Goal: Task Accomplishment & Management: Use online tool/utility

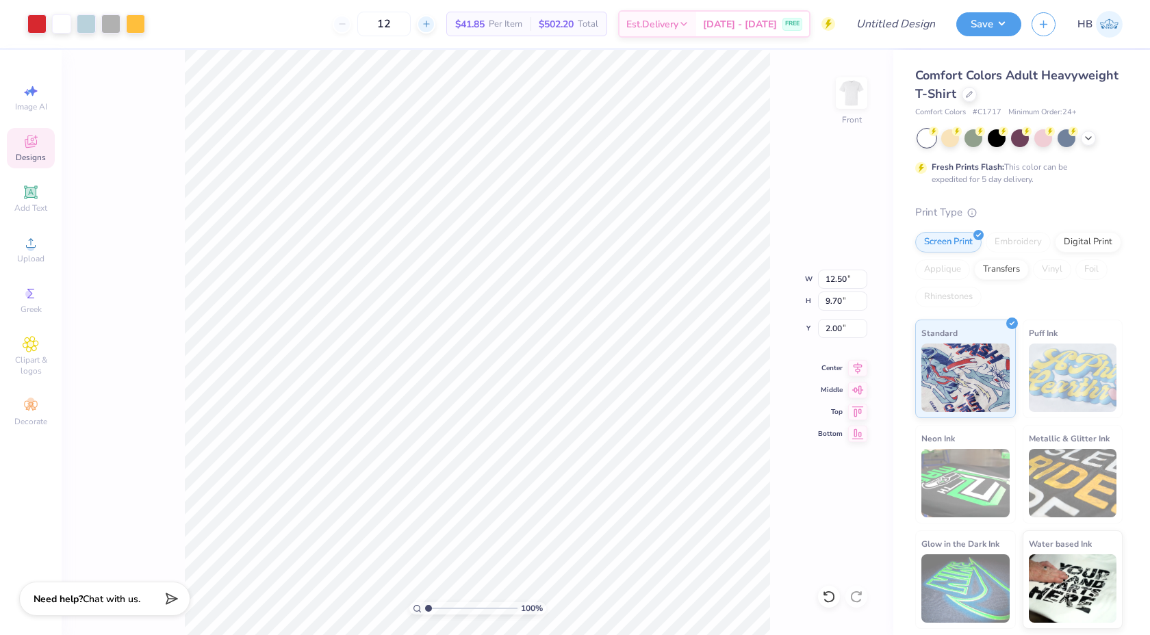
click at [427, 27] on icon at bounding box center [427, 24] width 10 height 10
click at [392, 20] on input "13" at bounding box center [383, 24] width 53 height 25
type input "1"
type input "20"
type input "6.61"
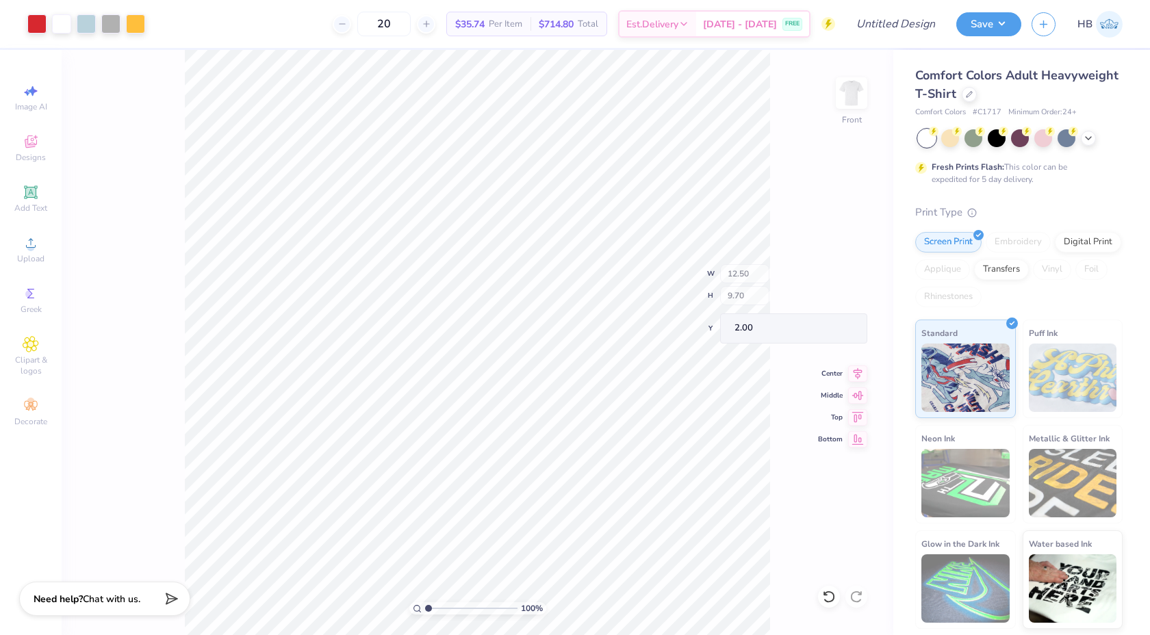
type input "0.78"
type input "4.02"
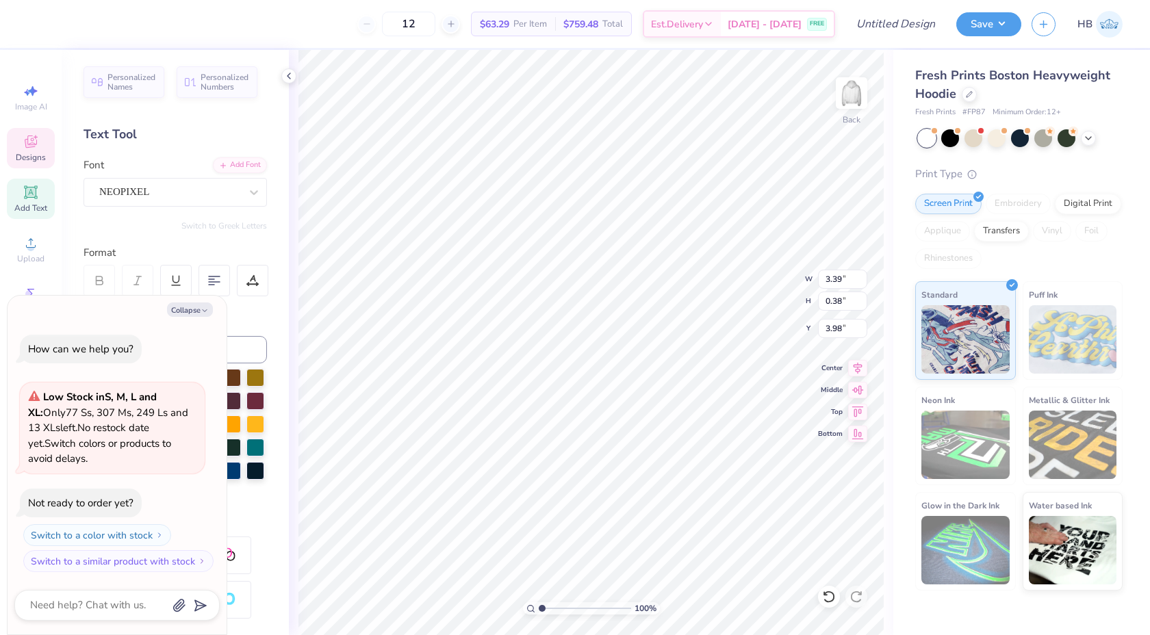
scroll to position [0, 3]
click at [200, 313] on button "Collapse" at bounding box center [190, 310] width 46 height 14
type textarea "x"
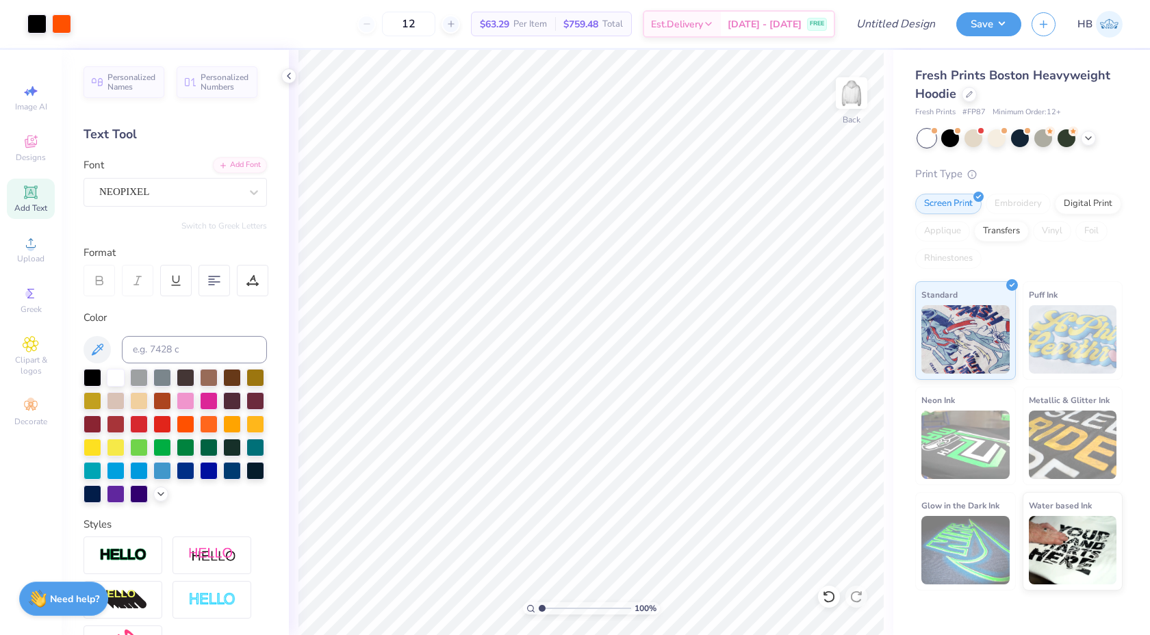
type input "5.53"
click at [583, 607] on input "range" at bounding box center [585, 608] width 92 height 12
click at [583, 609] on input "range" at bounding box center [585, 608] width 92 height 12
type textarea "To Lead. To Serve."
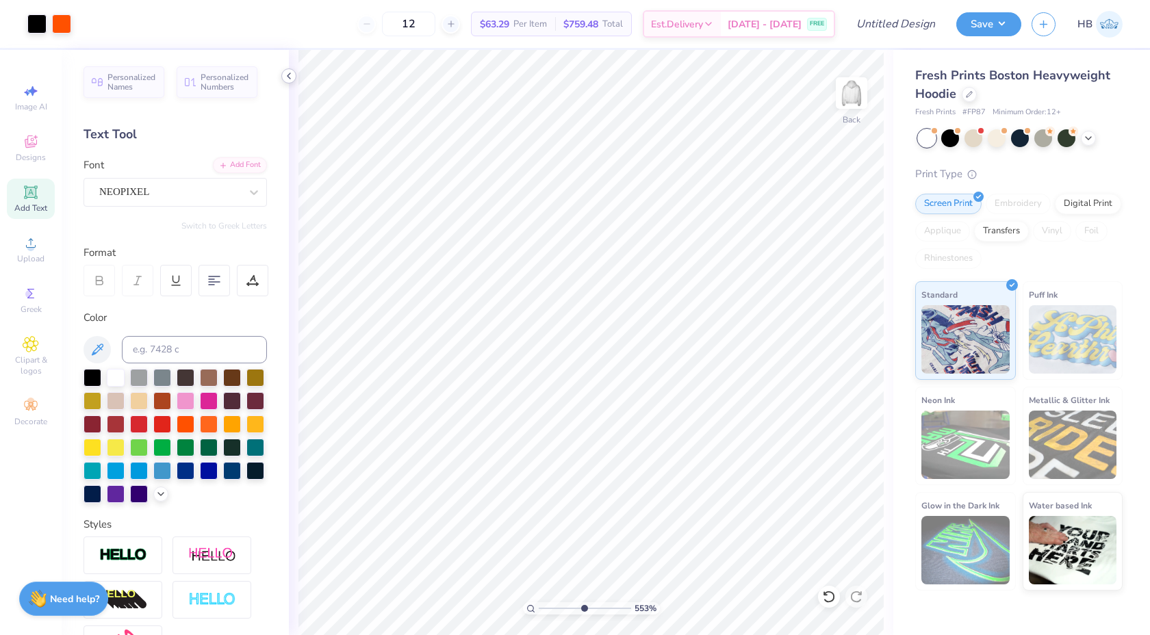
click at [288, 76] on polyline at bounding box center [289, 75] width 3 height 5
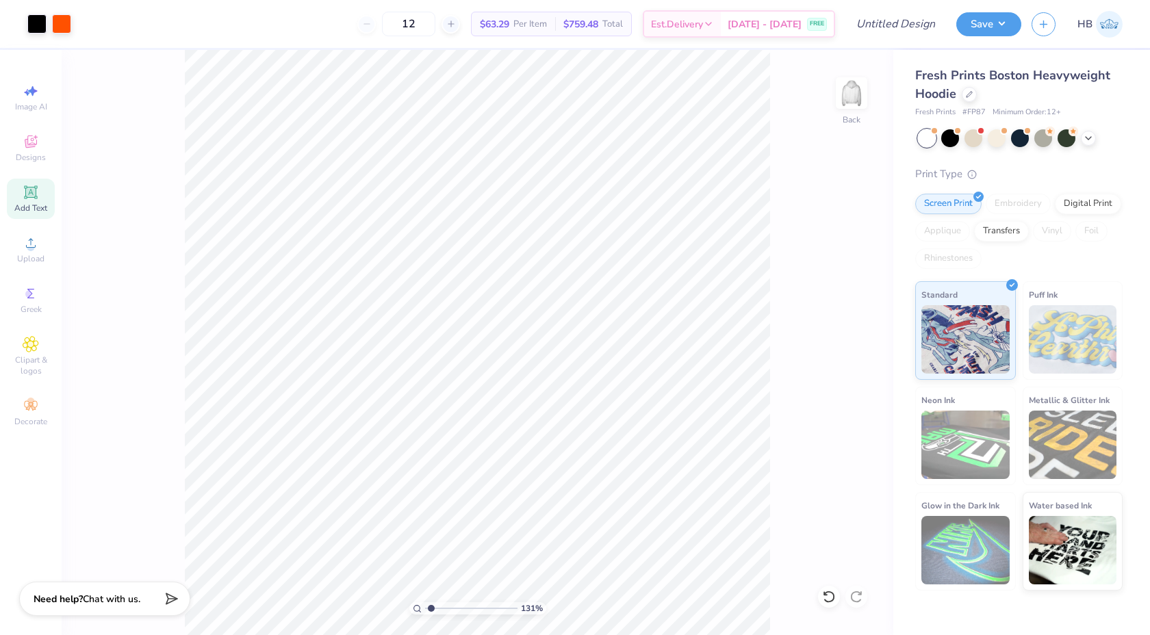
drag, startPoint x: 471, startPoint y: 608, endPoint x: 431, endPoint y: 600, distance: 41.2
type input "1.31"
click at [431, 602] on input "range" at bounding box center [471, 608] width 92 height 12
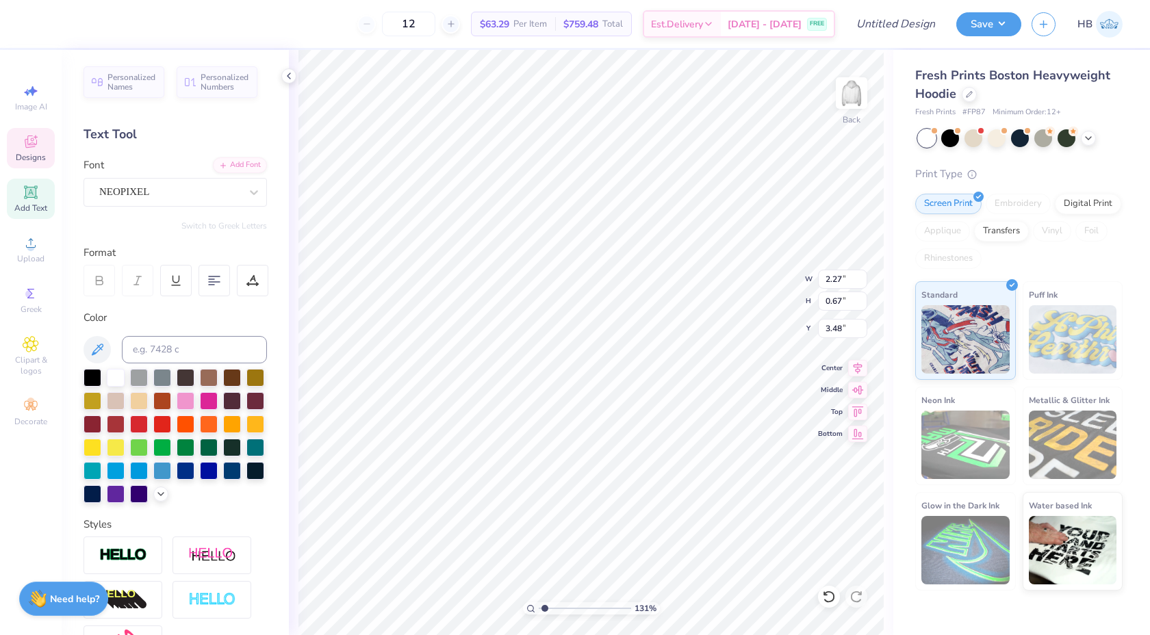
type textarea "THETA"
click at [286, 74] on icon at bounding box center [288, 76] width 11 height 11
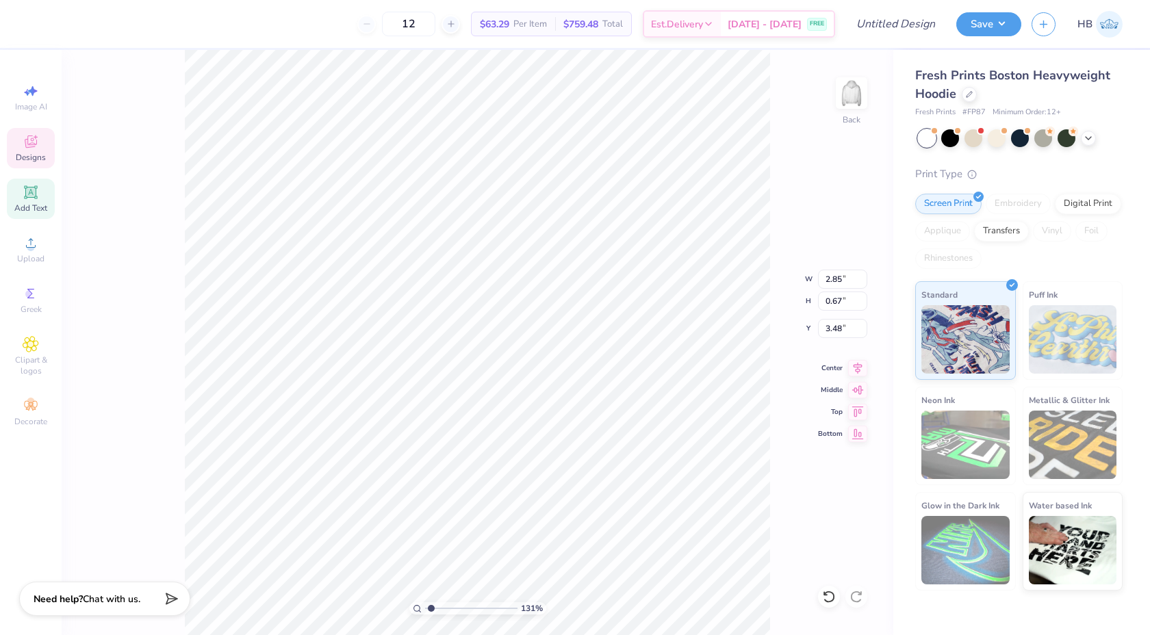
type input "2.85"
click at [969, 92] on icon at bounding box center [969, 93] width 7 height 7
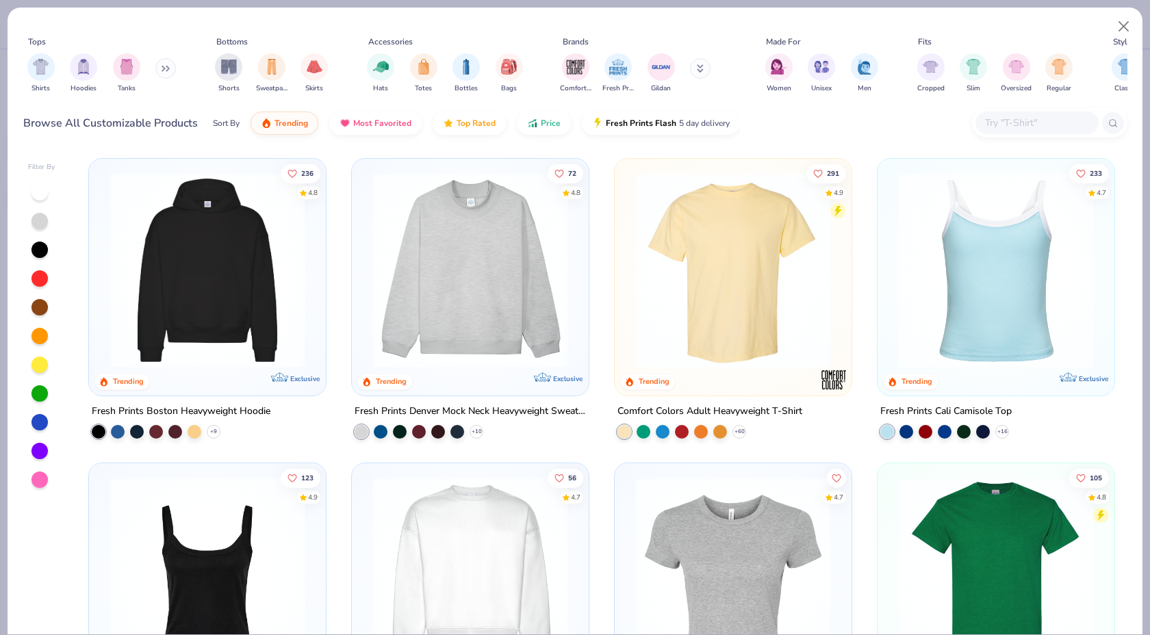
click at [199, 260] on img at bounding box center [208, 271] width 210 height 196
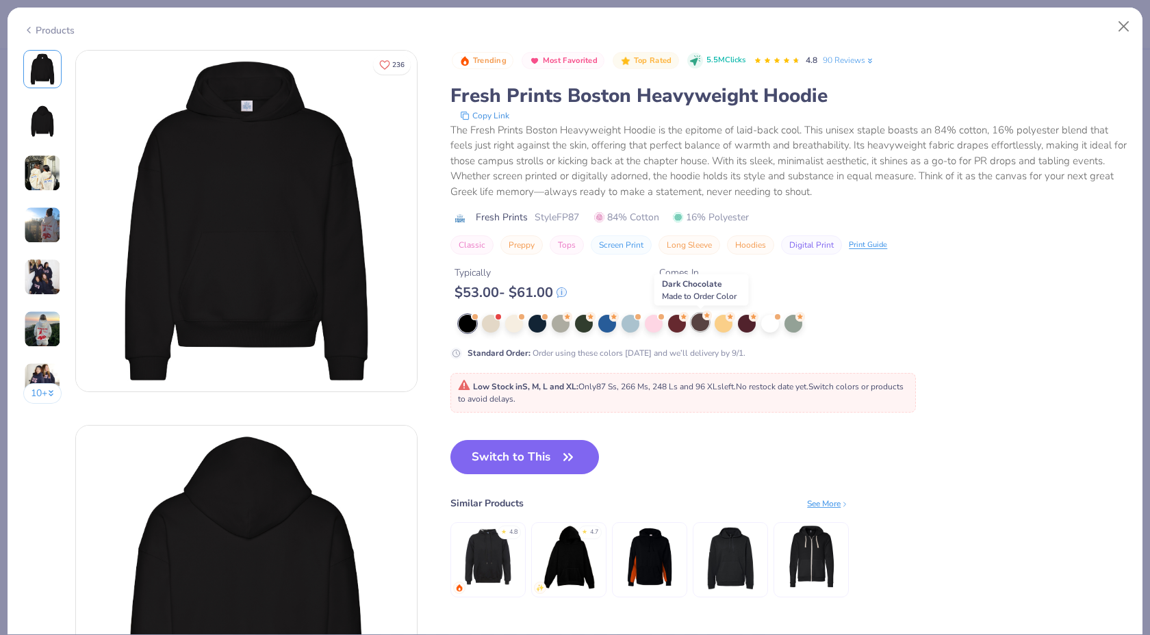
click at [691, 325] on div at bounding box center [700, 323] width 18 height 18
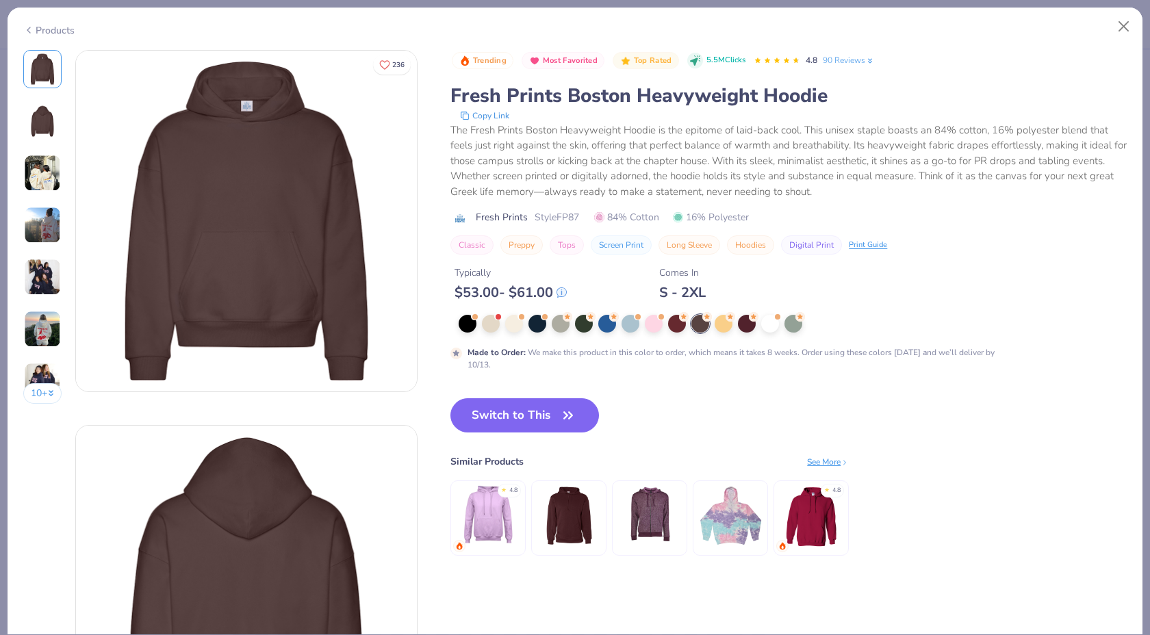
click at [548, 512] on img at bounding box center [569, 515] width 65 height 65
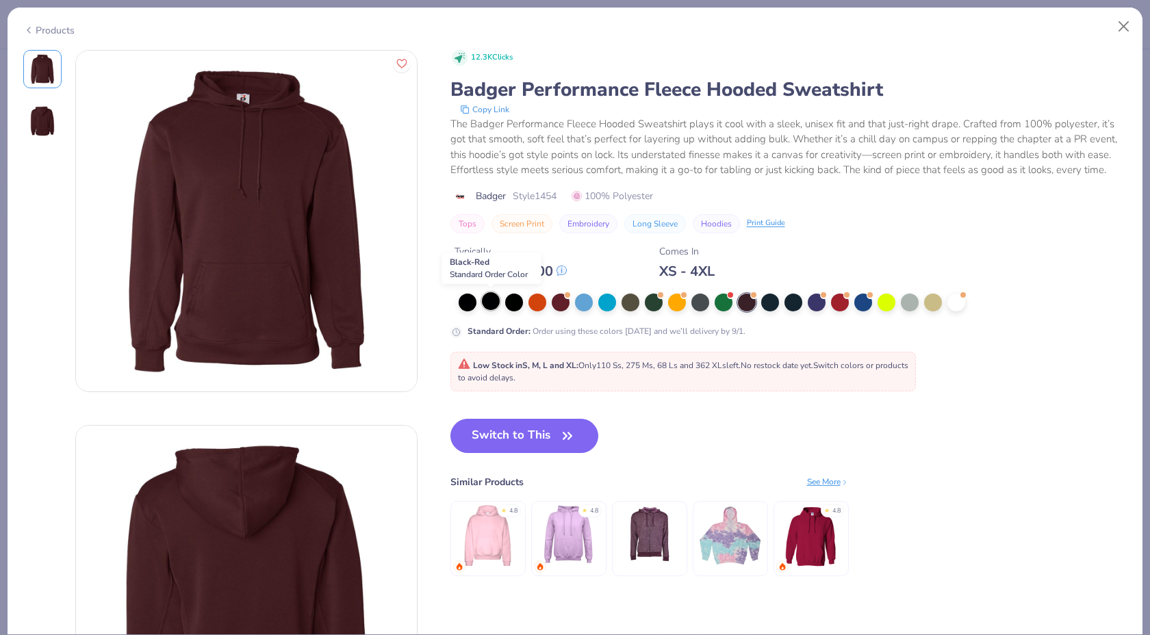
click at [491, 305] on div at bounding box center [491, 301] width 18 height 18
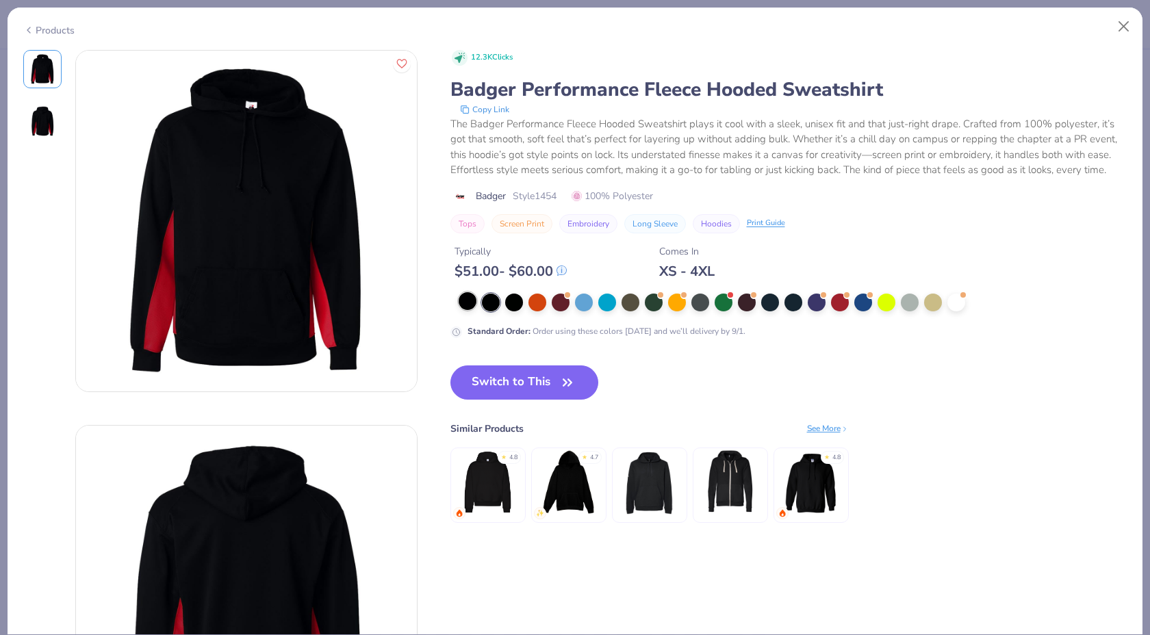
click at [467, 299] on div at bounding box center [468, 301] width 18 height 18
click at [772, 301] on div at bounding box center [770, 301] width 18 height 18
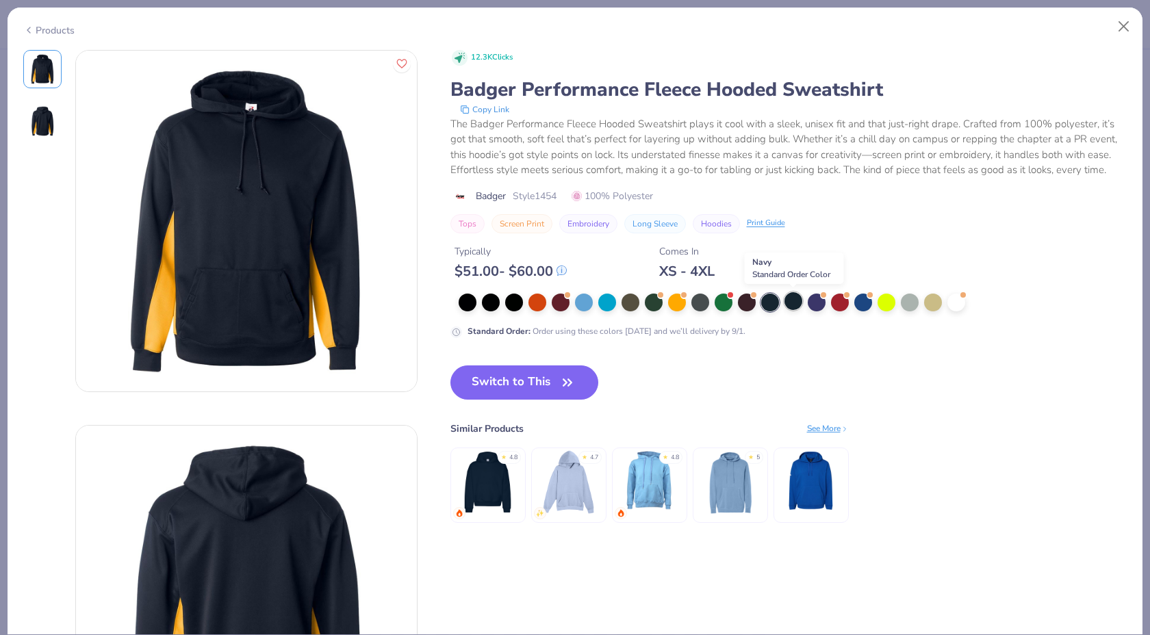
click at [800, 297] on div at bounding box center [794, 301] width 18 height 18
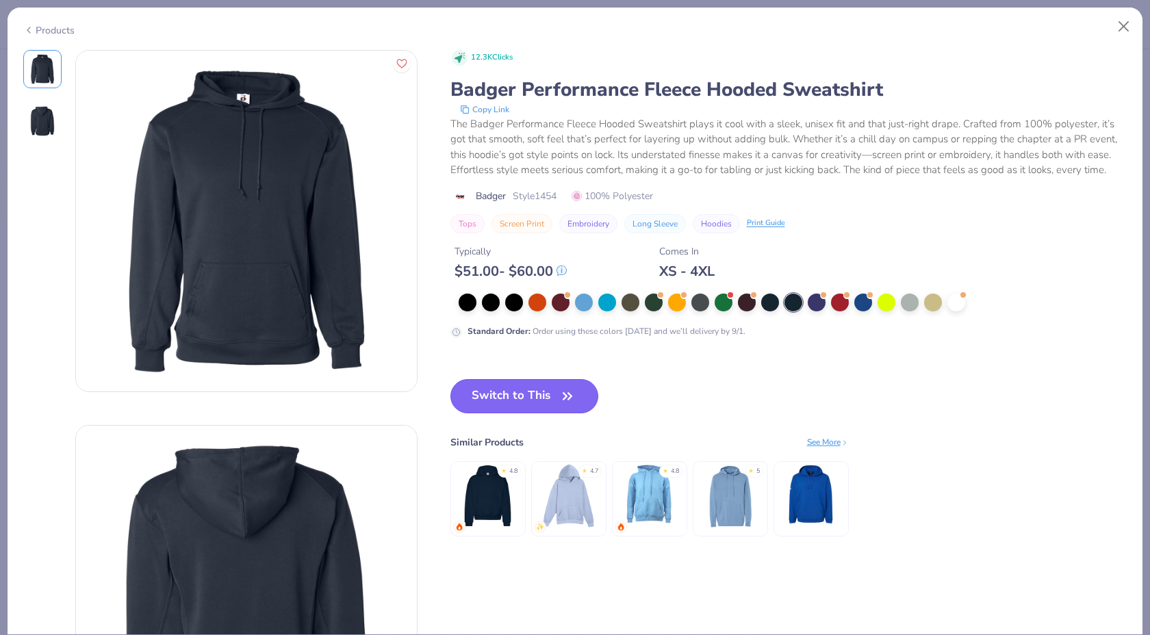
click at [520, 401] on button "Switch to This" at bounding box center [525, 396] width 149 height 34
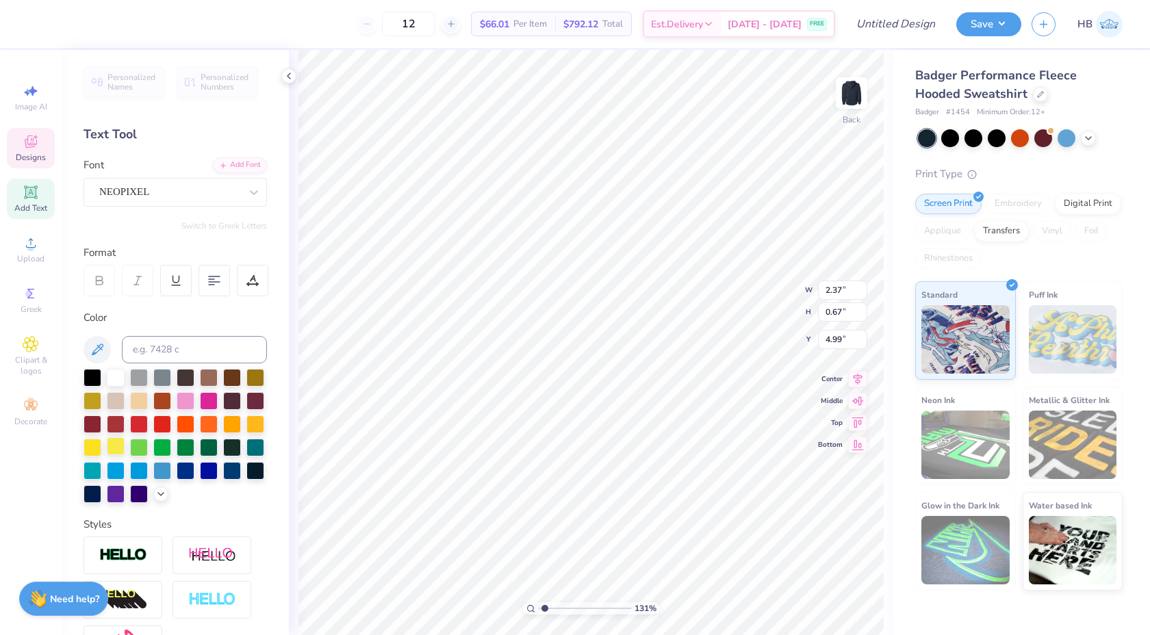
click at [112, 444] on div at bounding box center [116, 446] width 18 height 18
click at [116, 445] on div at bounding box center [116, 446] width 18 height 18
type input "3.89"
type input "0.31"
type input "5.52"
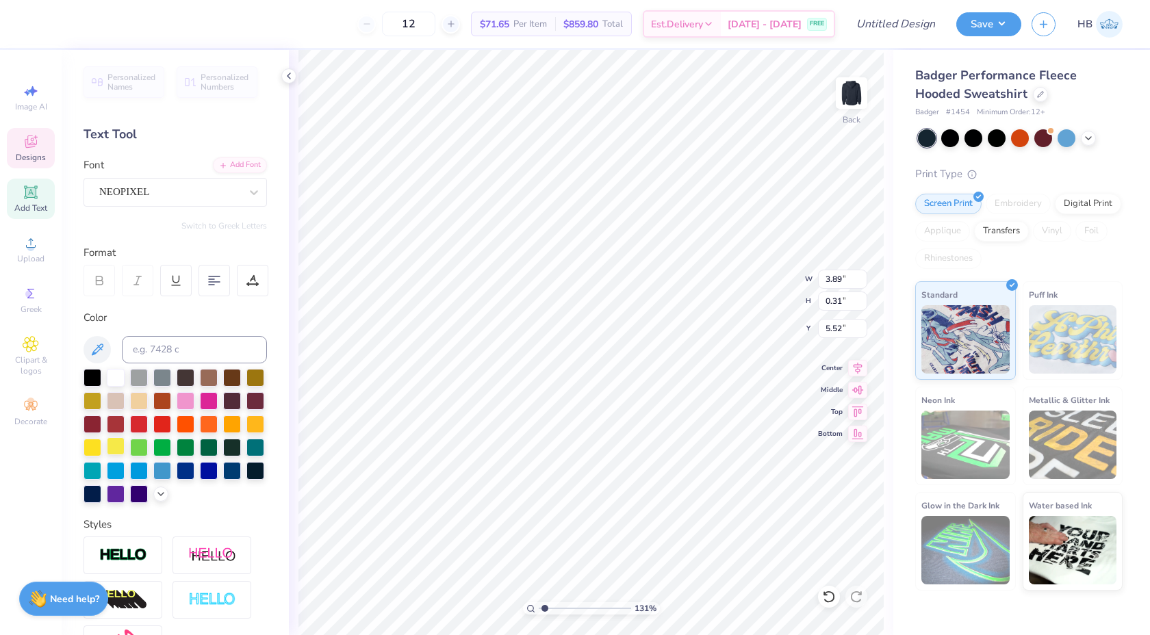
click at [113, 446] on div at bounding box center [116, 446] width 18 height 18
type input "2.37"
type input "0.67"
type input "4.96"
click at [116, 373] on div at bounding box center [116, 377] width 18 height 18
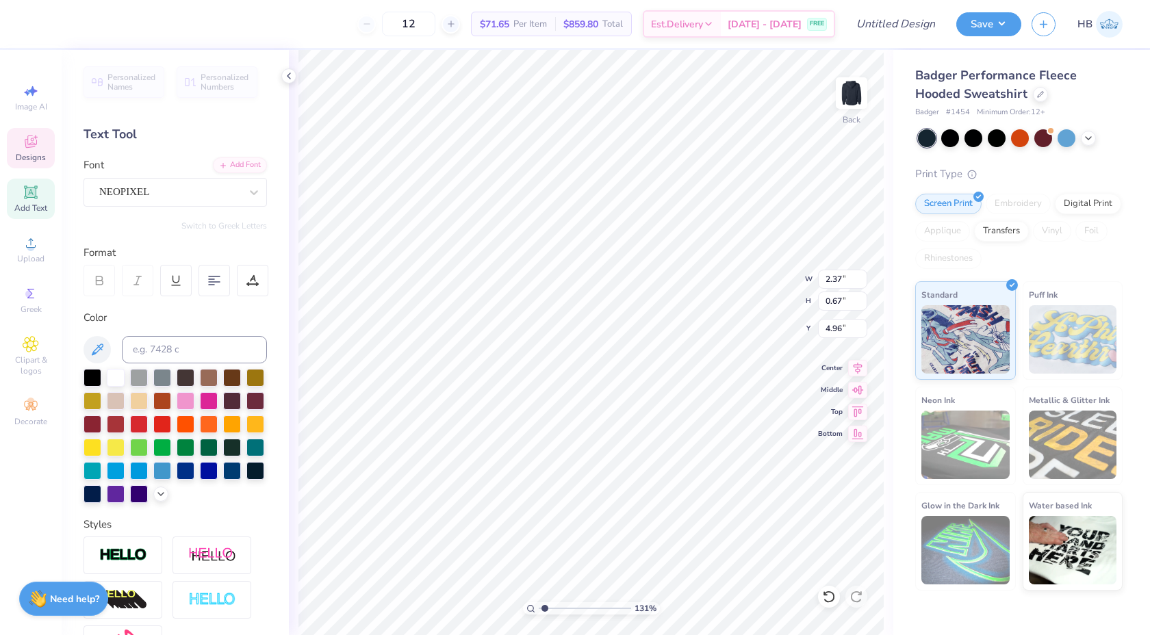
type input "3.89"
type input "0.31"
type input "5.52"
click at [119, 377] on div at bounding box center [116, 377] width 18 height 18
type input "2.85"
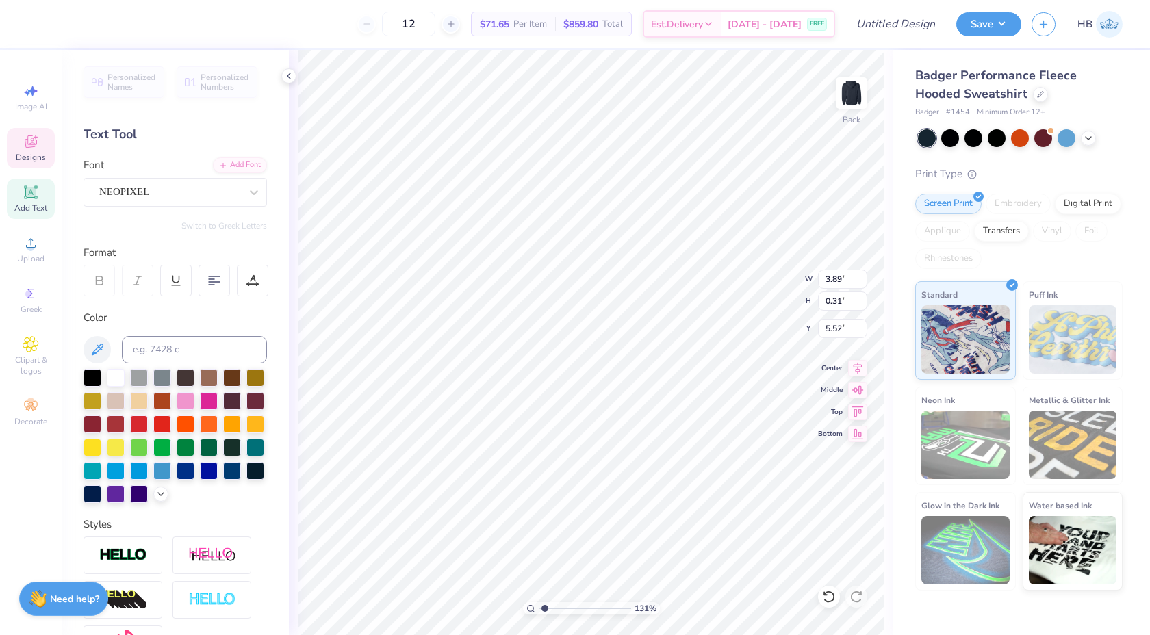
type input "0.67"
type input "4.96"
click at [122, 373] on div at bounding box center [116, 377] width 18 height 18
click at [96, 447] on div at bounding box center [93, 446] width 18 height 18
click at [828, 590] on icon at bounding box center [829, 597] width 14 height 14
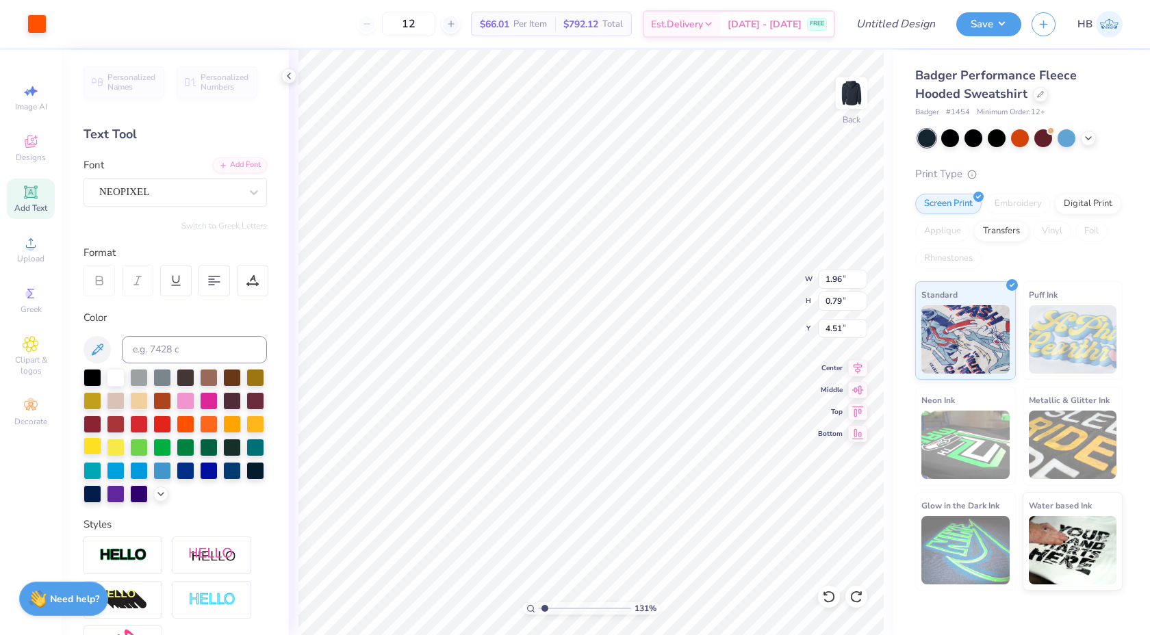
click at [94, 442] on div at bounding box center [93, 446] width 18 height 18
click at [116, 381] on div at bounding box center [116, 377] width 18 height 18
click at [71, 26] on div at bounding box center [61, 22] width 19 height 19
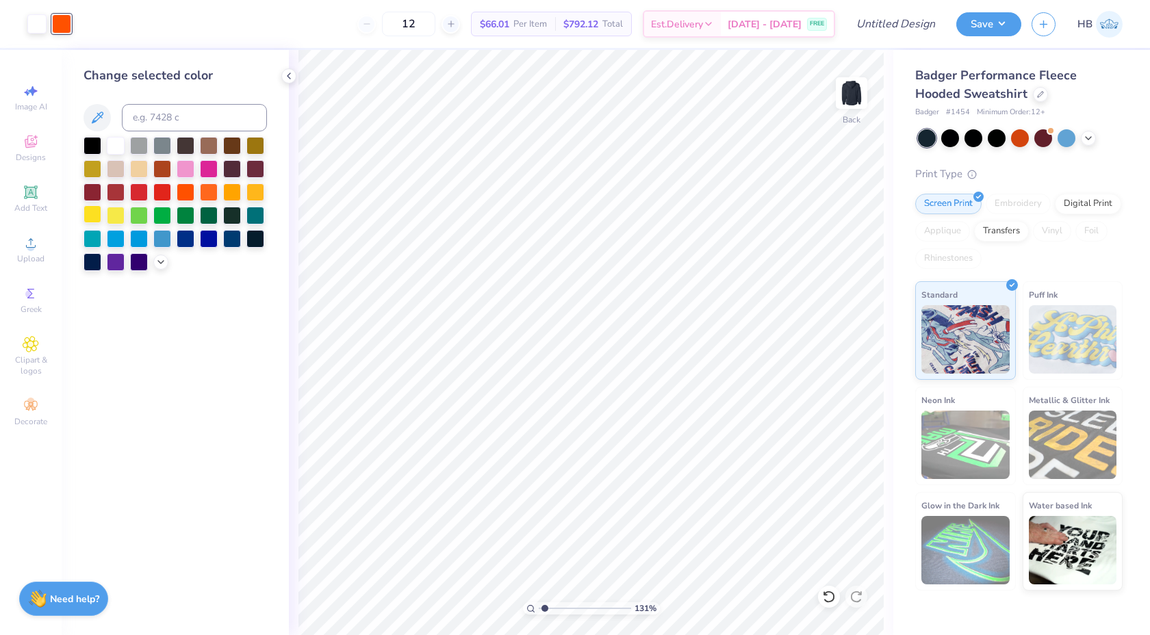
click at [94, 212] on div at bounding box center [93, 214] width 18 height 18
click at [288, 71] on icon at bounding box center [288, 76] width 11 height 11
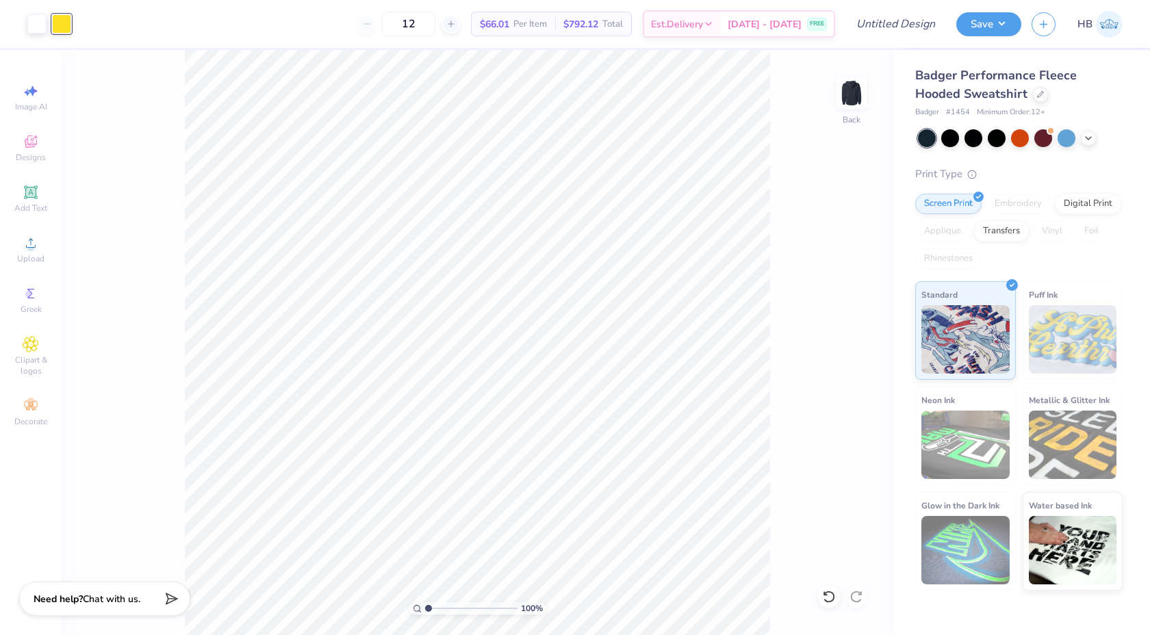
drag, startPoint x: 430, startPoint y: 607, endPoint x: 422, endPoint y: 607, distance: 8.2
type input "1"
click at [425, 607] on input "range" at bounding box center [471, 608] width 92 height 12
click at [851, 257] on div "100 % Back" at bounding box center [478, 342] width 832 height 585
click at [884, 21] on input "Design Title" at bounding box center [879, 23] width 134 height 27
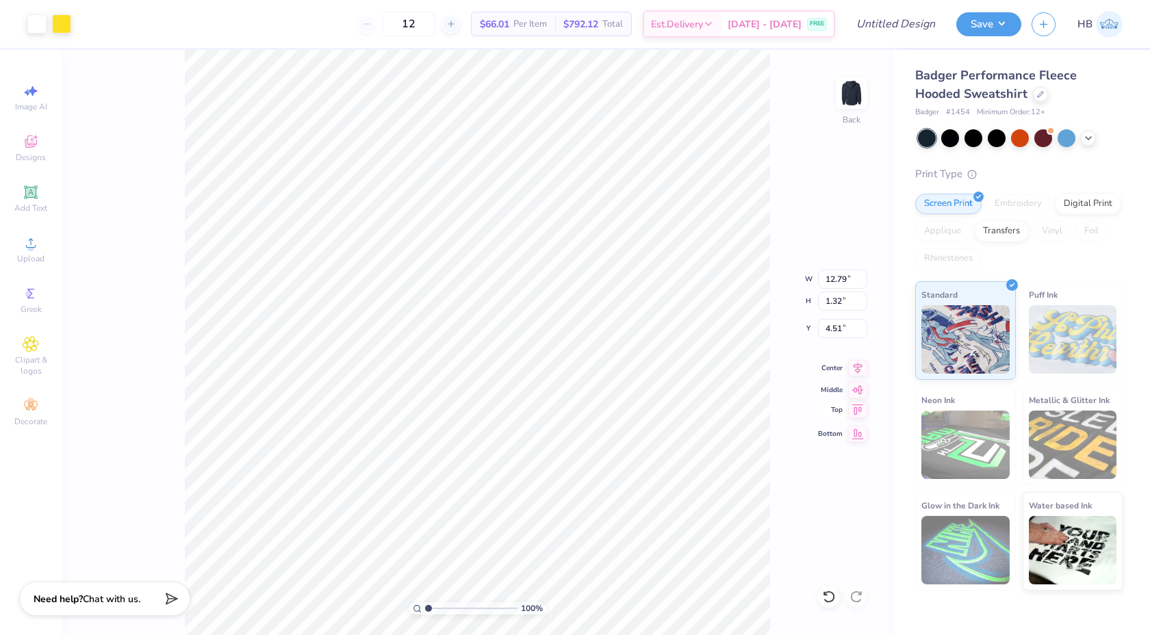
click at [855, 411] on icon at bounding box center [857, 410] width 19 height 16
type input "3.00"
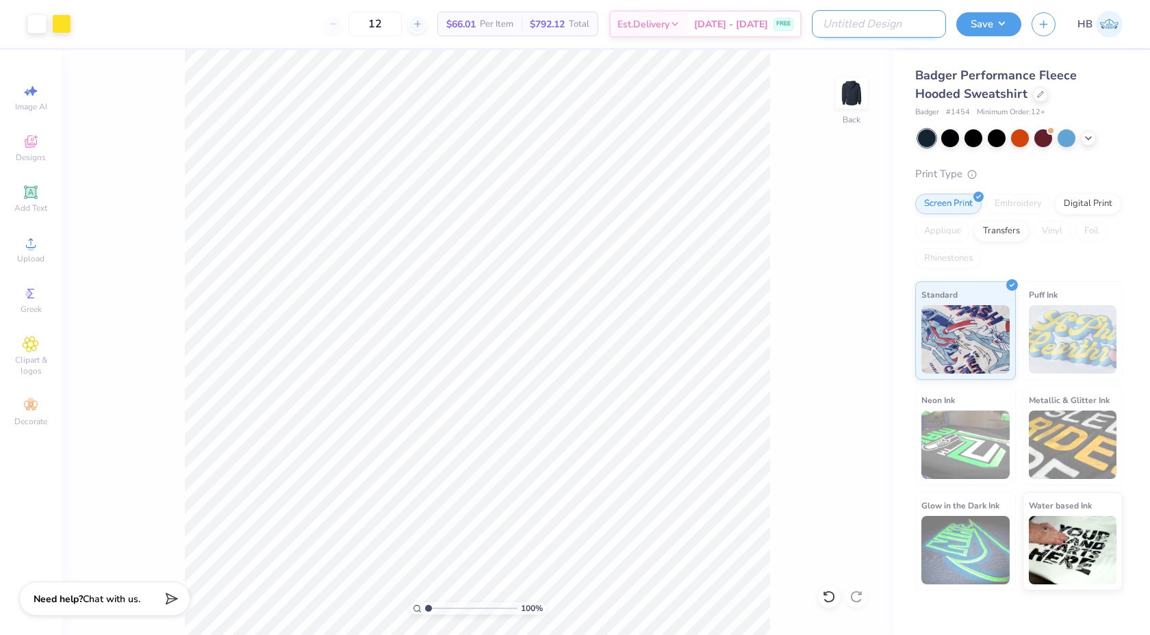
click at [889, 17] on input "Design Title" at bounding box center [879, 23] width 134 height 27
type input "Theta Xi sweatshirt"
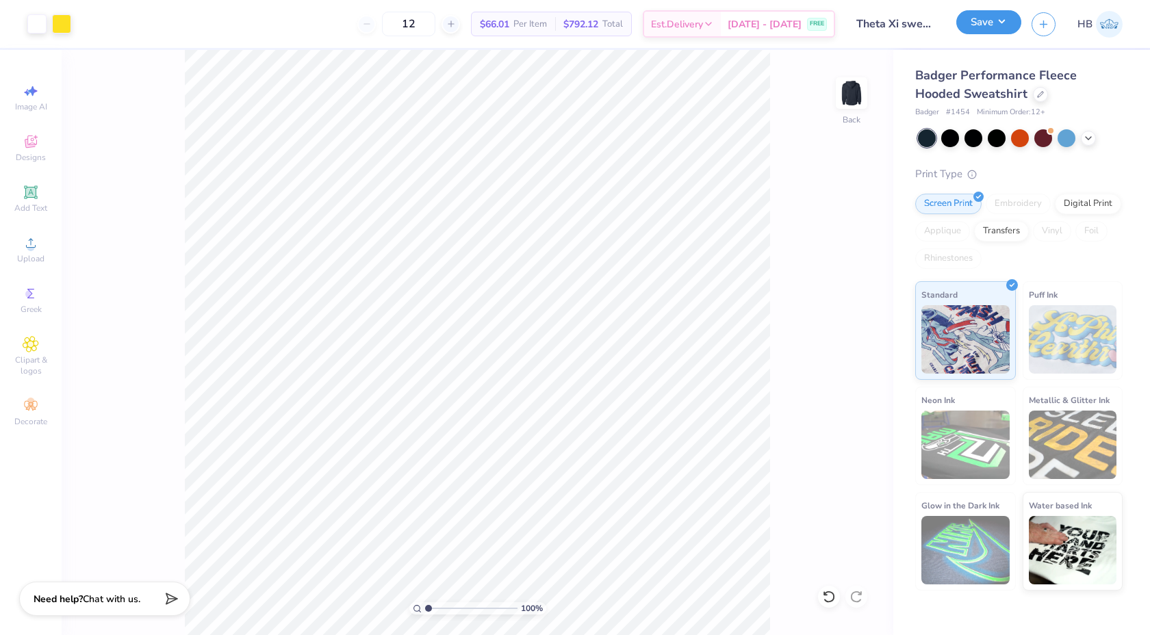
click at [1005, 23] on button "Save" at bounding box center [988, 22] width 65 height 24
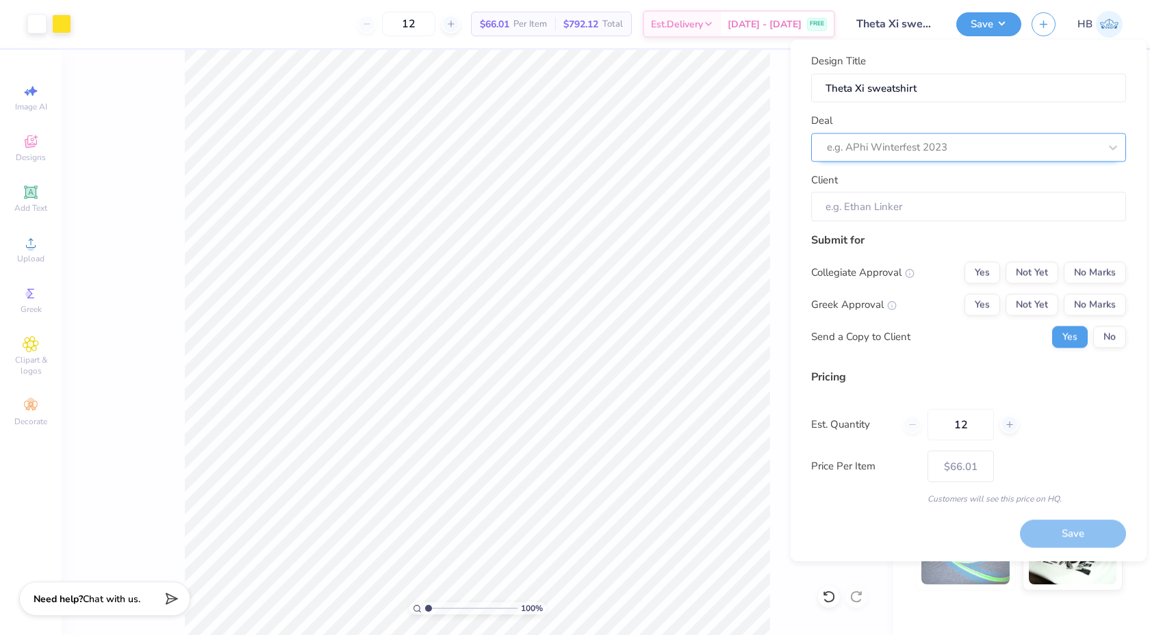
click at [946, 138] on div at bounding box center [963, 147] width 272 height 18
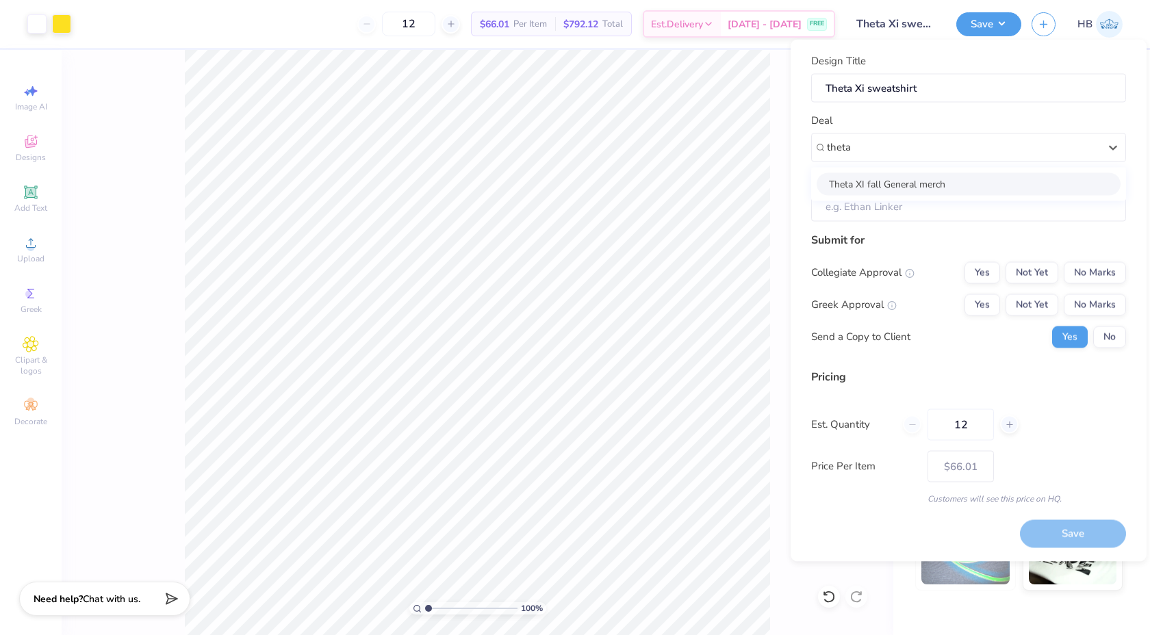
click at [872, 188] on div "Theta XI fall General merch" at bounding box center [969, 184] width 304 height 23
type input "theta"
type input "David Faremouth"
click at [1075, 269] on button "No Marks" at bounding box center [1095, 273] width 62 height 22
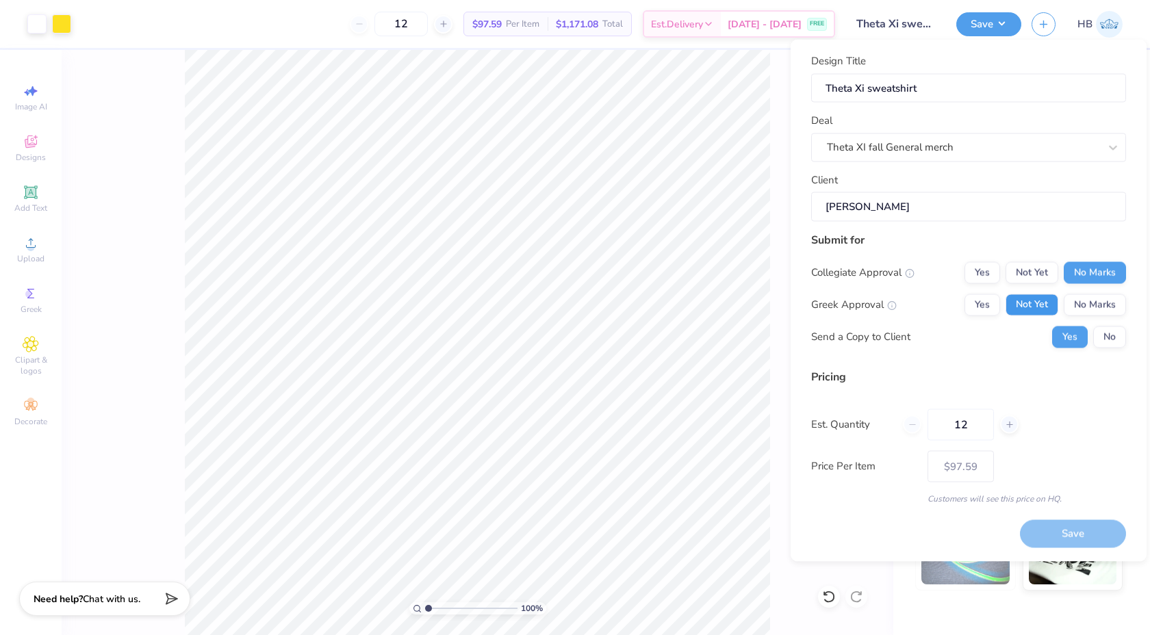
click at [1044, 297] on button "Not Yet" at bounding box center [1032, 305] width 53 height 22
type input "$77.11"
click at [1097, 334] on button "No" at bounding box center [1109, 337] width 33 height 22
click at [421, 21] on input "12" at bounding box center [408, 24] width 53 height 25
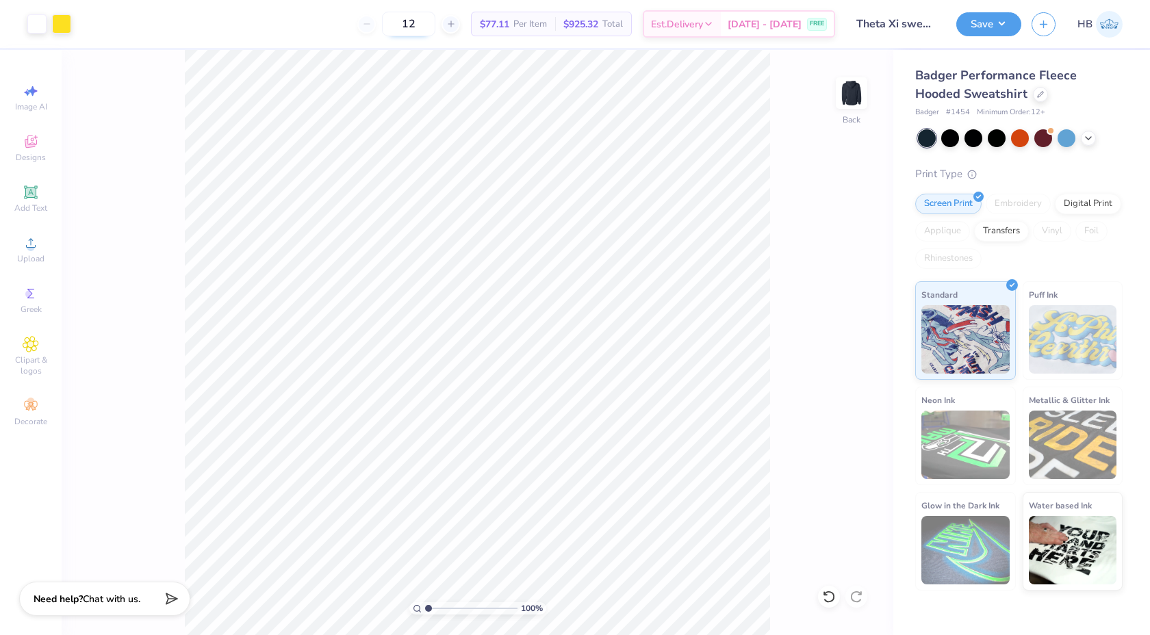
click at [420, 21] on input "12" at bounding box center [408, 24] width 53 height 25
type input "20"
click at [1033, 98] on div at bounding box center [1040, 93] width 15 height 15
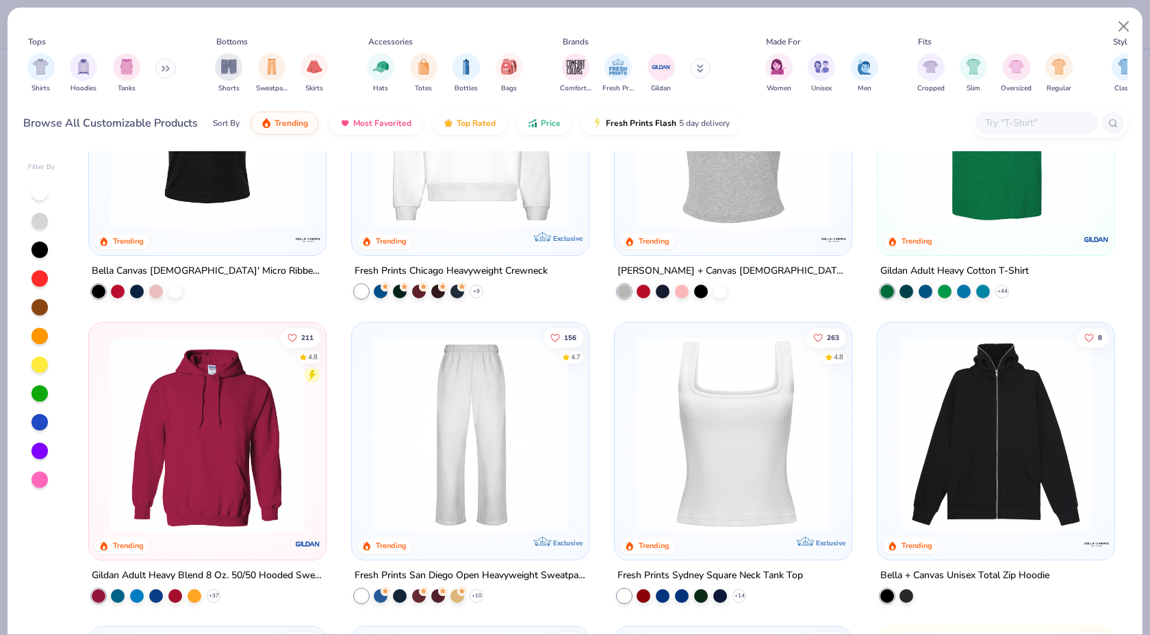
scroll to position [446, 0]
click at [201, 445] on img at bounding box center [208, 433] width 210 height 196
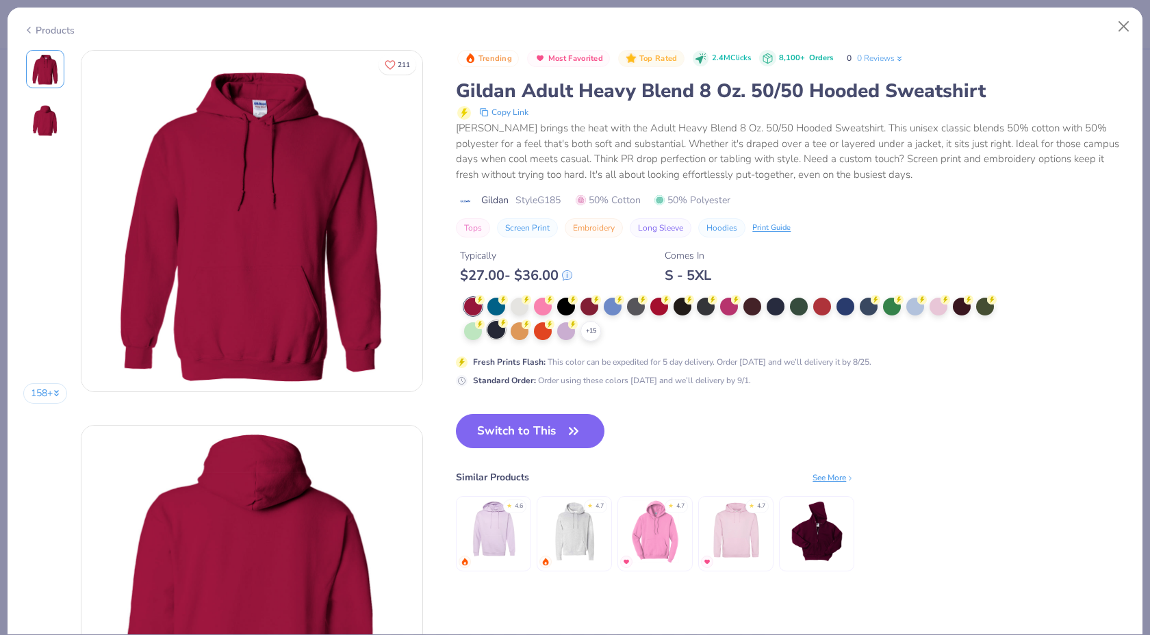
click at [503, 330] on div at bounding box center [496, 330] width 18 height 18
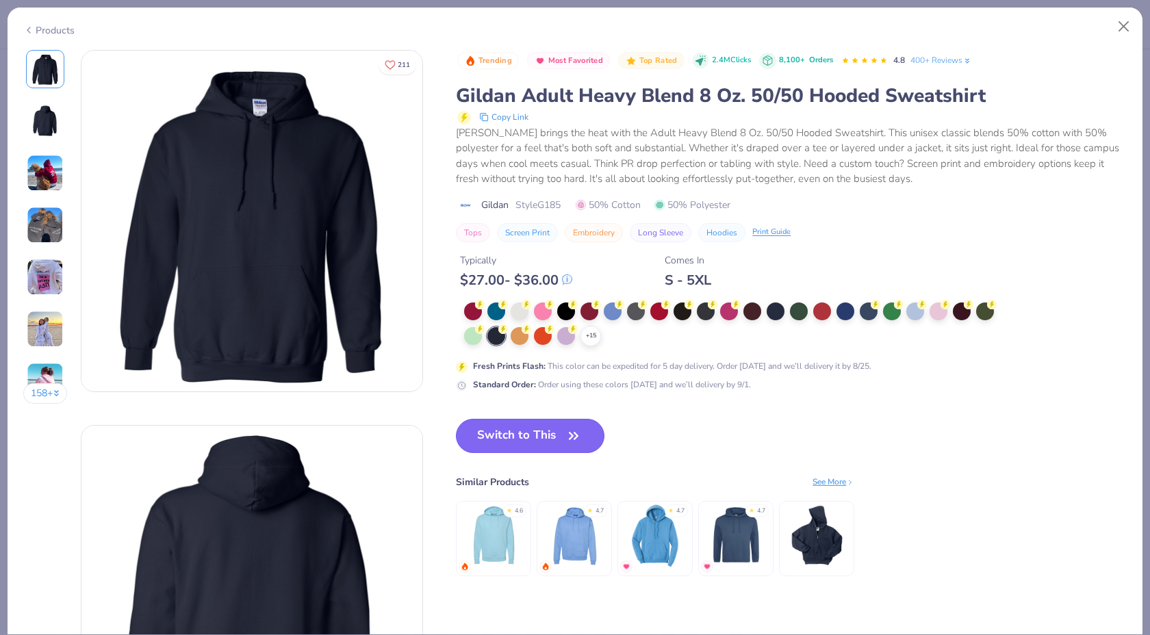
click at [506, 435] on button "Switch to This" at bounding box center [530, 436] width 149 height 34
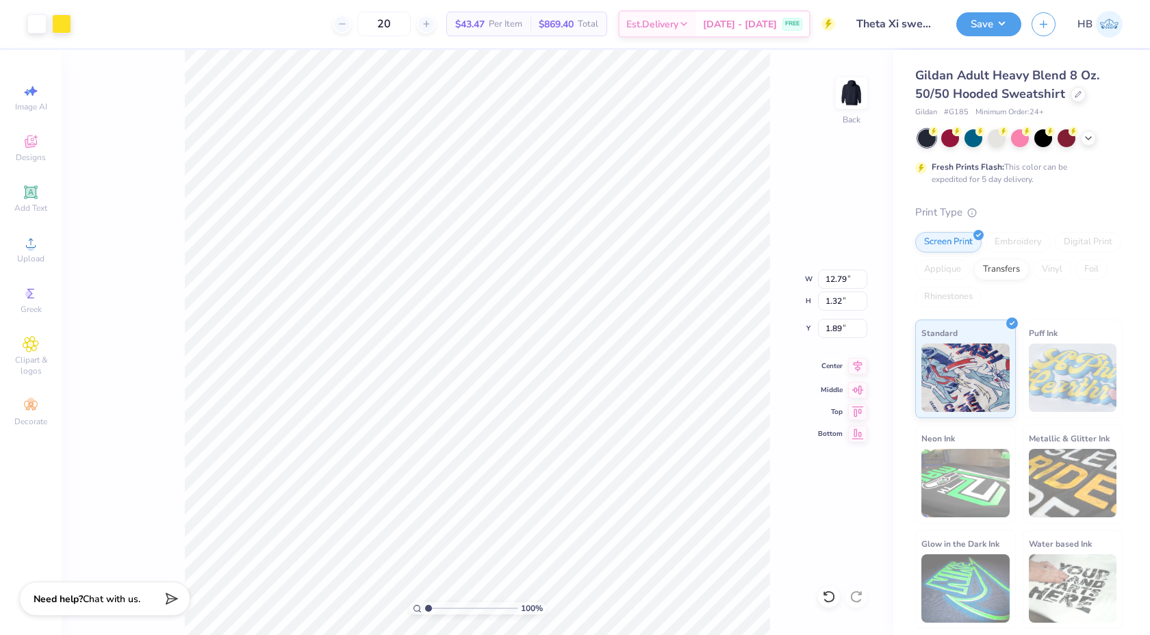
click at [859, 366] on icon at bounding box center [857, 366] width 19 height 16
type input "3.00"
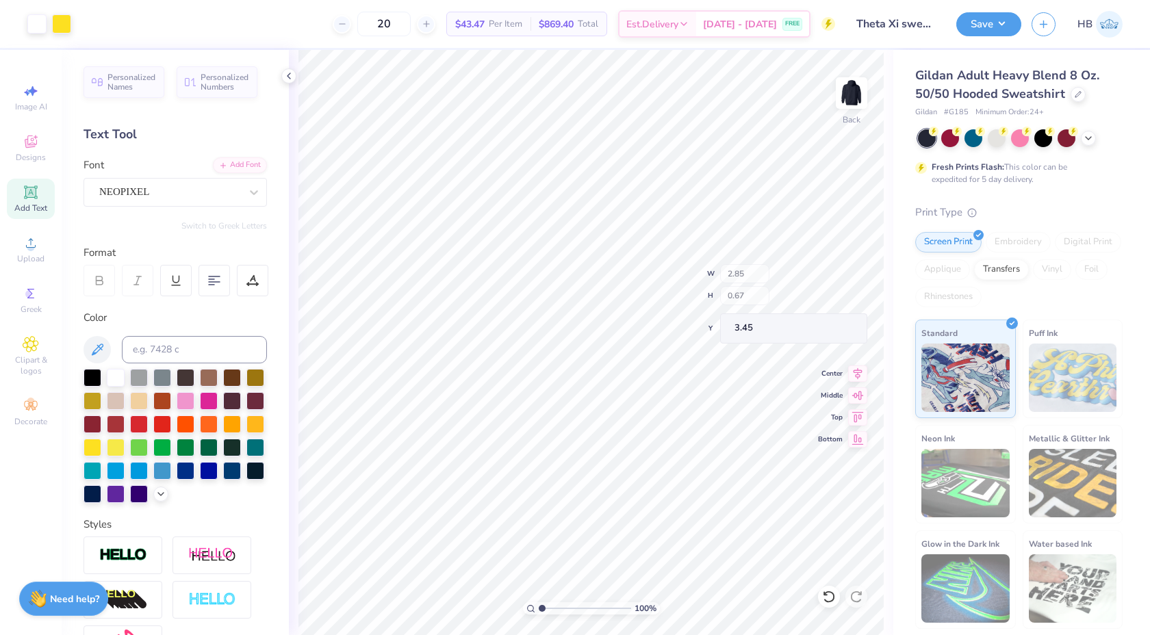
click at [774, 283] on div "100 % Back W 2.85 H 0.67 Y 3.45 Center Middle Top Bottom" at bounding box center [591, 342] width 605 height 585
click at [852, 370] on icon at bounding box center [857, 366] width 19 height 16
click at [1076, 92] on icon at bounding box center [1078, 92] width 5 height 5
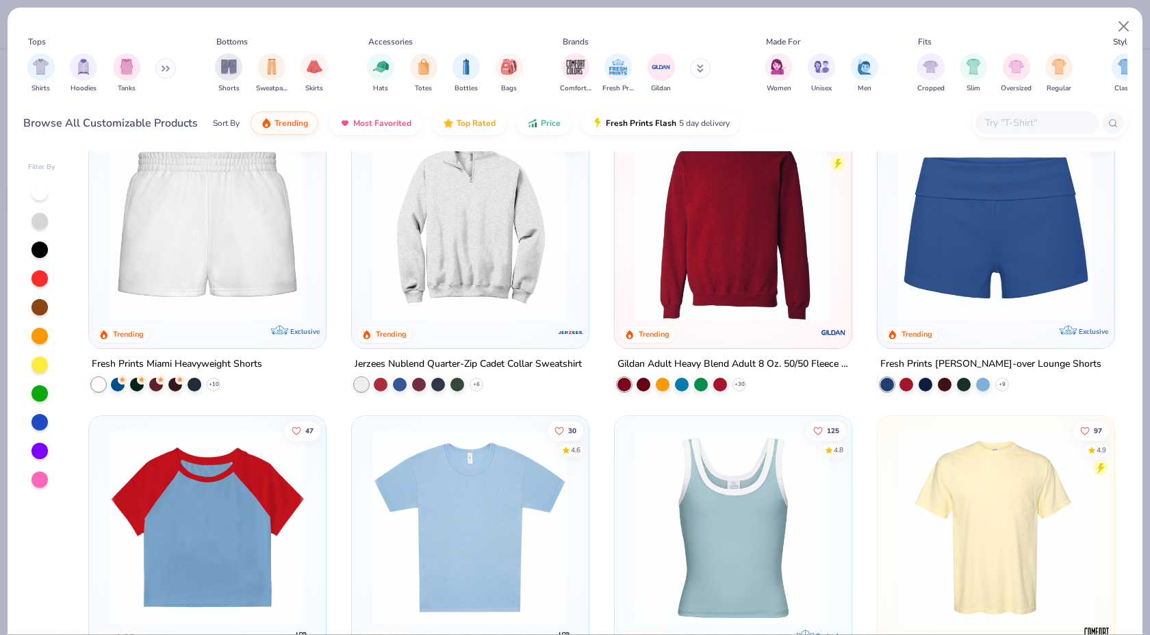
scroll to position [1180, 0]
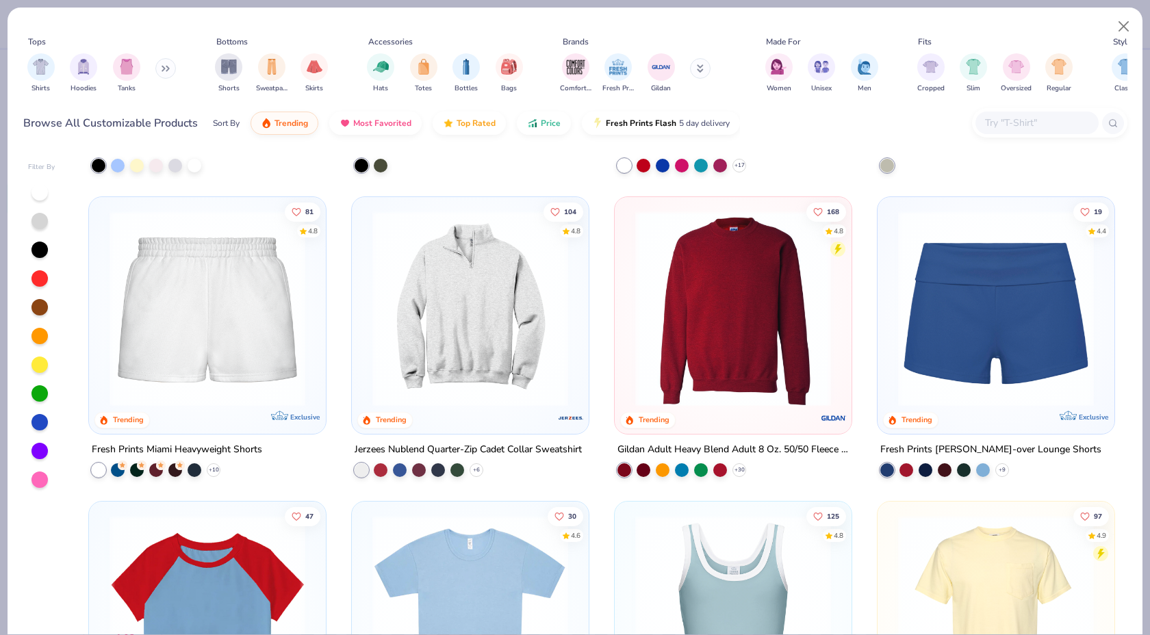
click at [707, 244] on img at bounding box center [734, 309] width 210 height 196
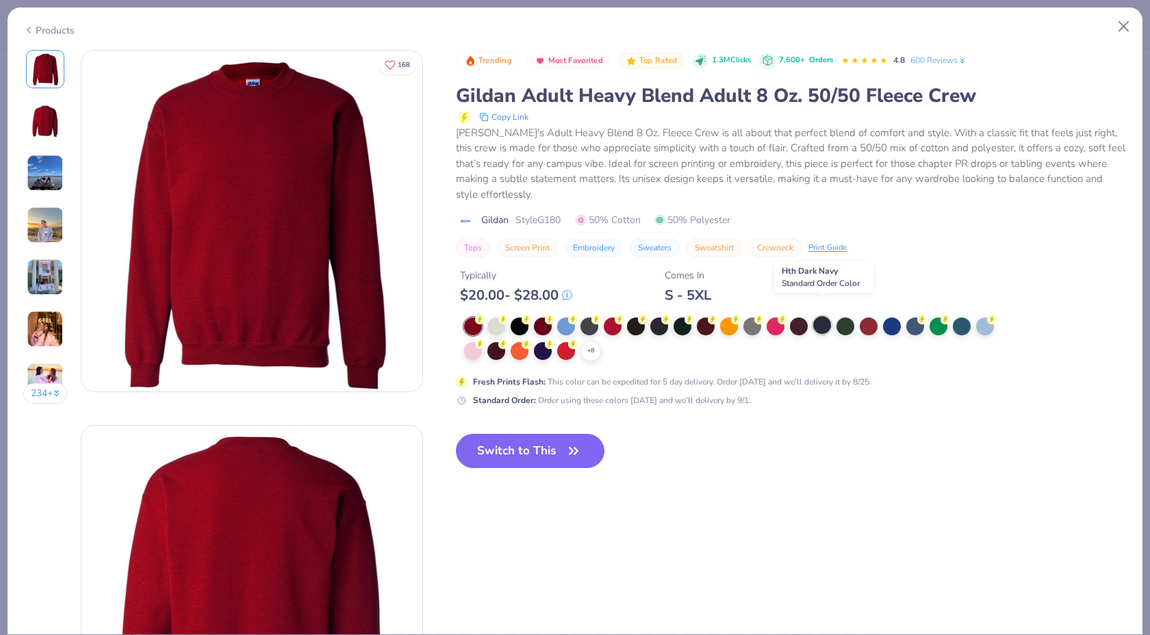
click at [825, 316] on div at bounding box center [822, 325] width 18 height 18
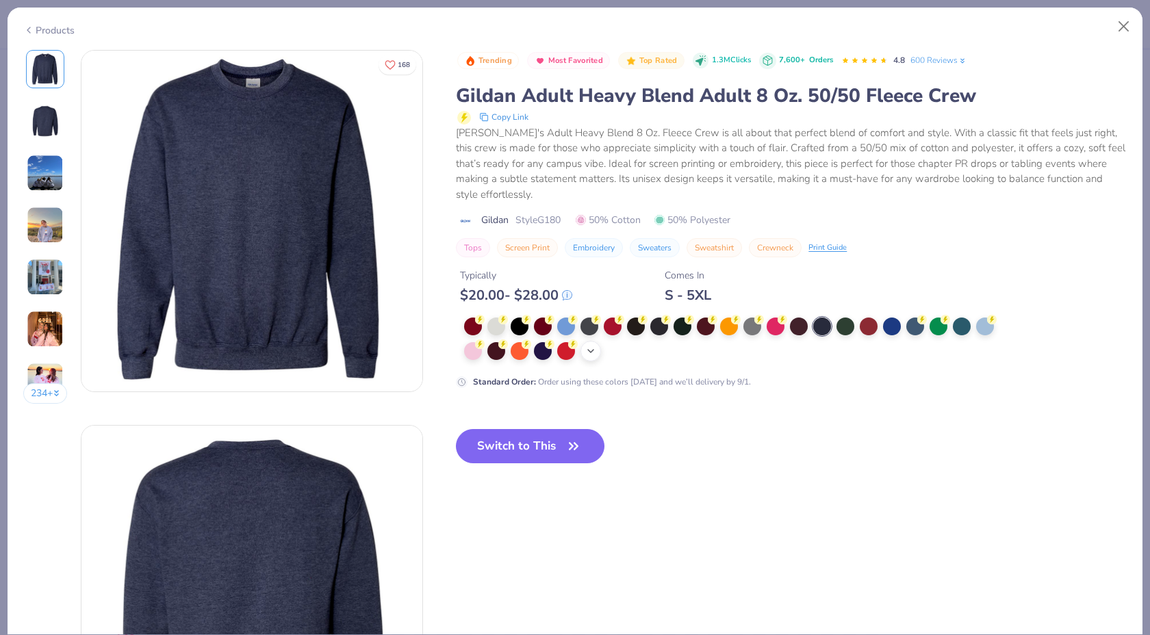
click at [594, 346] on icon at bounding box center [590, 351] width 11 height 11
click at [748, 341] on div at bounding box center [753, 350] width 18 height 18
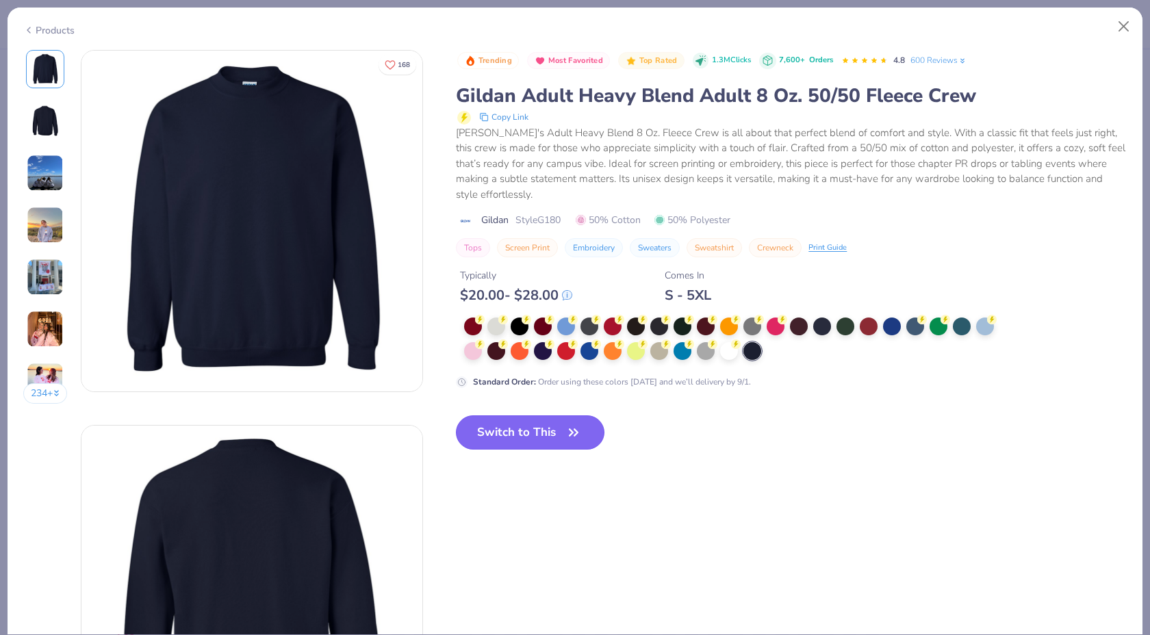
click at [565, 416] on button "Switch to This" at bounding box center [530, 433] width 149 height 34
click at [598, 431] on div "Switch to This" at bounding box center [530, 444] width 149 height 56
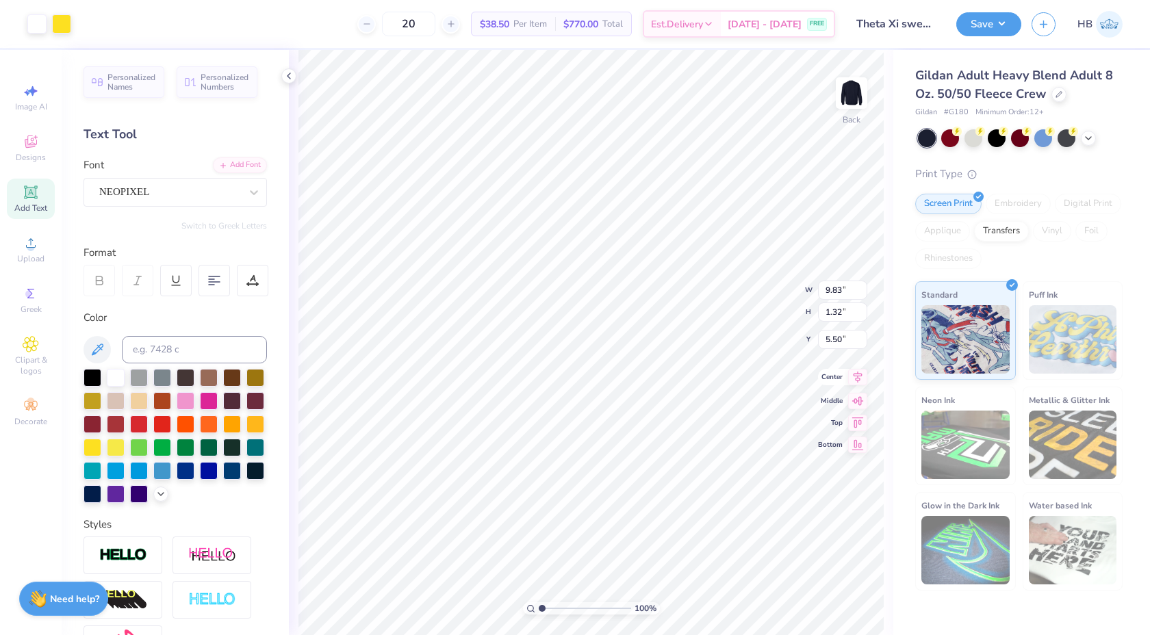
click at [853, 377] on icon at bounding box center [857, 377] width 19 height 16
click at [854, 420] on icon at bounding box center [857, 421] width 19 height 16
type input "3.00"
click at [984, 25] on button "Save" at bounding box center [988, 22] width 65 height 24
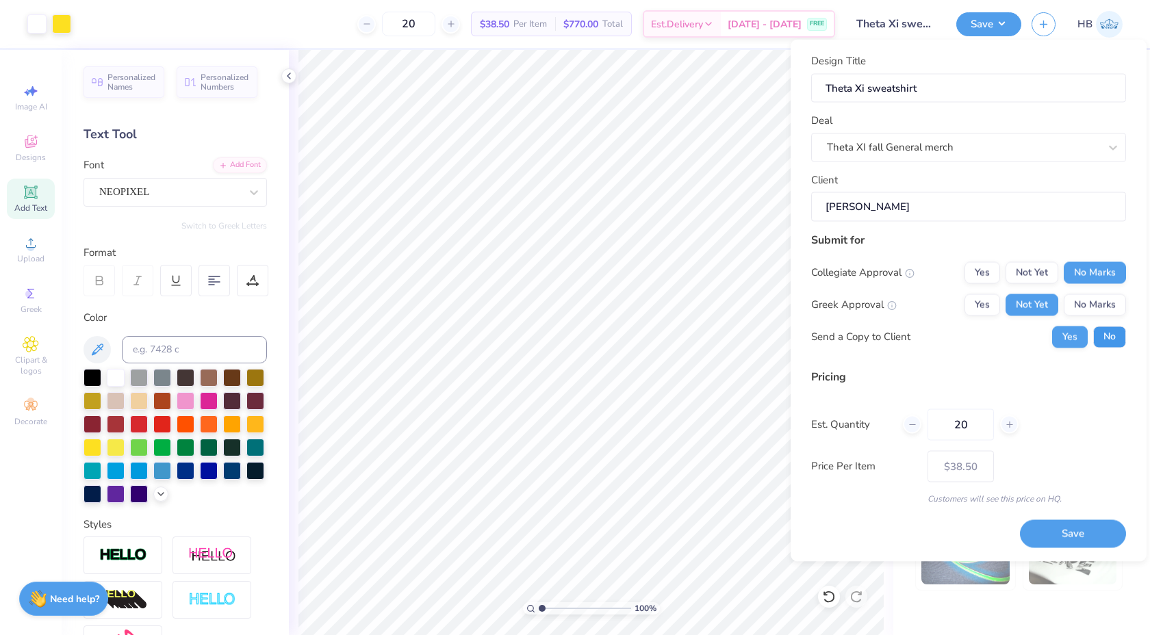
click at [1111, 338] on button "No" at bounding box center [1109, 337] width 33 height 22
click at [1011, 84] on input "Theta Xi sweatshirt" at bounding box center [968, 87] width 315 height 29
click at [891, 94] on input "Theta Xi sweatshirt" at bounding box center [968, 87] width 315 height 29
type input "Theta Xi c"
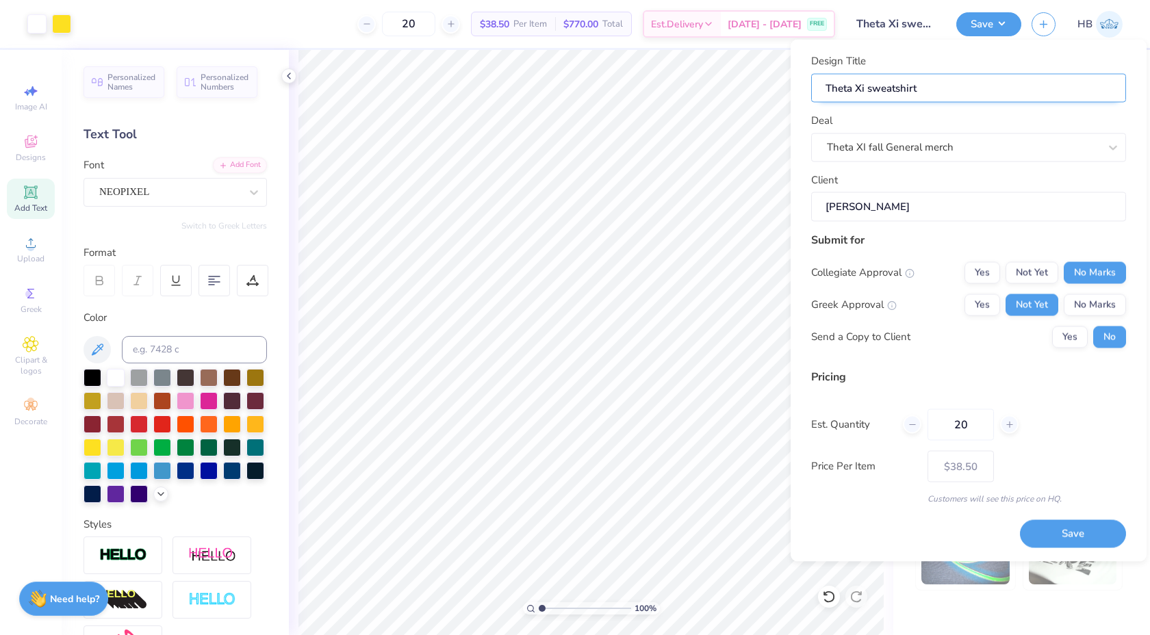
type input "Theta Xi c"
type input "Theta Xi cr"
type input "Theta Xi cre"
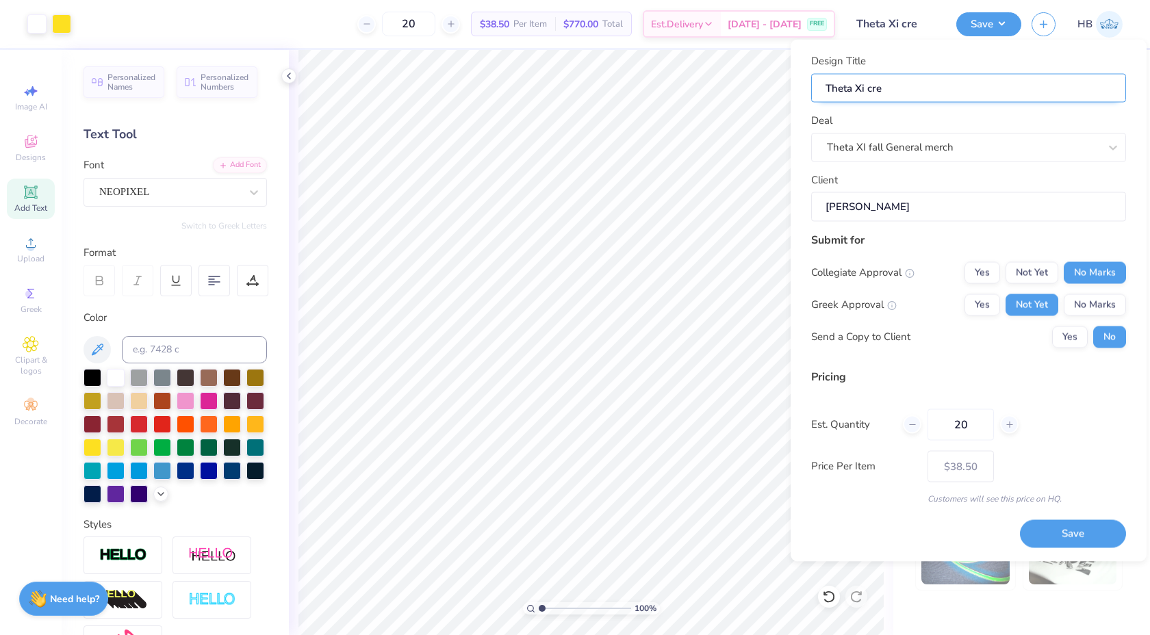
type input "Theta Xi crew"
type input "Theta Xi crewn"
type input "Theta Xi crewne"
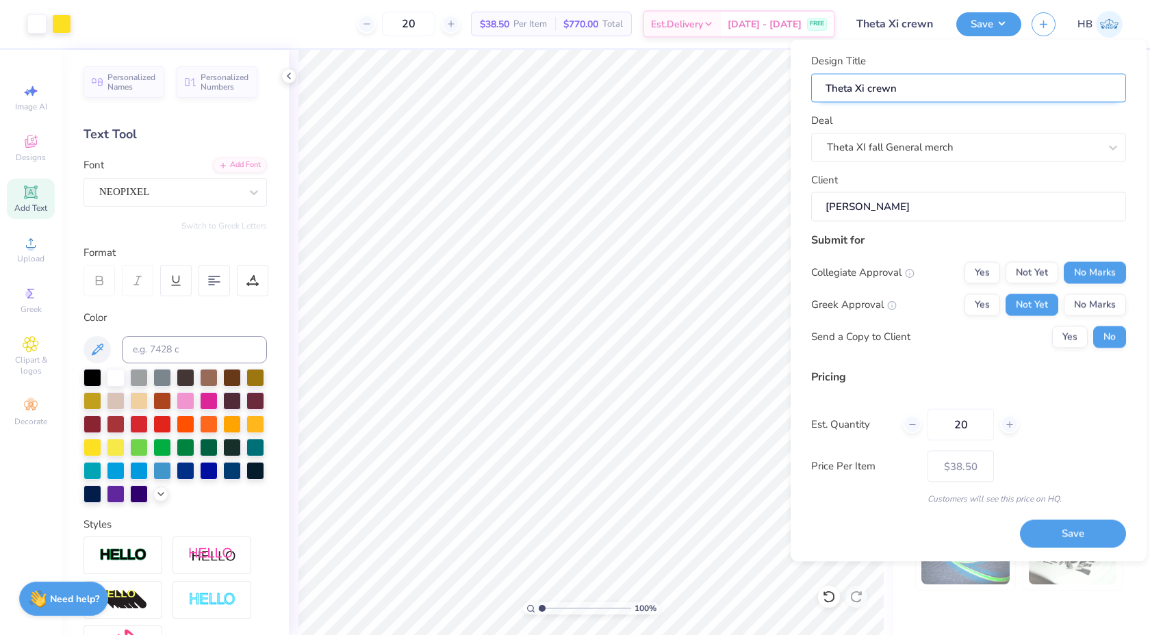
type input "Theta Xi crewne"
type input "Theta Xi crewnec"
type input "Theta Xi crewneck"
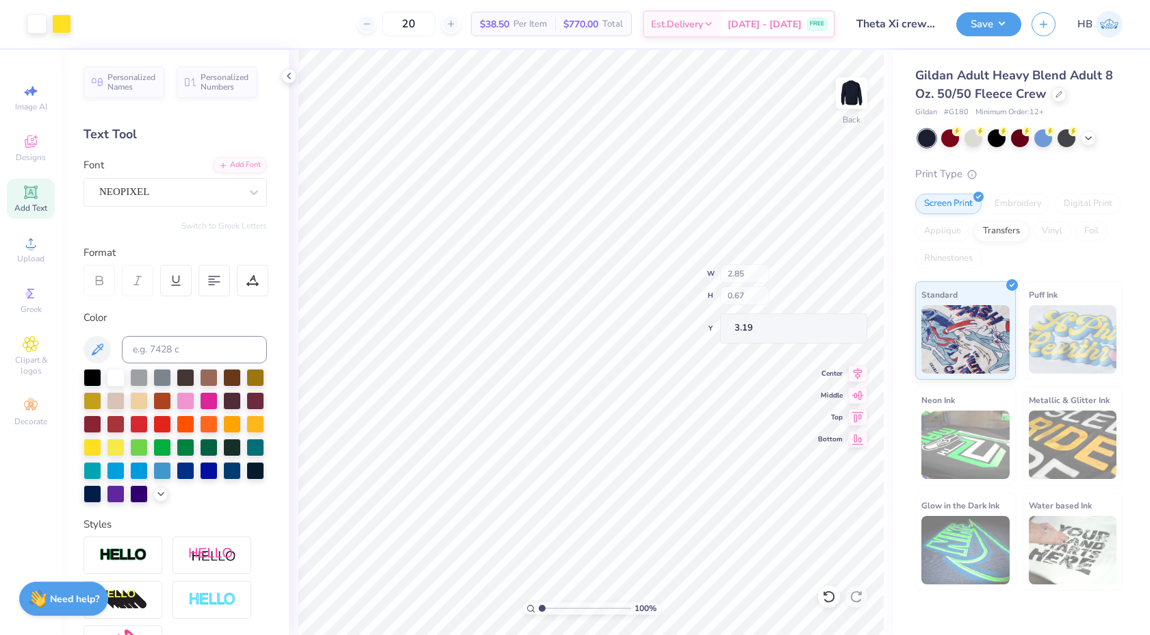
type input "3.19"
type input "3.52"
type input "3.45"
type input "3.26"
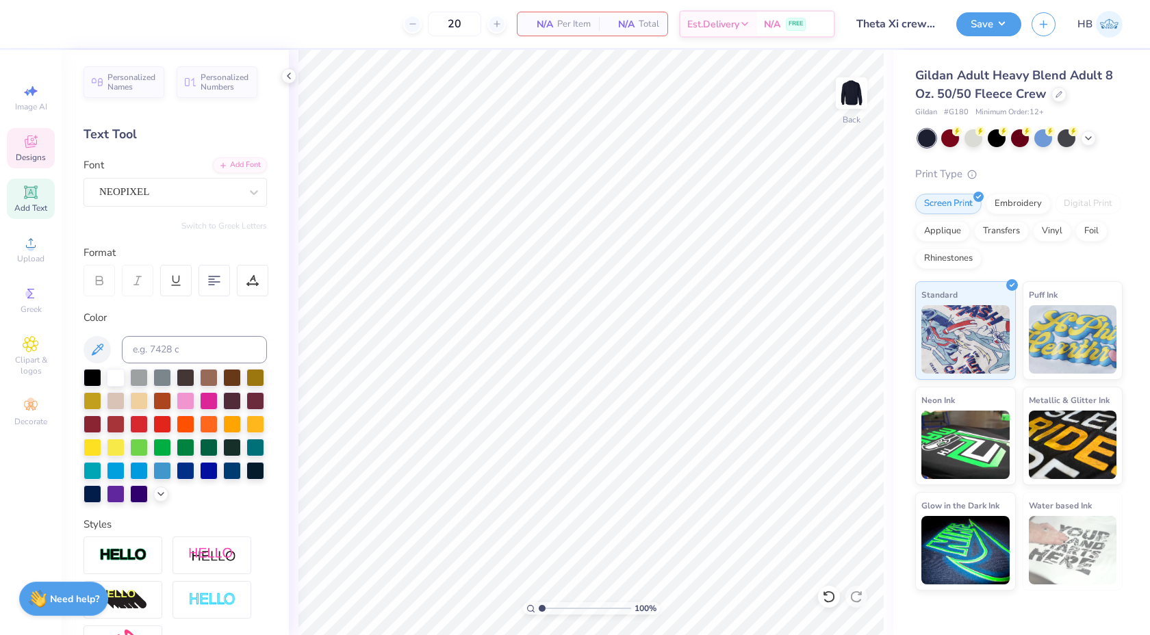
click at [30, 147] on icon at bounding box center [31, 142] width 12 height 12
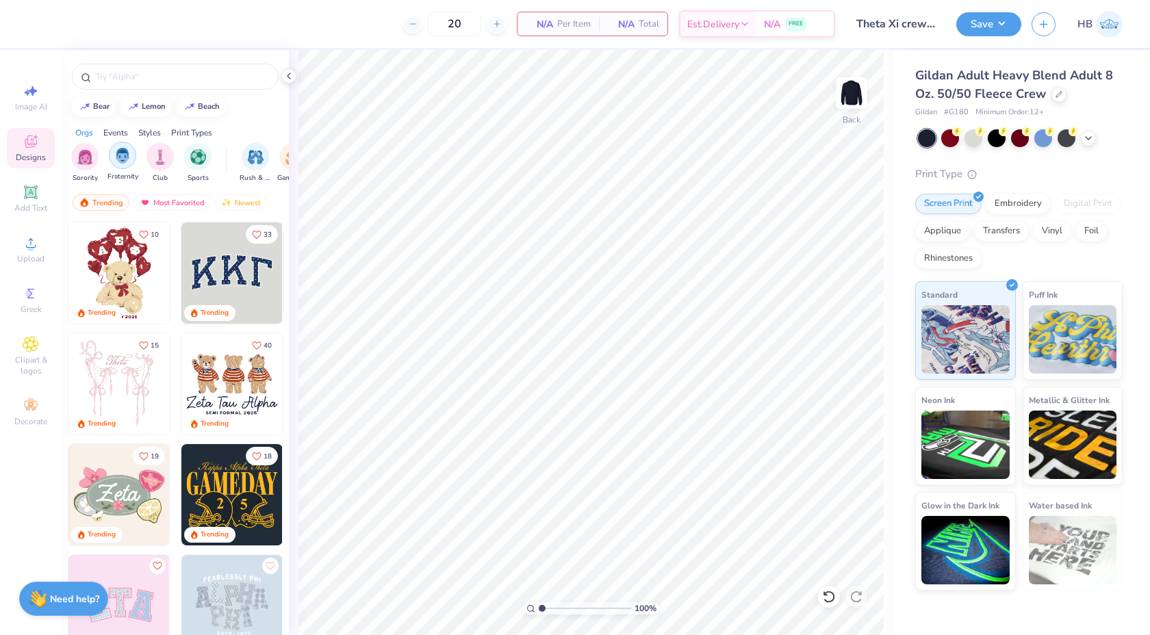
click at [114, 161] on div "filter for Fraternity" at bounding box center [122, 155] width 27 height 27
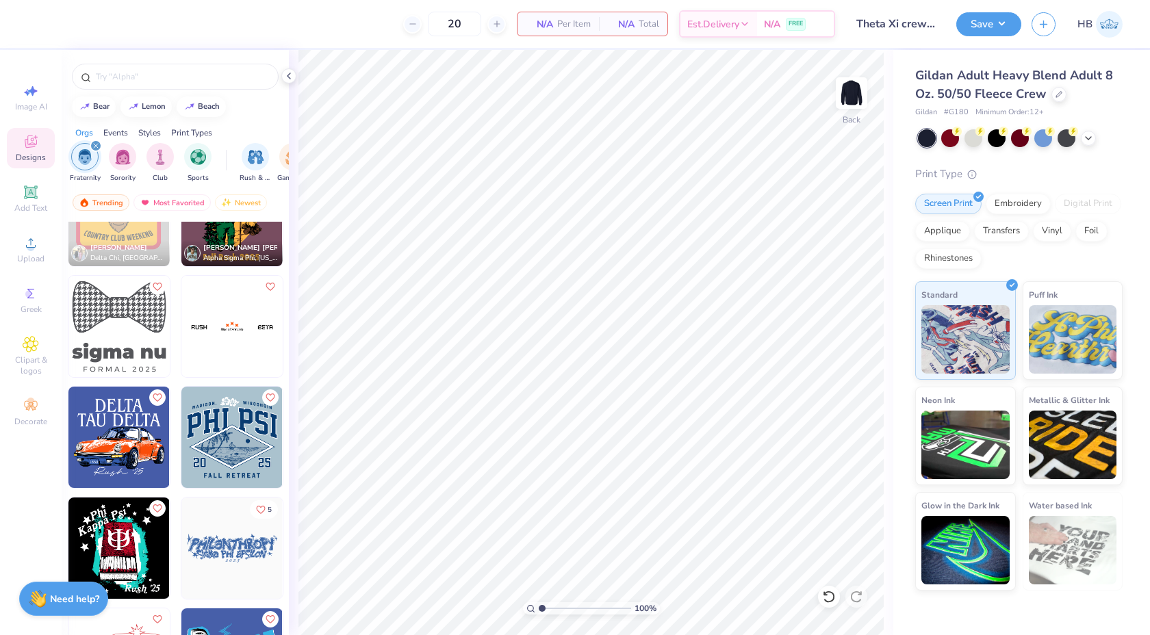
scroll to position [1052, 0]
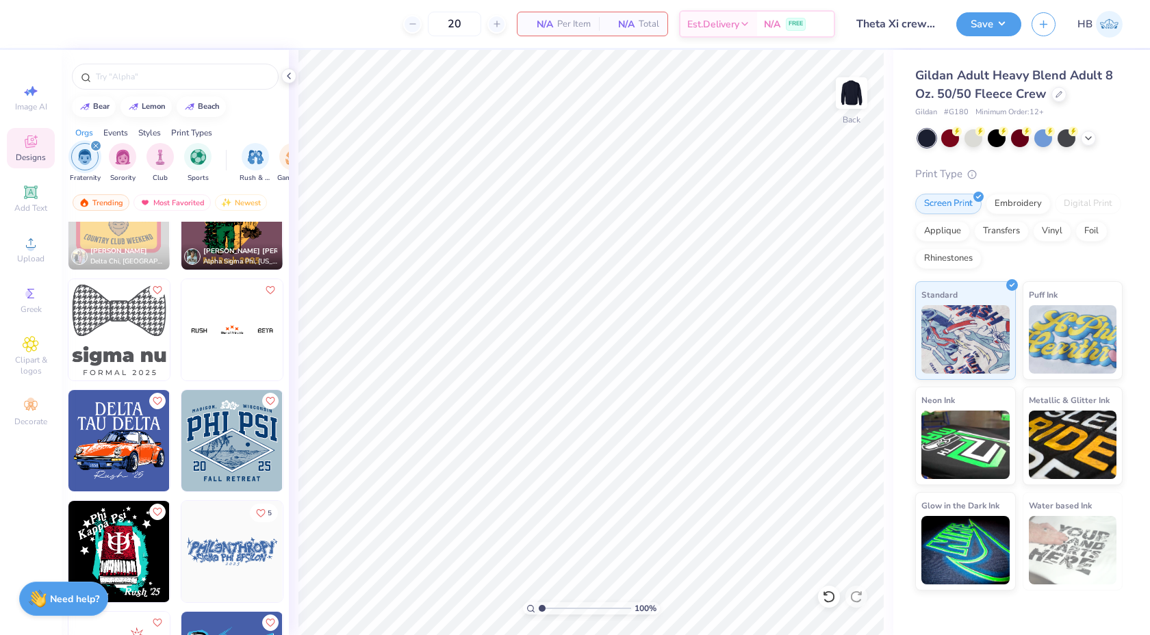
click at [220, 350] on img at bounding box center [231, 329] width 101 height 101
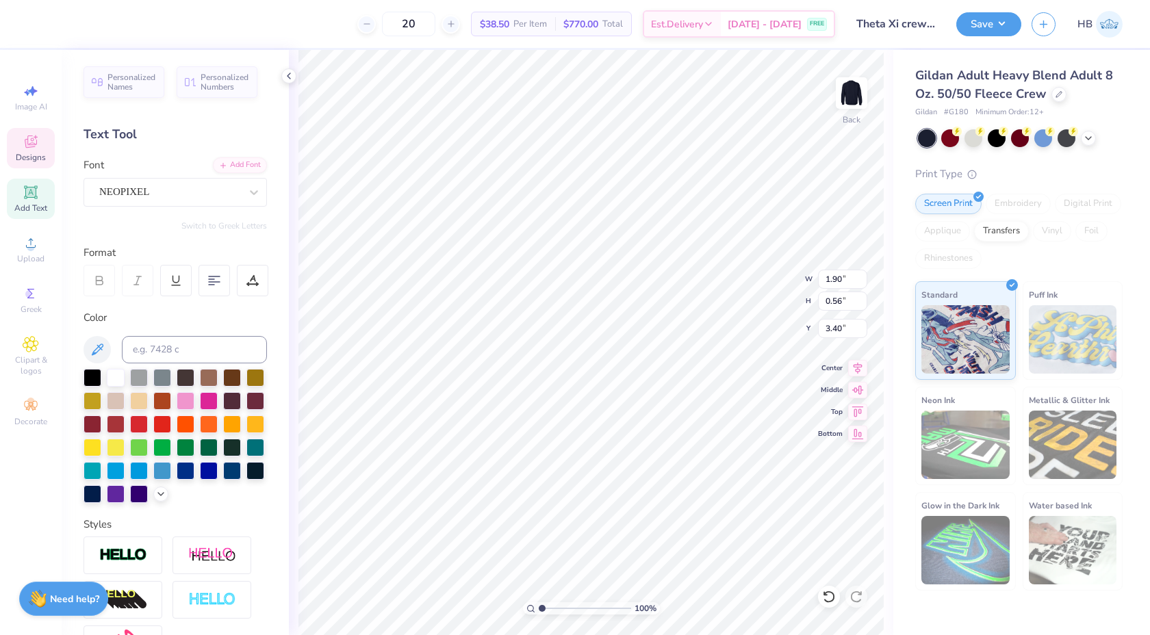
scroll to position [0, 0]
type textarea "THETA"
click at [29, 25] on div at bounding box center [36, 22] width 19 height 19
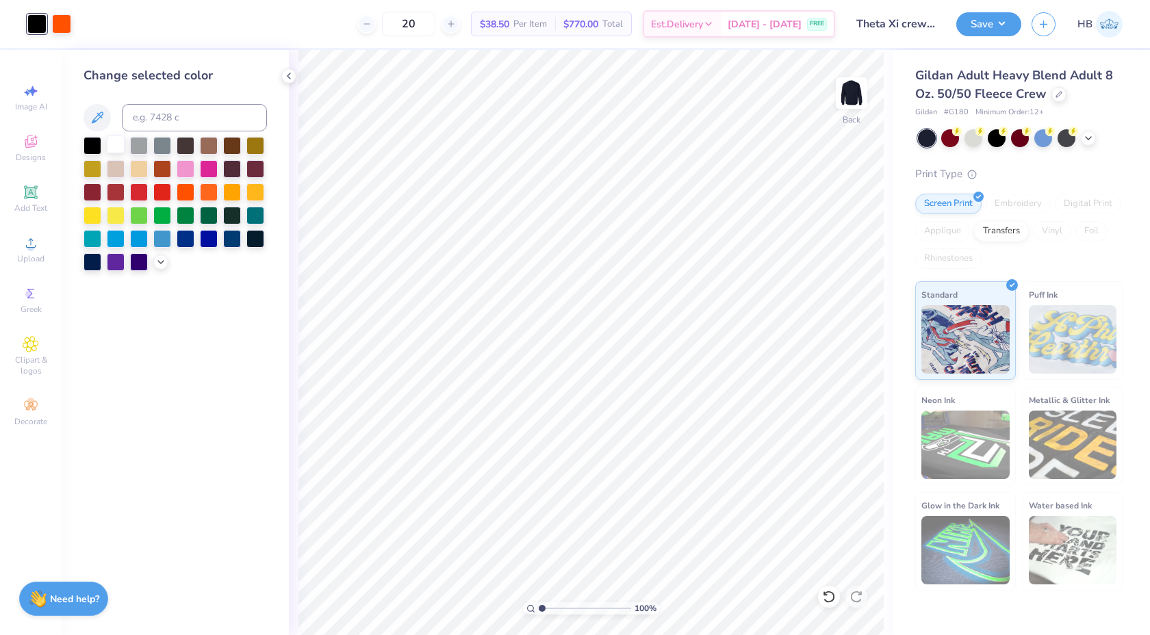
click at [120, 144] on div at bounding box center [116, 145] width 18 height 18
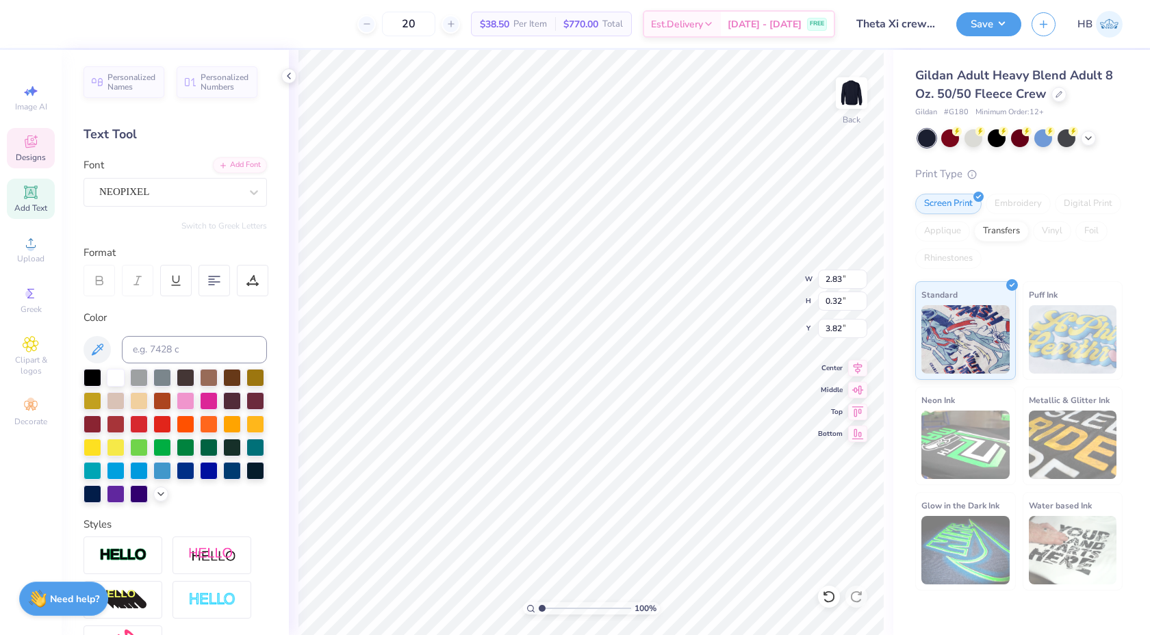
scroll to position [0, 2]
type input "3.71"
click at [566, 610] on input "range" at bounding box center [585, 608] width 92 height 12
click at [587, 412] on li "Select All" at bounding box center [577, 415] width 107 height 27
type input "10.69"
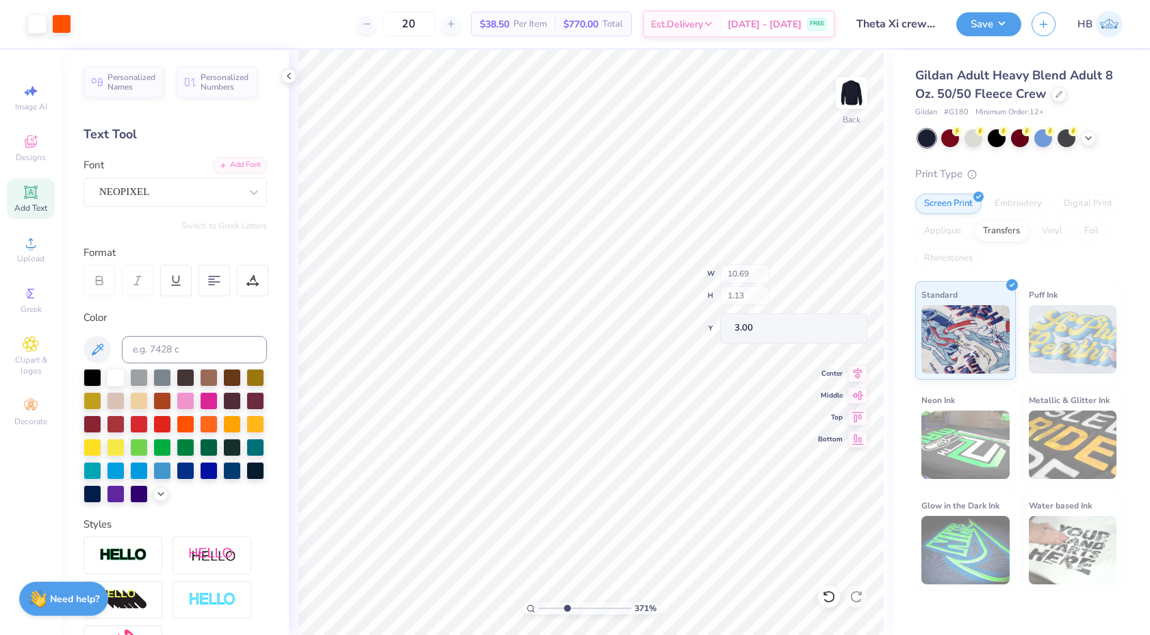
type input "1.13"
type input "3.00"
type textarea "To Lead. To Serve."
click at [58, 23] on div at bounding box center [61, 22] width 19 height 19
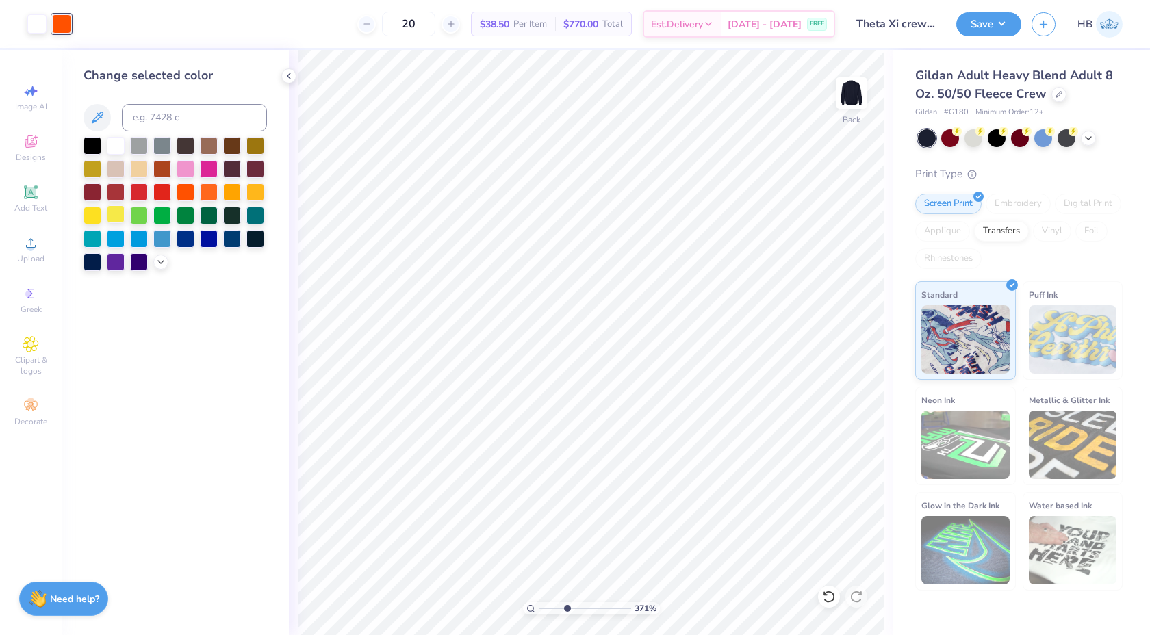
click at [114, 206] on div at bounding box center [116, 214] width 18 height 18
click at [99, 213] on div at bounding box center [93, 214] width 18 height 18
click at [288, 77] on polyline at bounding box center [289, 75] width 3 height 5
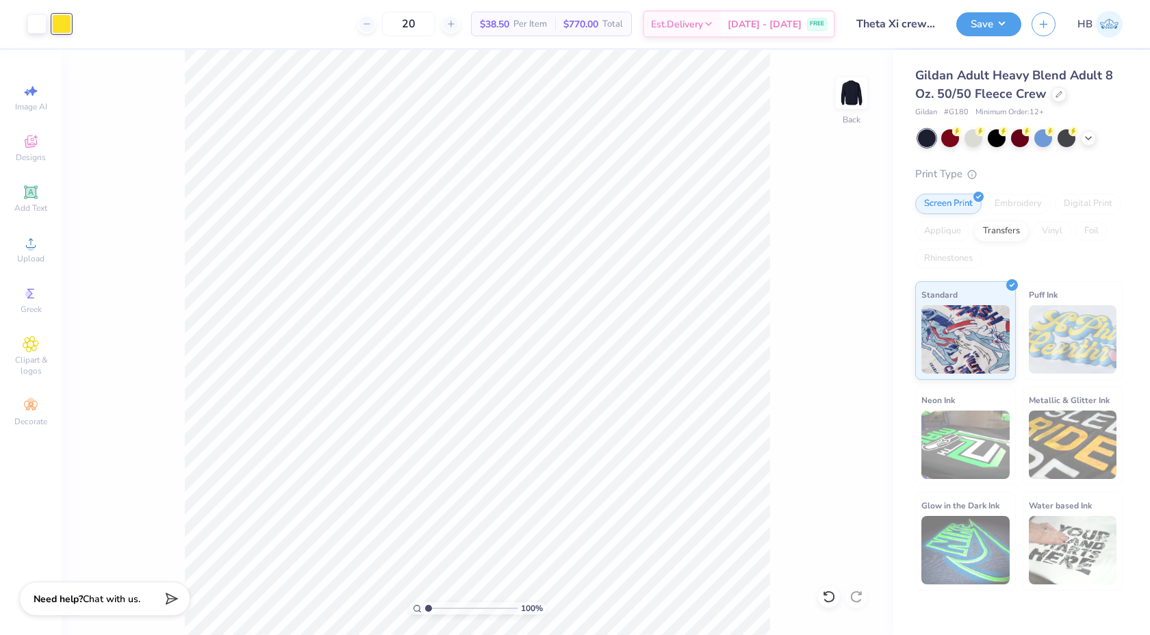
drag, startPoint x: 456, startPoint y: 607, endPoint x: 421, endPoint y: 596, distance: 36.4
type input "1"
click at [425, 602] on input "range" at bounding box center [471, 608] width 92 height 12
type input "2.45"
click at [986, 24] on button "Save" at bounding box center [988, 22] width 65 height 24
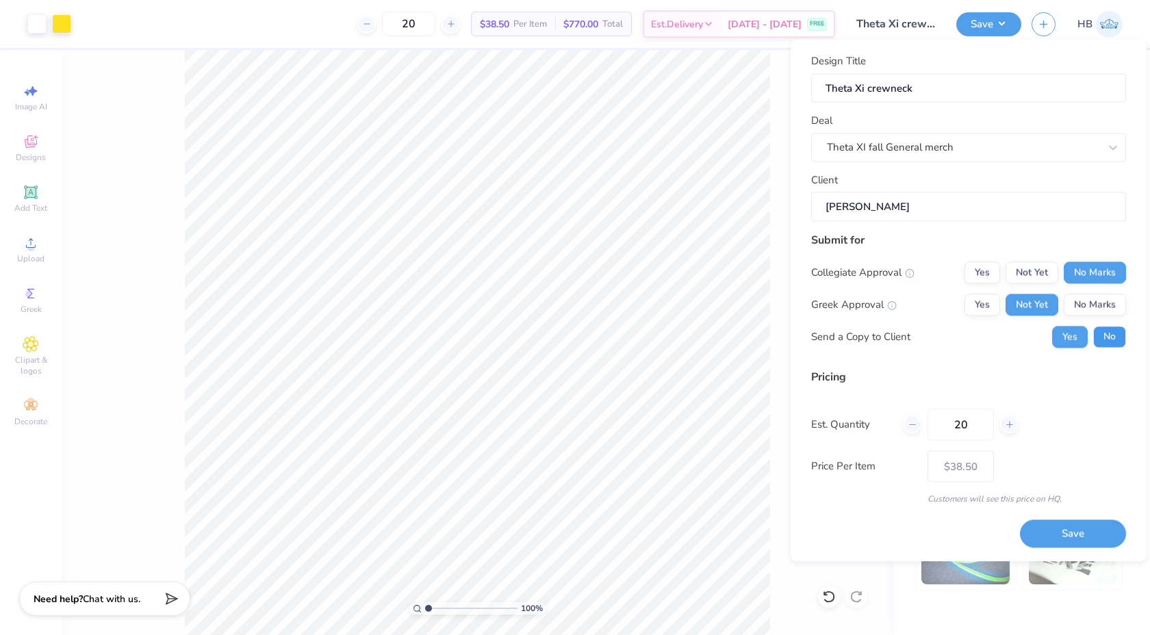
click at [1120, 335] on button "No" at bounding box center [1109, 337] width 33 height 22
click at [1067, 532] on button "Save" at bounding box center [1073, 534] width 106 height 28
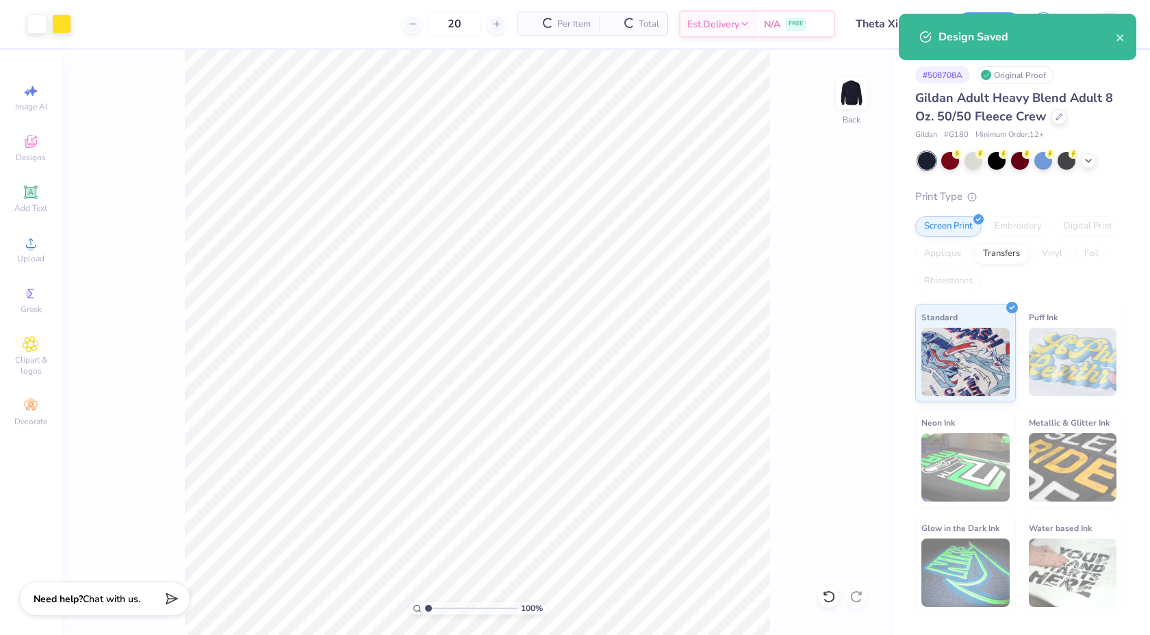
type input "$38.50"
click at [1122, 32] on icon "close" at bounding box center [1121, 37] width 10 height 11
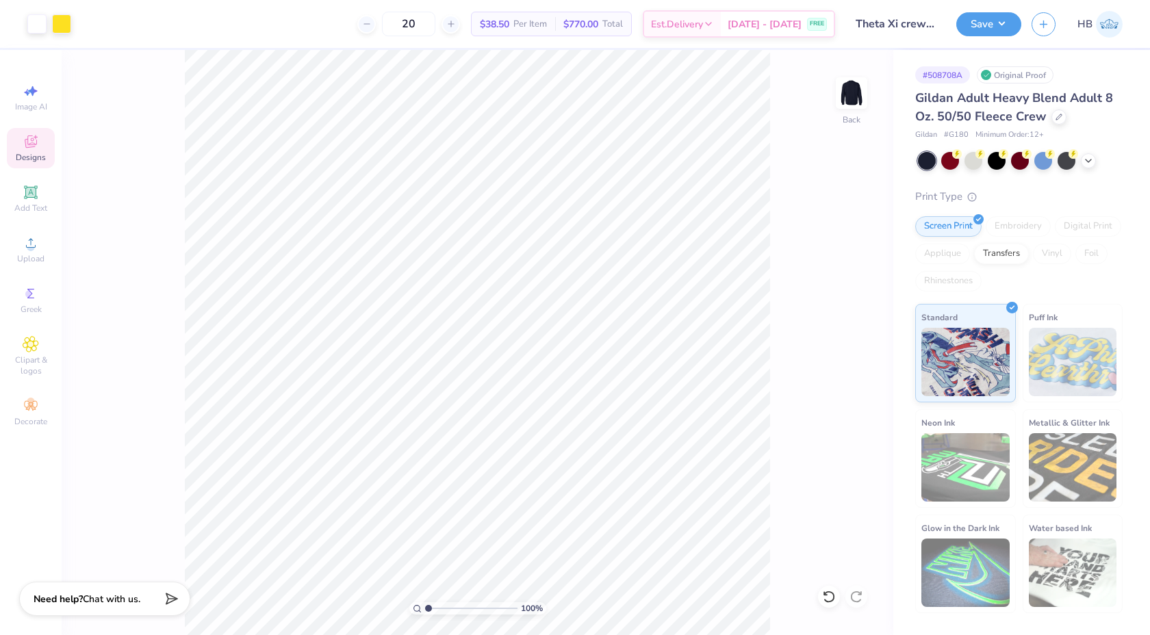
click at [40, 152] on span "Designs" at bounding box center [31, 157] width 30 height 11
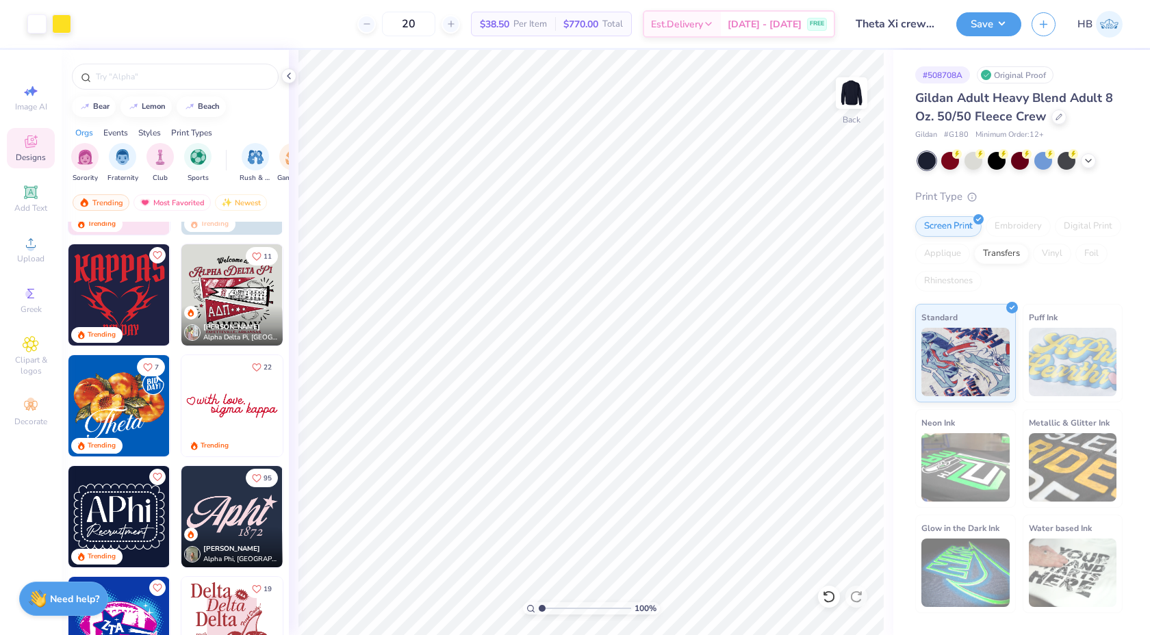
scroll to position [424, 0]
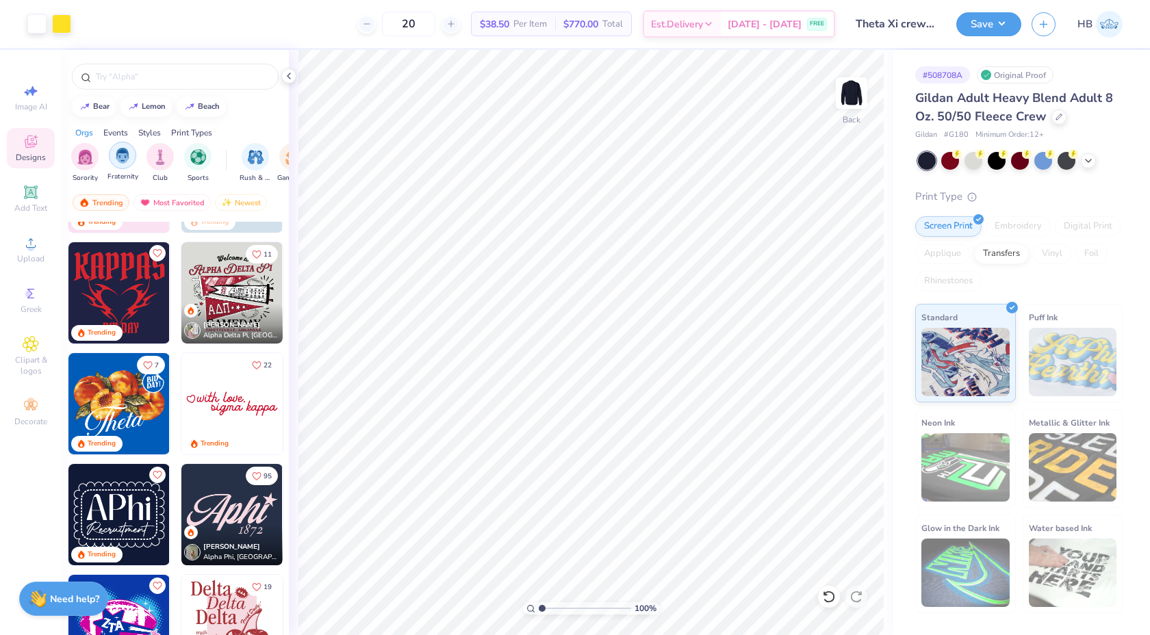
click at [123, 157] on img "filter for Fraternity" at bounding box center [122, 156] width 15 height 16
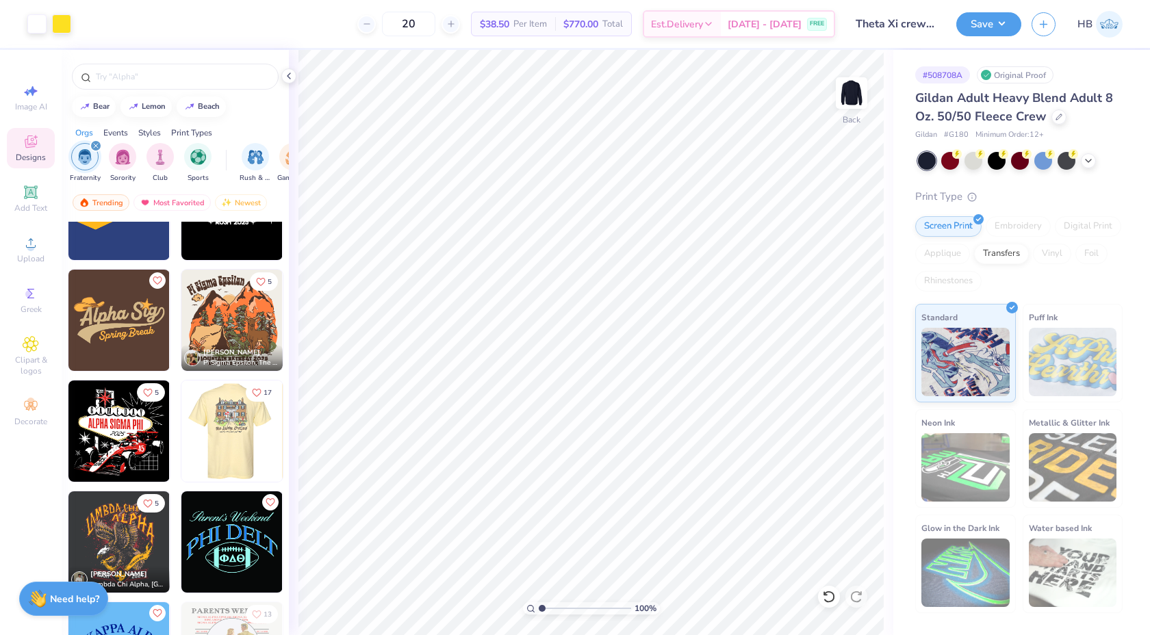
scroll to position [1708, 0]
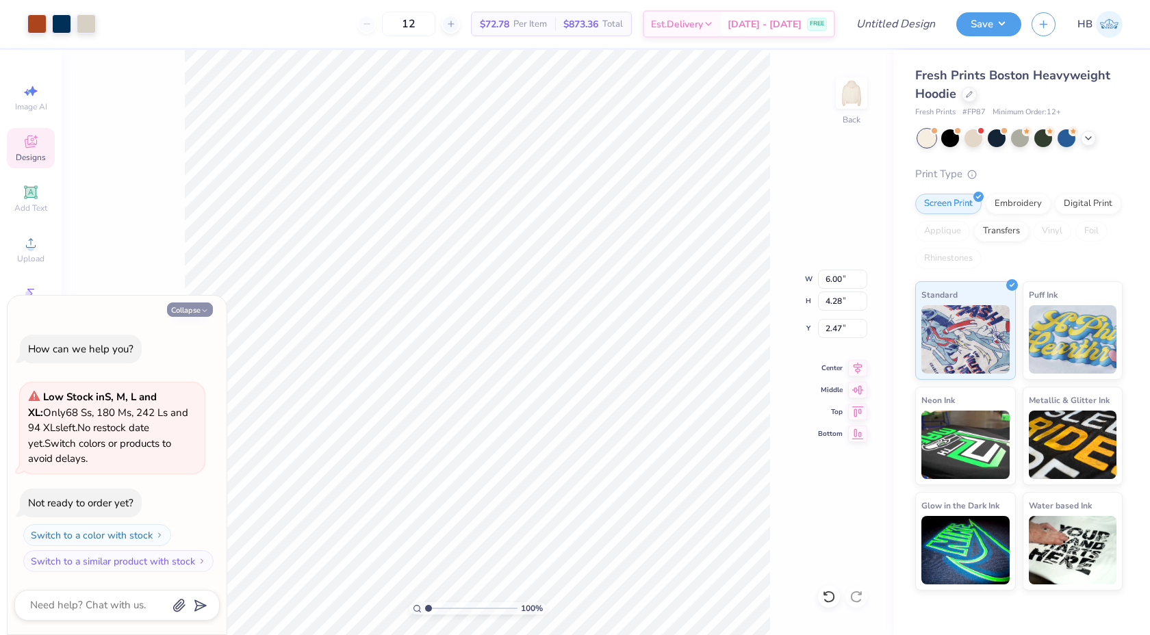
click at [204, 310] on polyline "button" at bounding box center [205, 310] width 4 height 2
type textarea "x"
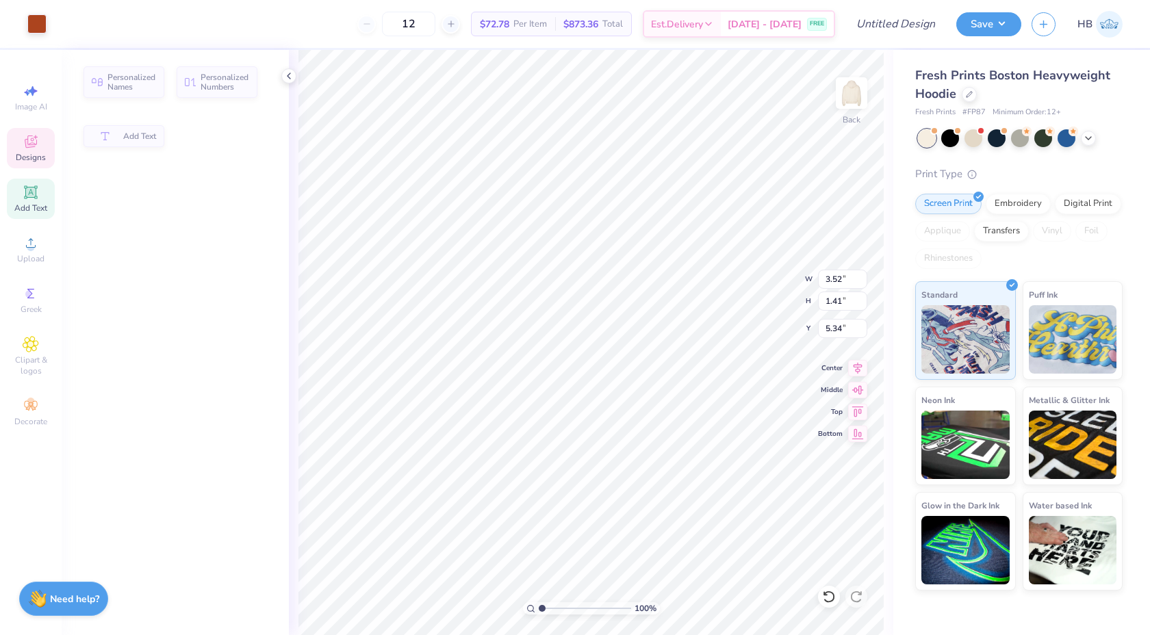
type input "3.52"
type input "1.41"
type input "5.34"
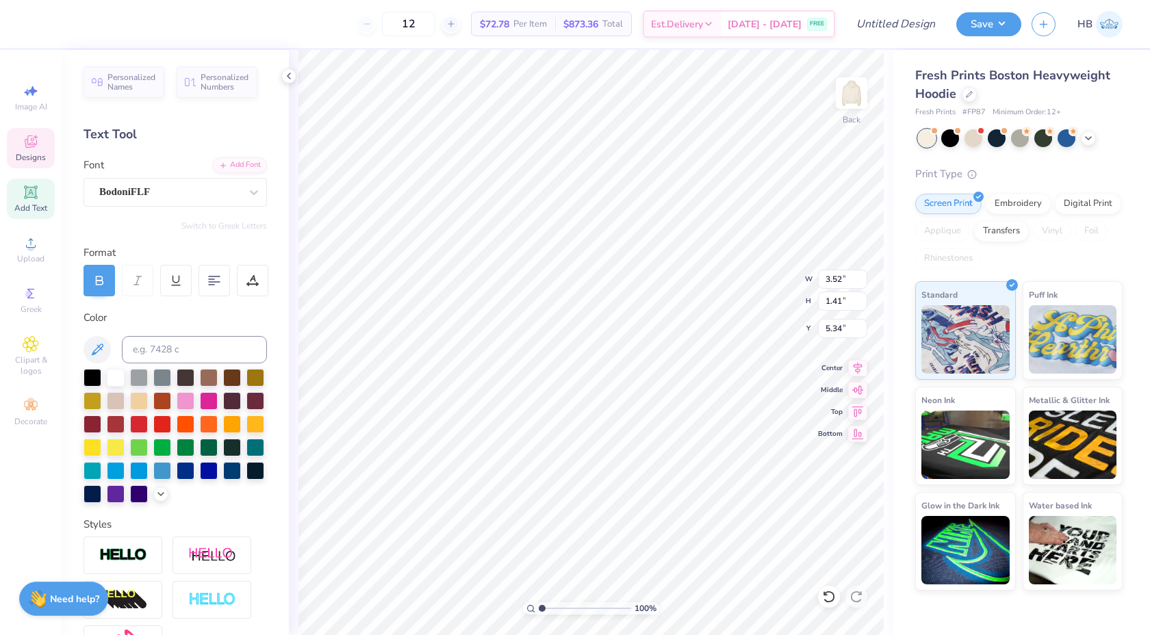
type textarea "XI"
type input "5.11"
click at [579, 609] on input "range" at bounding box center [585, 608] width 92 height 12
type textarea "M"
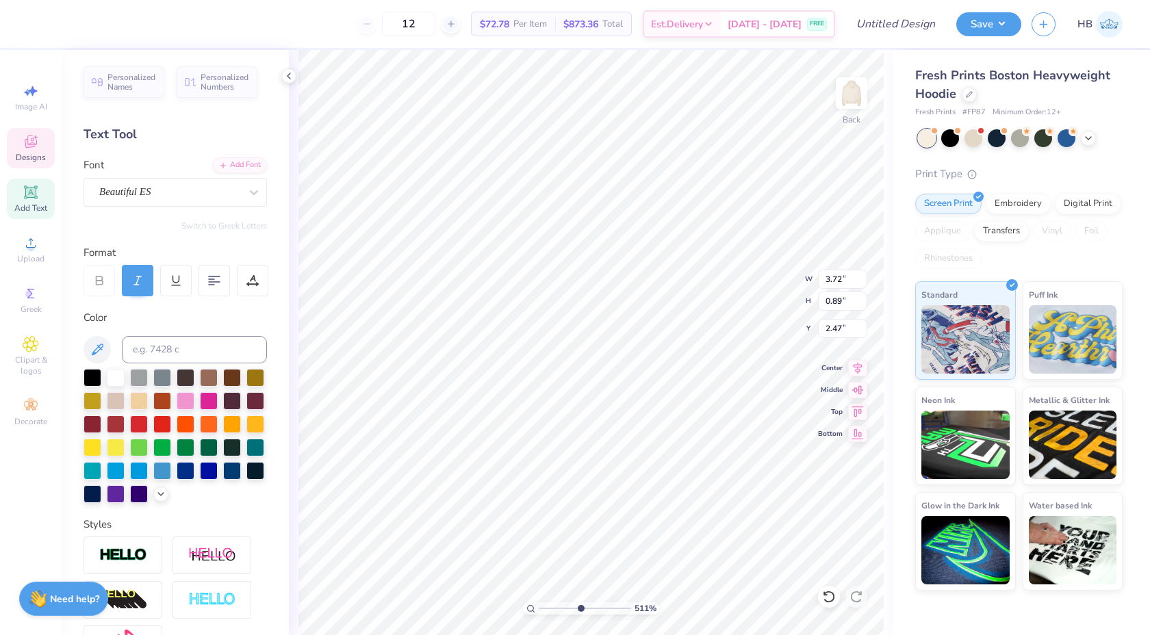
type textarea "To Lead. To Serve"
type textarea "To Lead. To Serve."
type input "1"
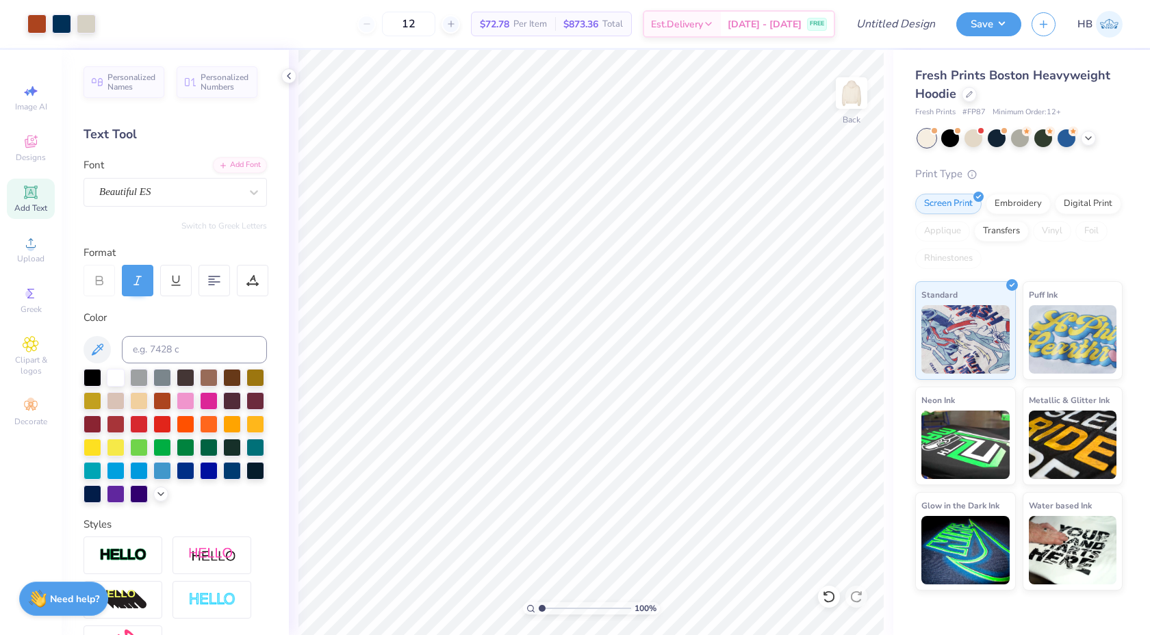
click at [536, 600] on div "100 %" at bounding box center [591, 342] width 585 height 585
click at [287, 79] on icon at bounding box center [288, 76] width 11 height 11
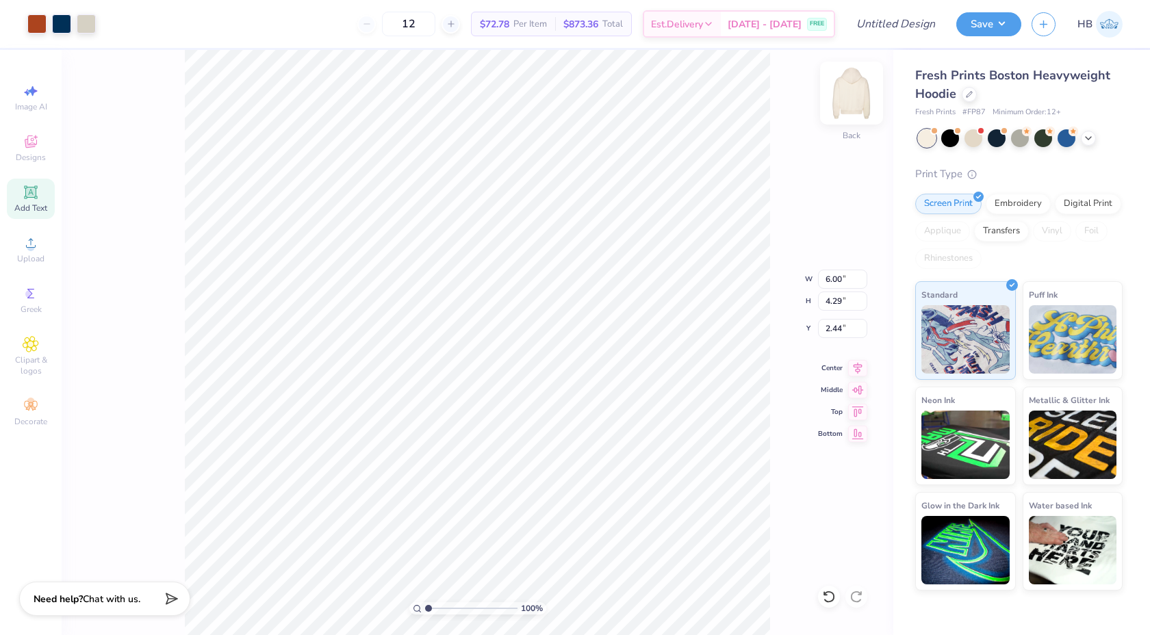
click at [845, 103] on img at bounding box center [851, 93] width 55 height 55
type input "9.87"
click at [833, 599] on icon at bounding box center [829, 597] width 14 height 14
type input "4.39"
type input "5.04"
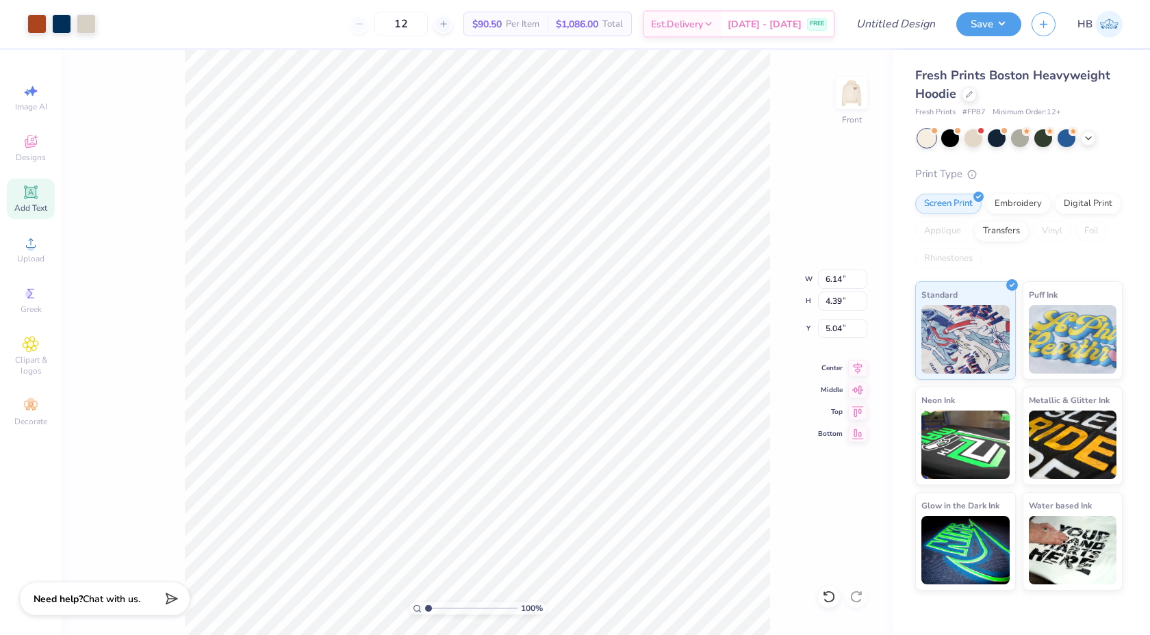
type input "9.16"
type input "8.14"
type input "5.82"
type input "11.40"
type input "8.15"
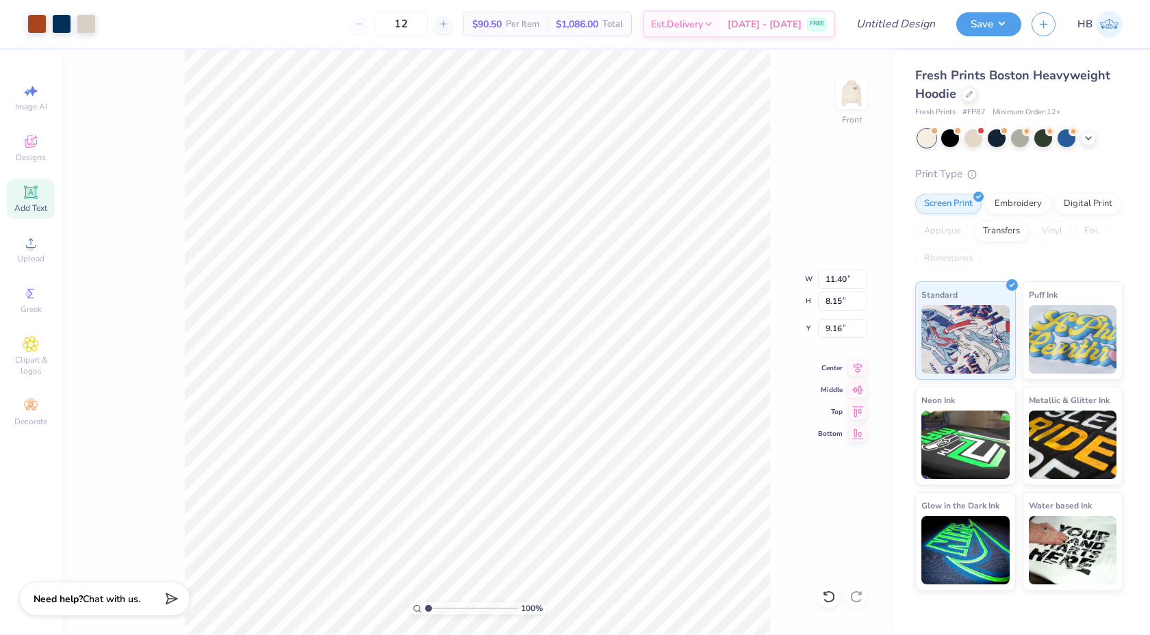
type input "6.09"
click at [859, 370] on icon at bounding box center [857, 366] width 19 height 16
click at [859, 389] on icon at bounding box center [857, 388] width 19 height 16
click at [856, 369] on icon at bounding box center [858, 367] width 9 height 12
type input "6.60"
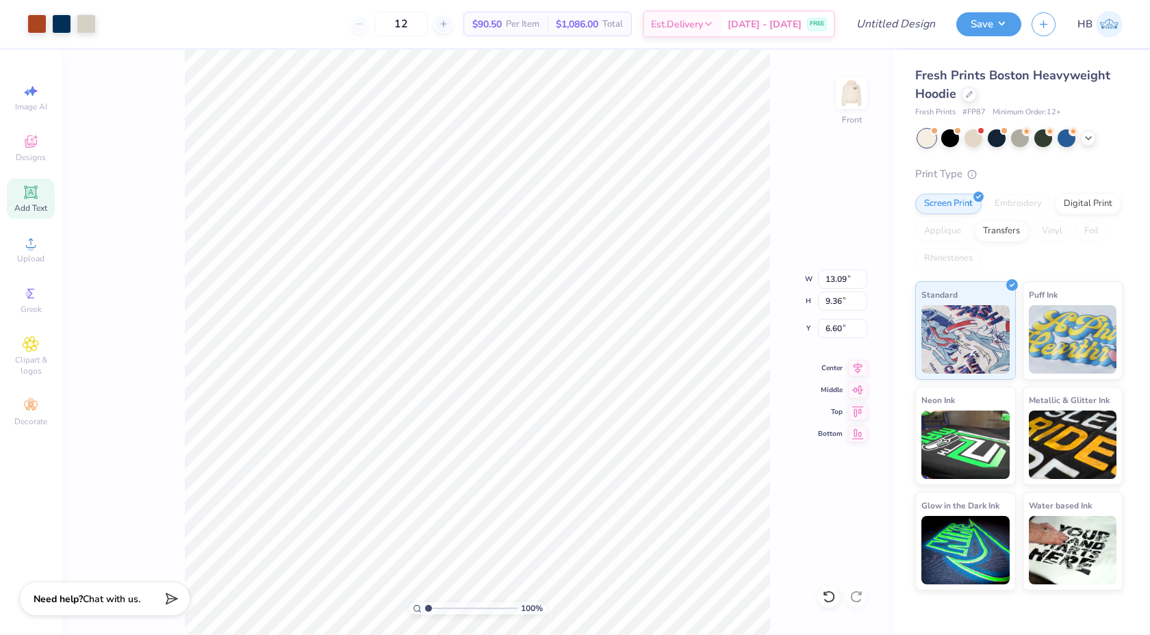
type input "13.09"
type input "9.36"
click at [858, 365] on icon at bounding box center [858, 367] width 9 height 12
click at [859, 102] on img at bounding box center [851, 93] width 55 height 55
click at [850, 103] on img at bounding box center [851, 93] width 55 height 55
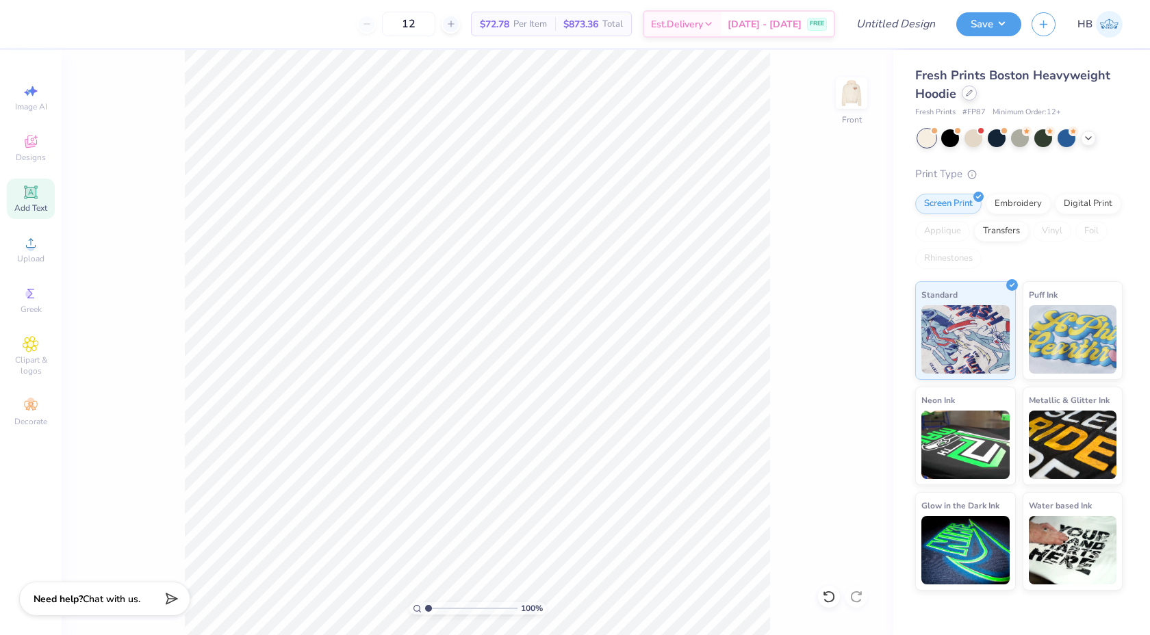
click at [969, 95] on icon at bounding box center [969, 93] width 7 height 7
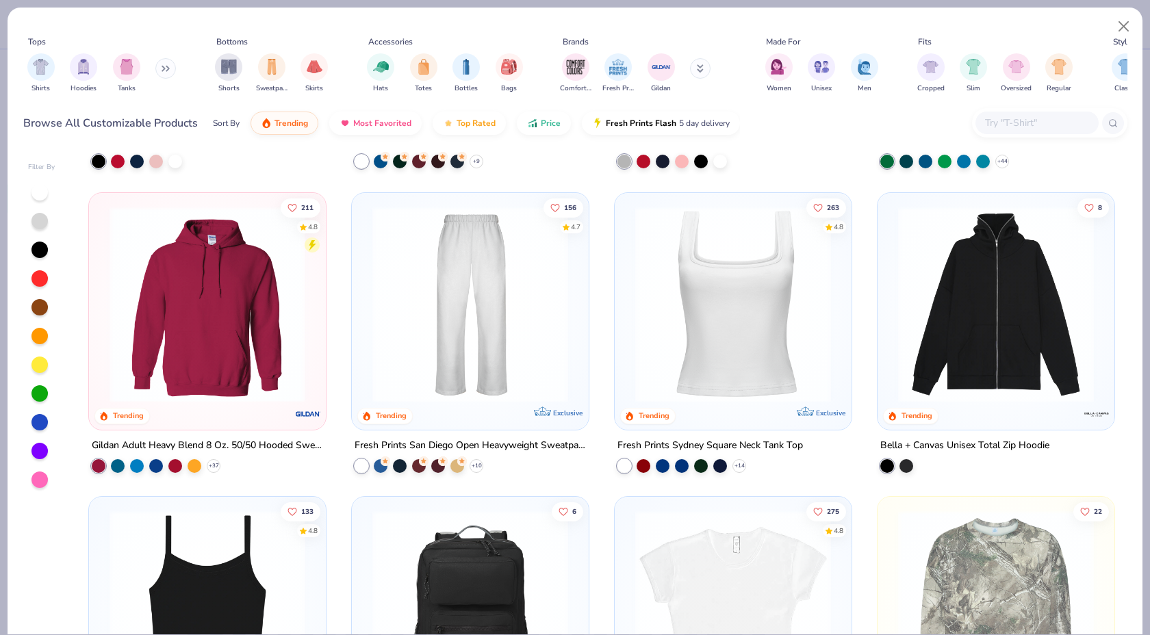
scroll to position [572, 0]
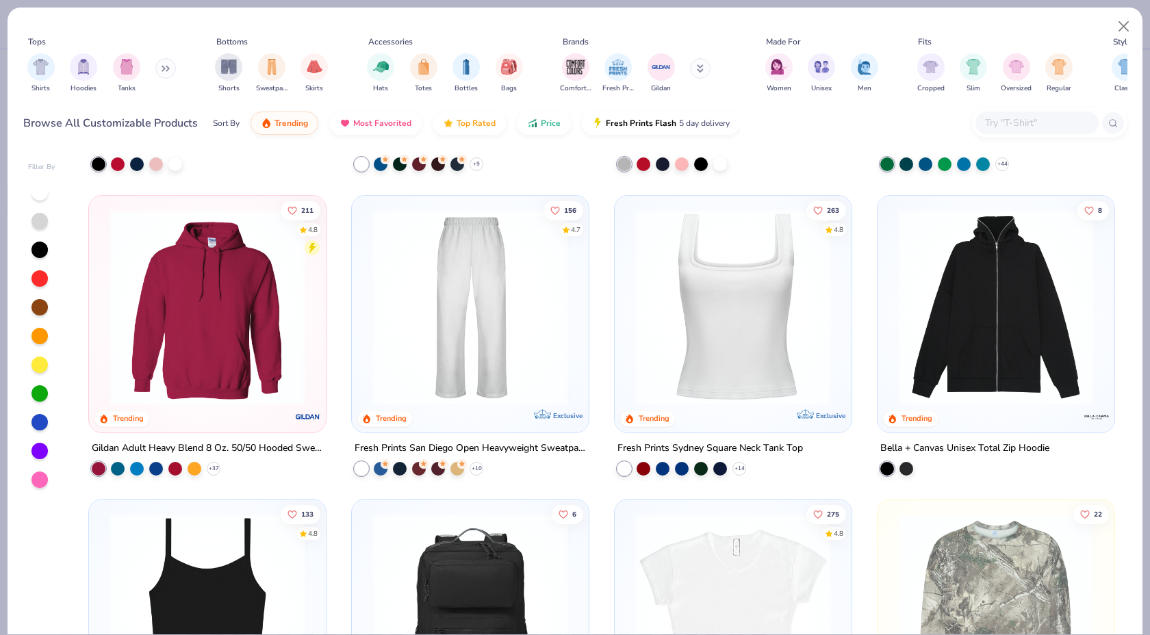
click at [223, 347] on img at bounding box center [208, 307] width 210 height 196
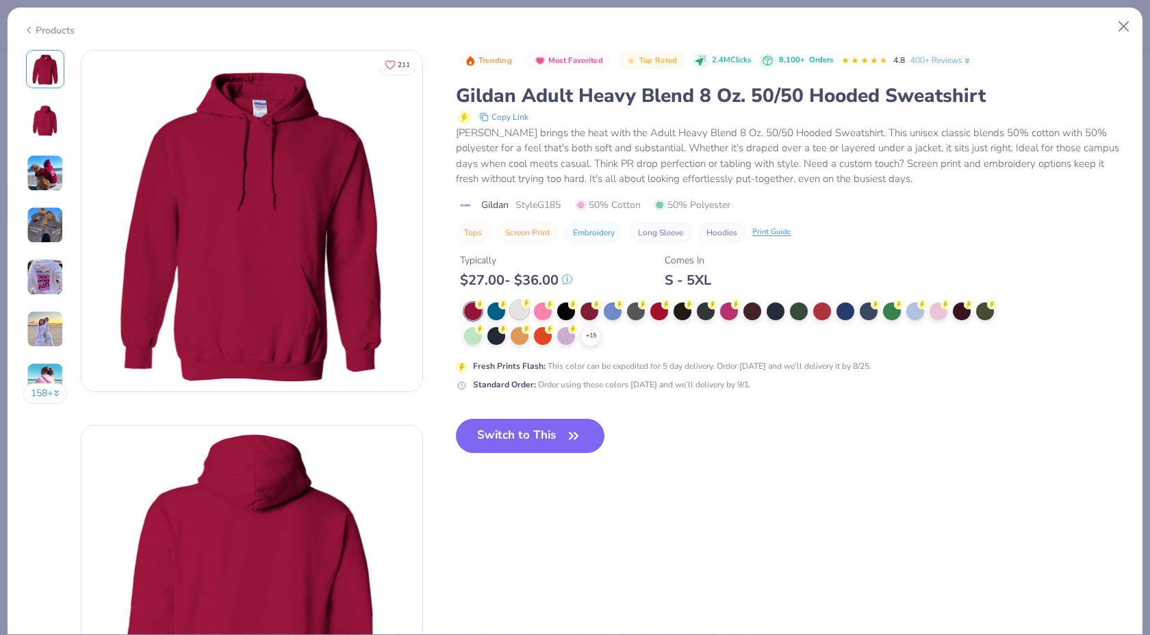
click at [485, 307] on circle at bounding box center [480, 305] width 10 height 10
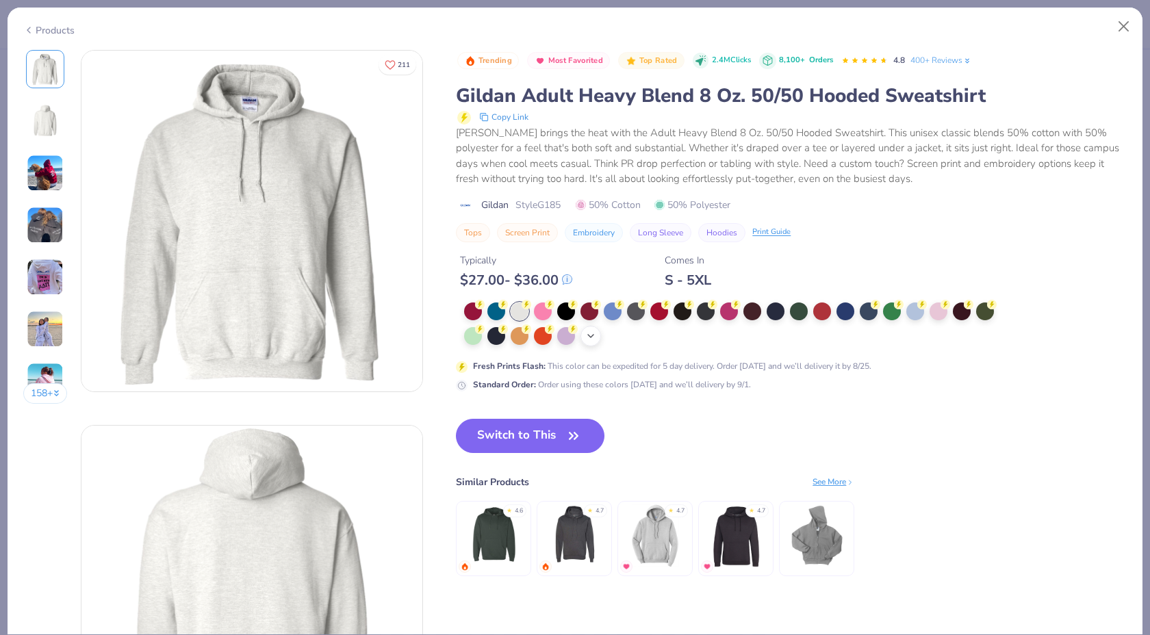
click at [591, 336] on polyline at bounding box center [590, 336] width 5 height 3
click at [848, 333] on div at bounding box center [846, 335] width 18 height 18
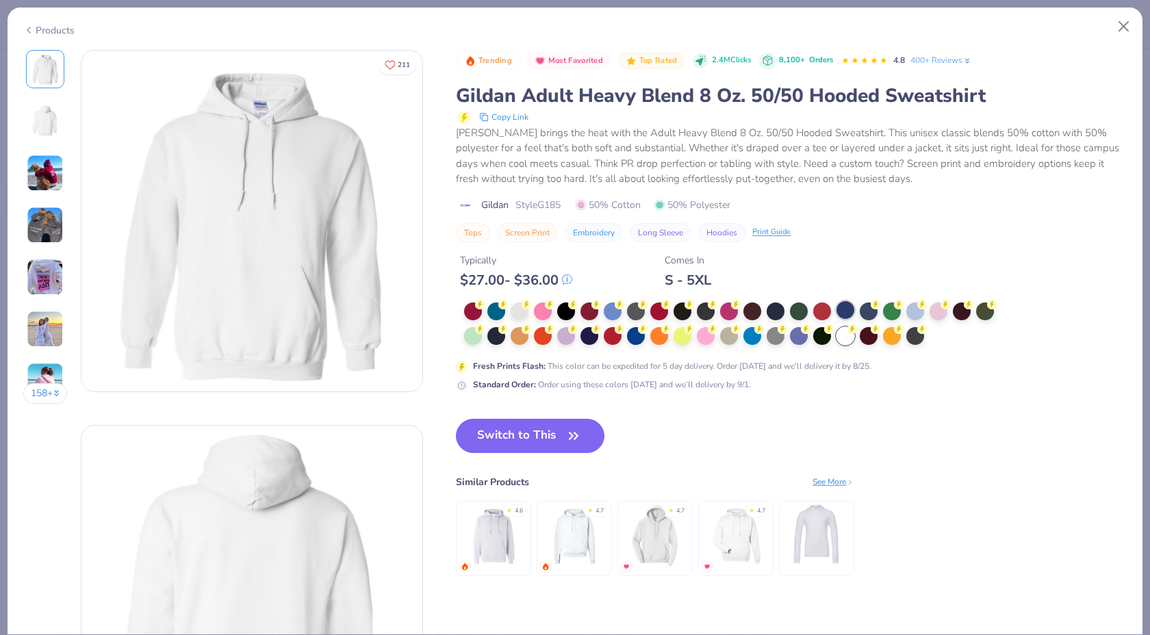
click at [843, 310] on div at bounding box center [846, 310] width 18 height 18
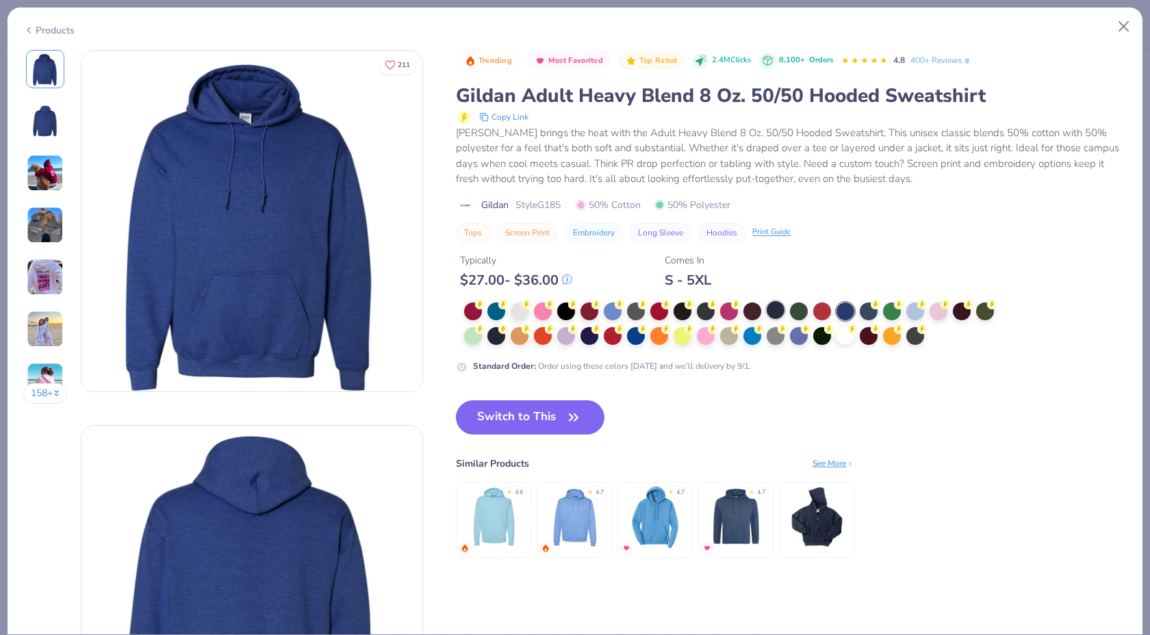
click at [779, 314] on div at bounding box center [776, 310] width 18 height 18
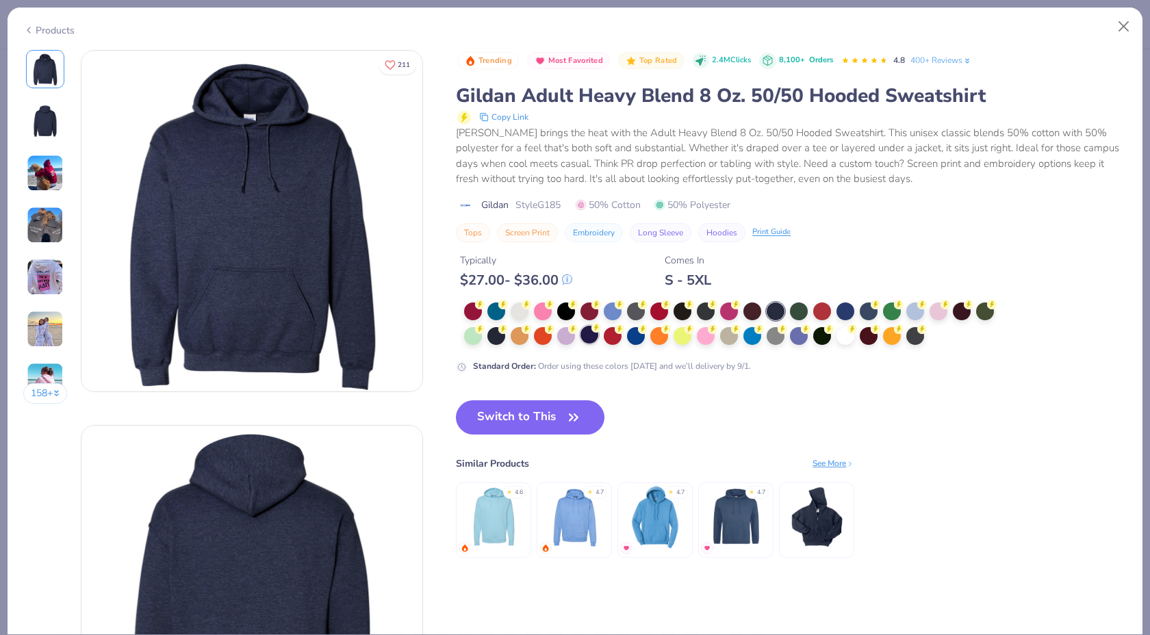
click at [596, 335] on div at bounding box center [590, 335] width 18 height 18
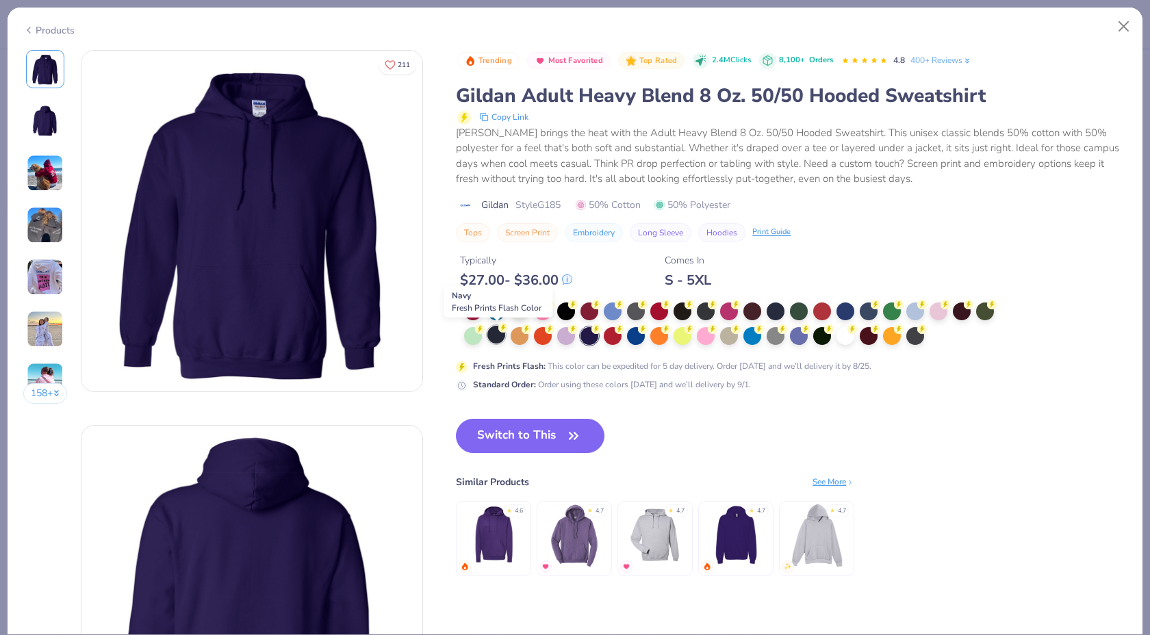
click at [503, 338] on div at bounding box center [496, 335] width 18 height 18
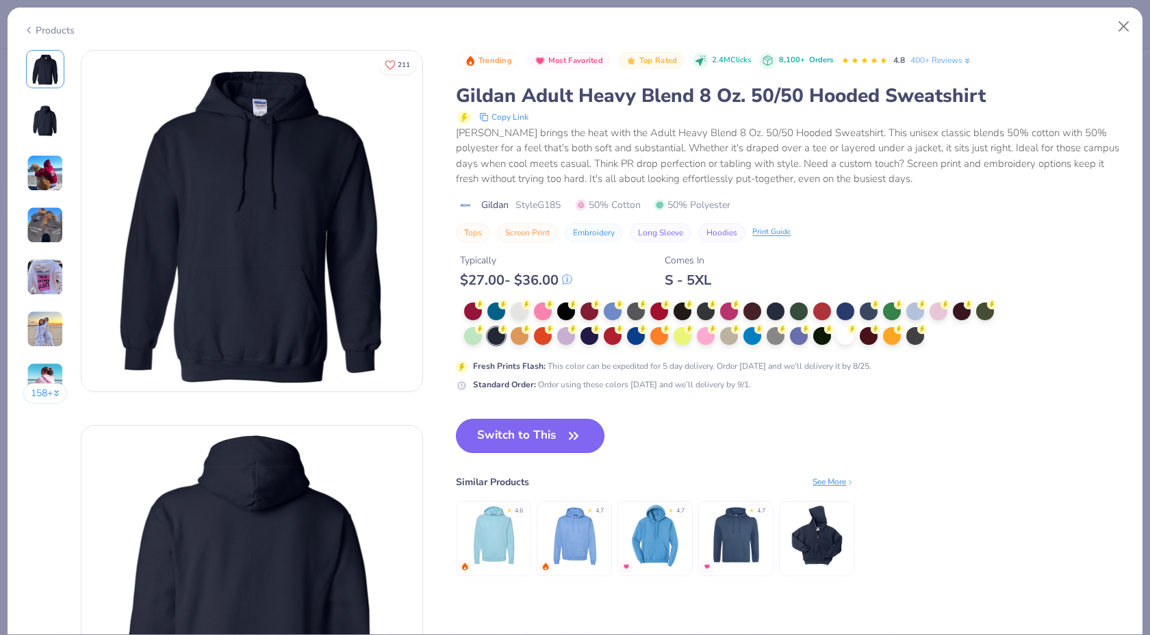
click at [531, 431] on button "Switch to This" at bounding box center [530, 436] width 149 height 34
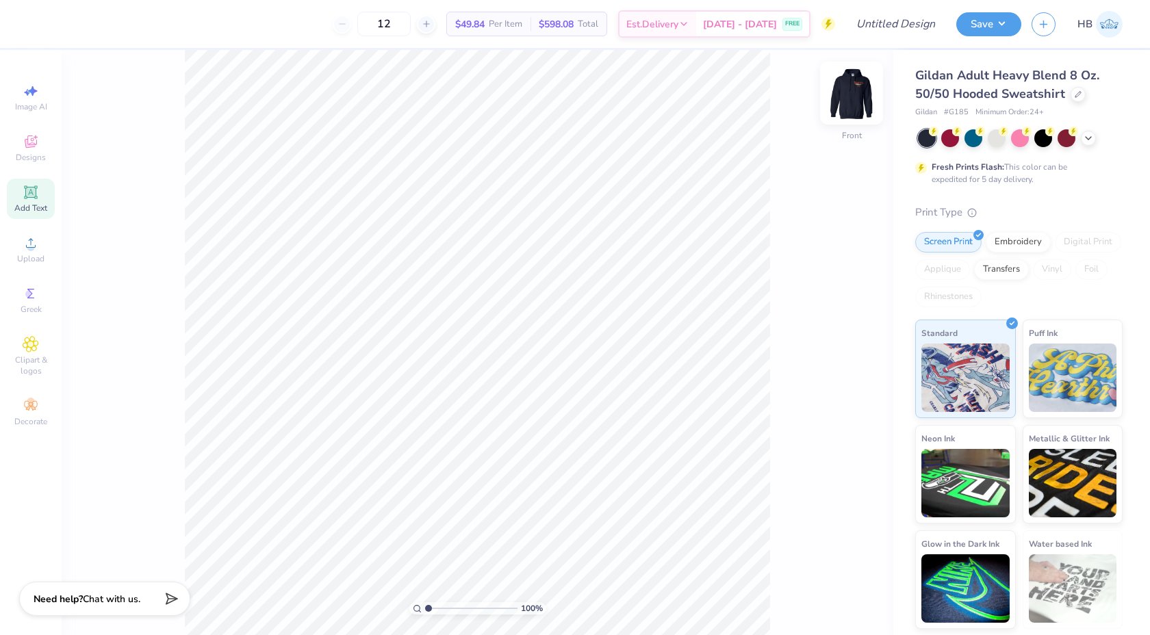
click at [856, 94] on img at bounding box center [851, 93] width 55 height 55
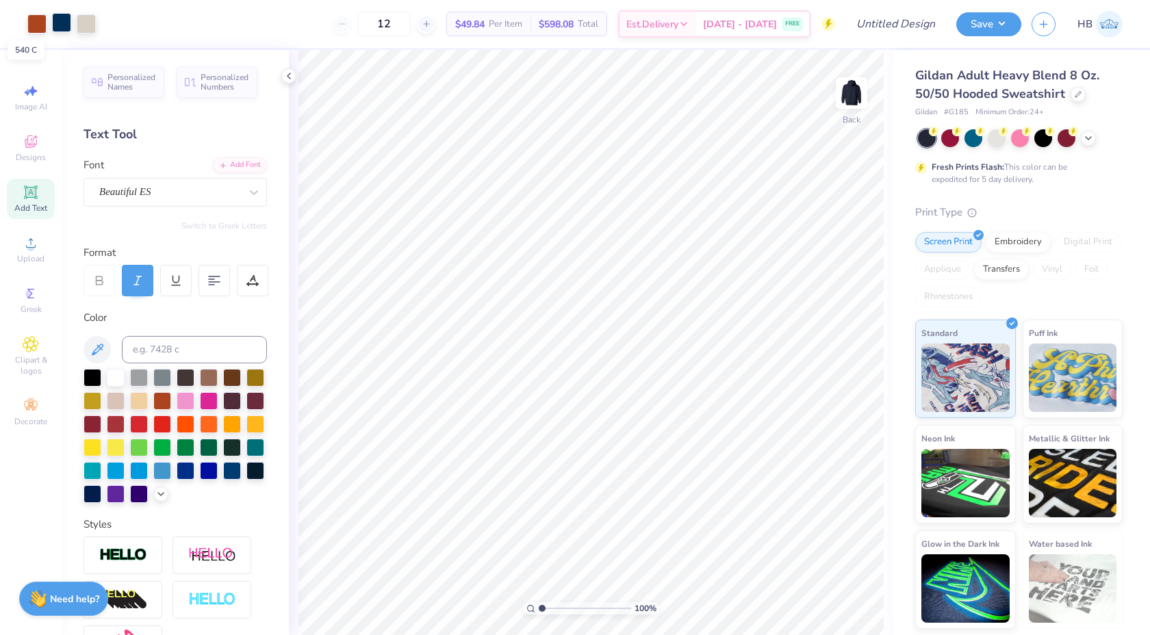
click at [63, 21] on div at bounding box center [61, 22] width 19 height 19
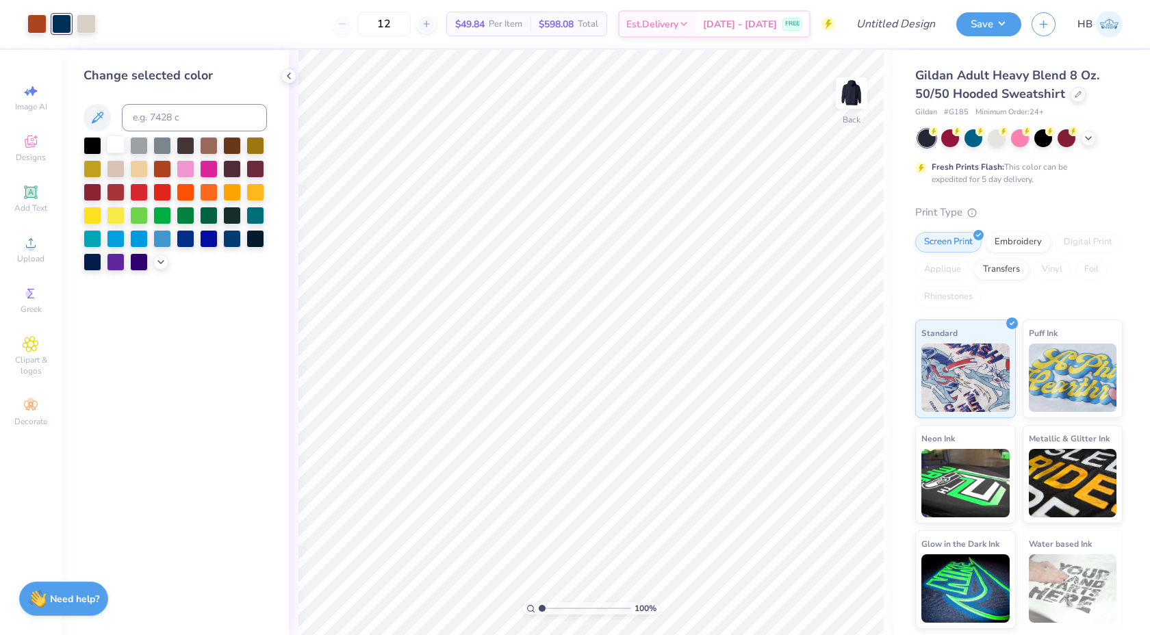
click at [110, 140] on div at bounding box center [116, 145] width 18 height 18
click at [827, 595] on icon at bounding box center [825, 593] width 3 height 3
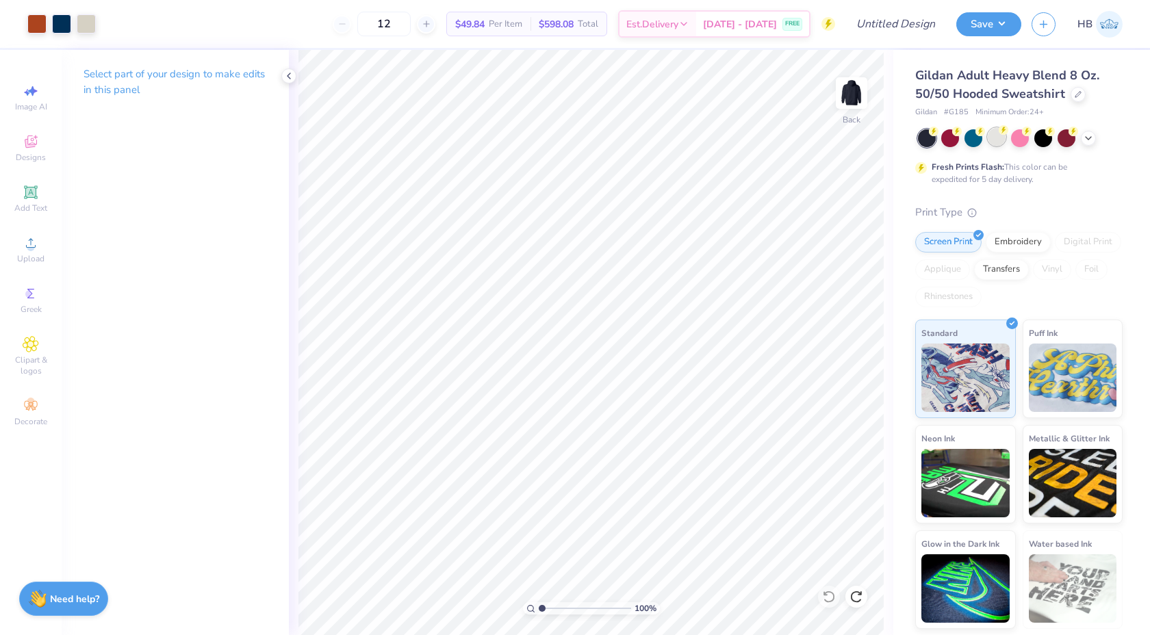
click at [1000, 143] on div at bounding box center [997, 137] width 18 height 18
click at [1089, 134] on icon at bounding box center [1088, 136] width 11 height 11
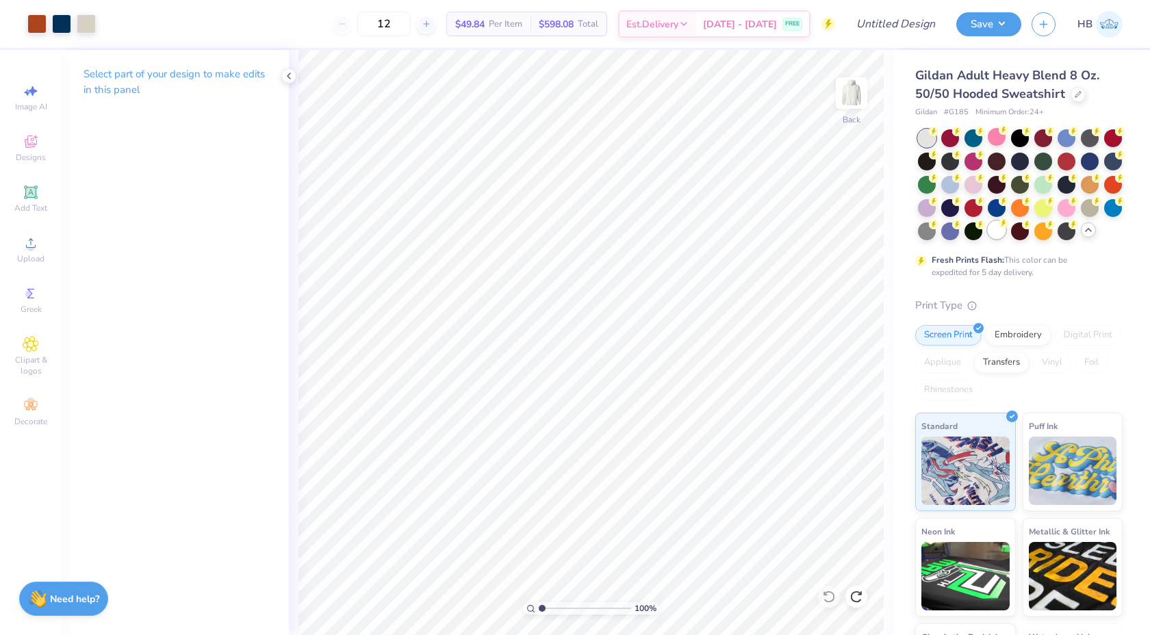
click at [997, 231] on div at bounding box center [997, 230] width 18 height 18
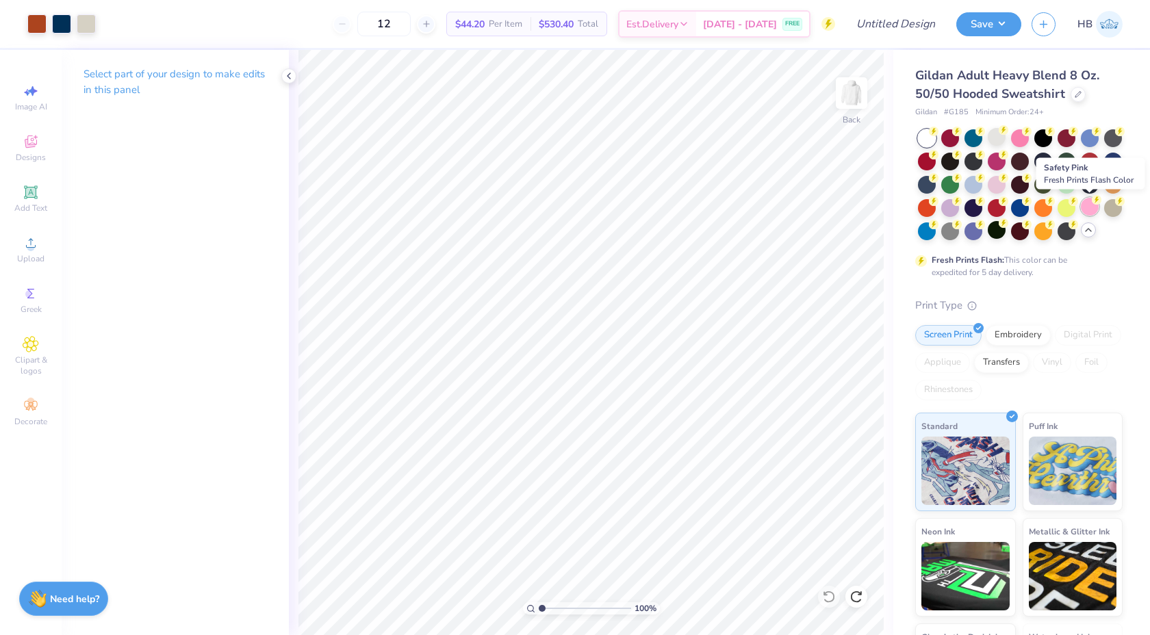
click at [1089, 205] on div at bounding box center [1090, 207] width 18 height 18
click at [1091, 204] on div at bounding box center [1090, 207] width 18 height 18
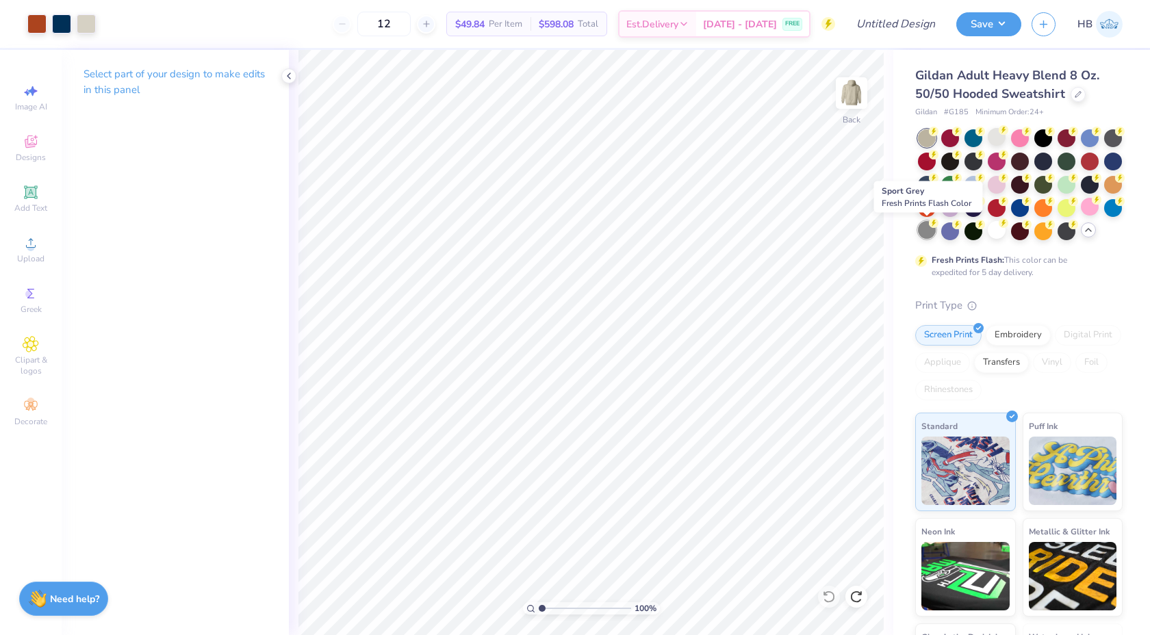
click at [924, 228] on div at bounding box center [927, 230] width 18 height 18
click at [1117, 139] on div at bounding box center [1113, 137] width 18 height 18
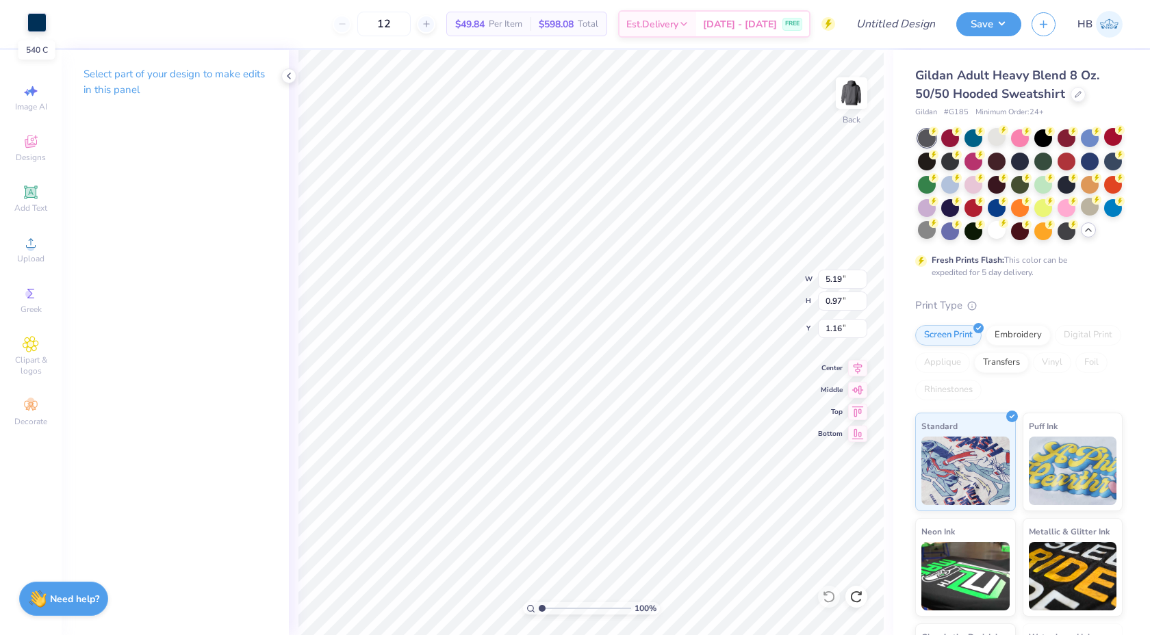
click at [40, 22] on div at bounding box center [36, 22] width 19 height 19
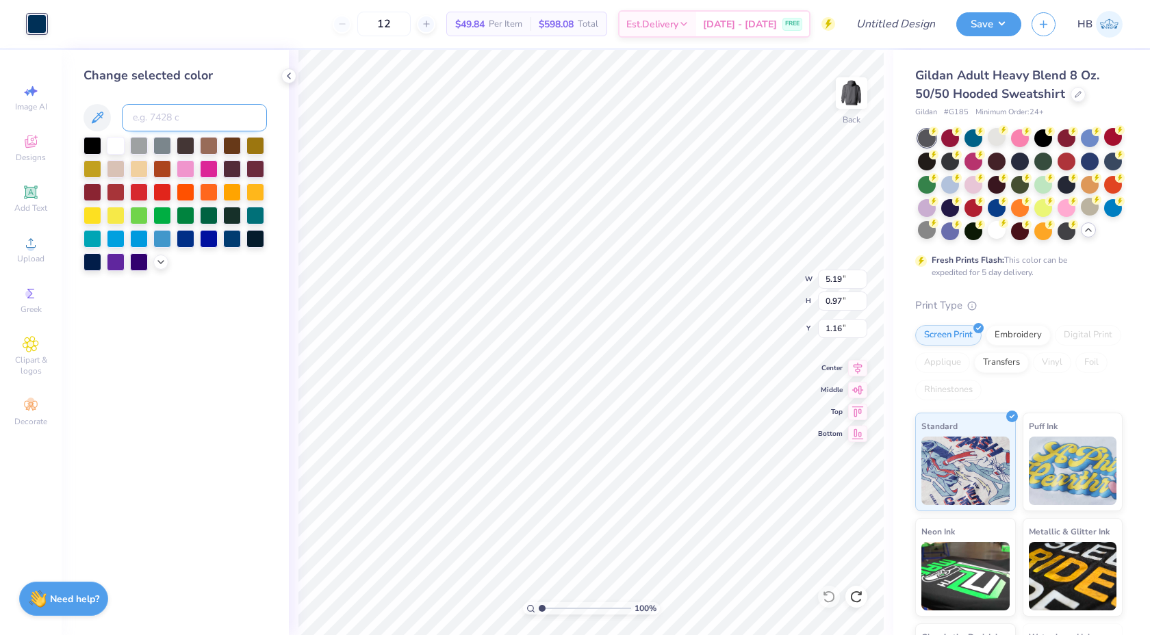
click at [173, 131] on input at bounding box center [194, 117] width 145 height 27
type input "7527"
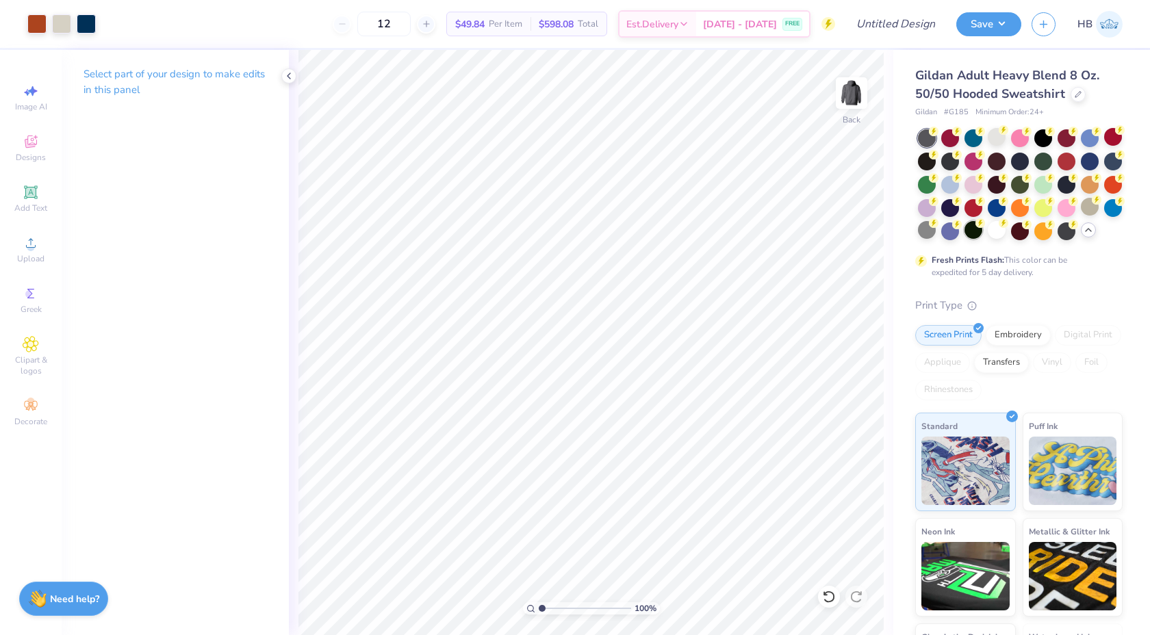
click at [977, 232] on div at bounding box center [974, 230] width 18 height 18
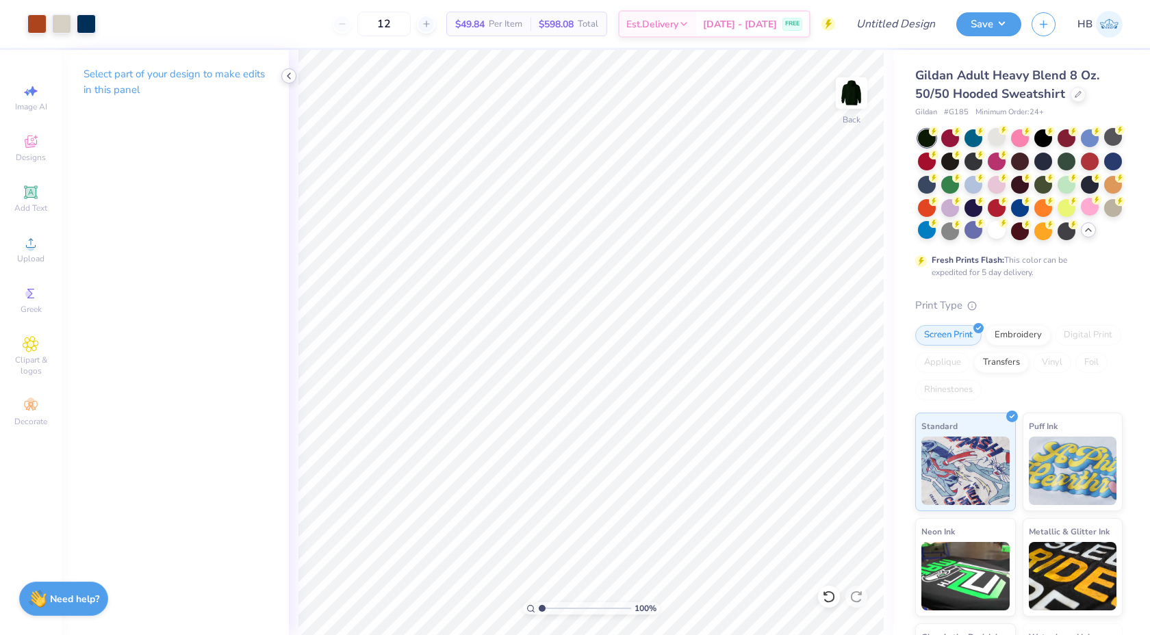
click at [283, 73] on icon at bounding box center [288, 76] width 11 height 11
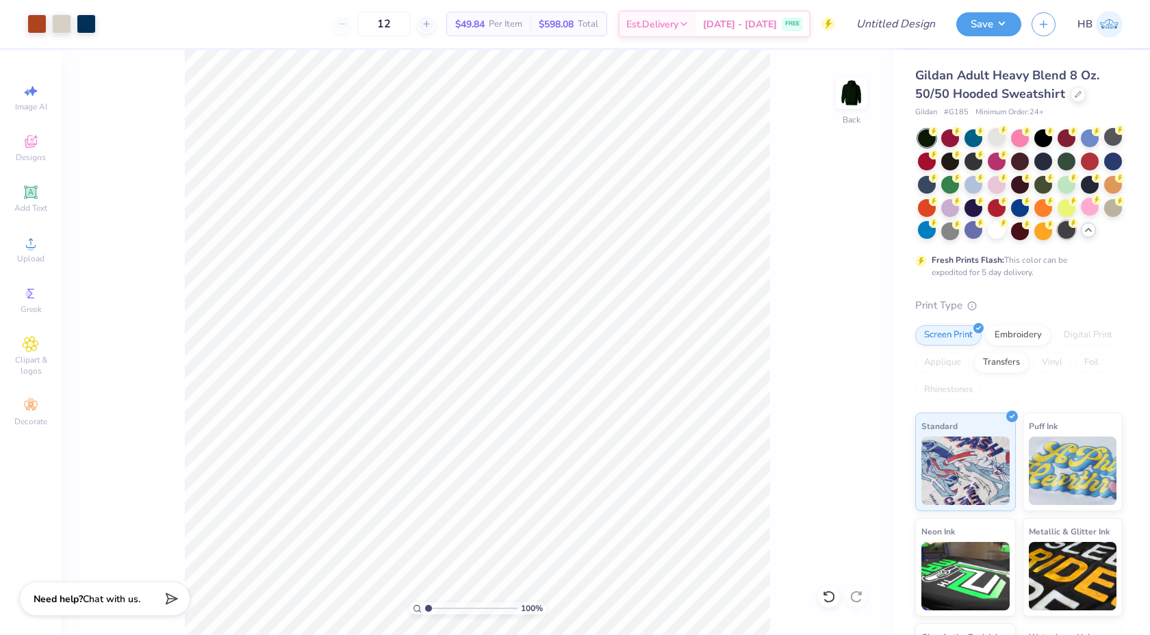
click at [1066, 229] on div at bounding box center [1067, 230] width 18 height 18
click at [1043, 229] on div at bounding box center [1044, 230] width 18 height 18
click at [952, 230] on div at bounding box center [950, 230] width 18 height 18
click at [1026, 160] on div at bounding box center [1020, 160] width 18 height 18
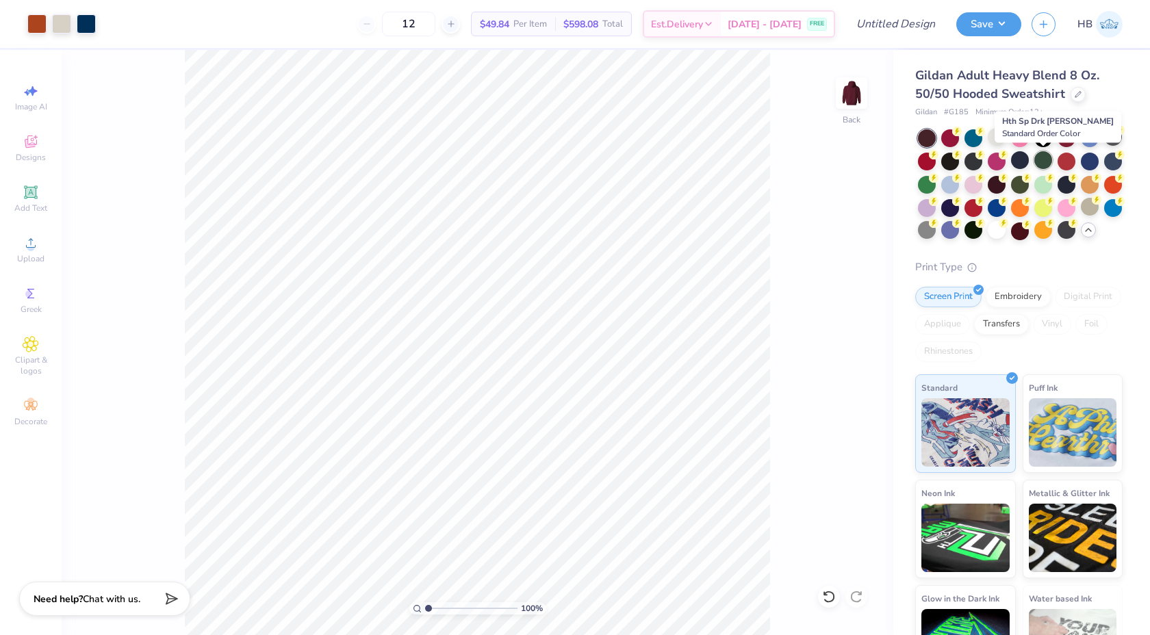
click at [1042, 159] on div at bounding box center [1044, 160] width 18 height 18
click at [931, 134] on div at bounding box center [927, 138] width 18 height 18
click at [928, 167] on div at bounding box center [927, 160] width 18 height 18
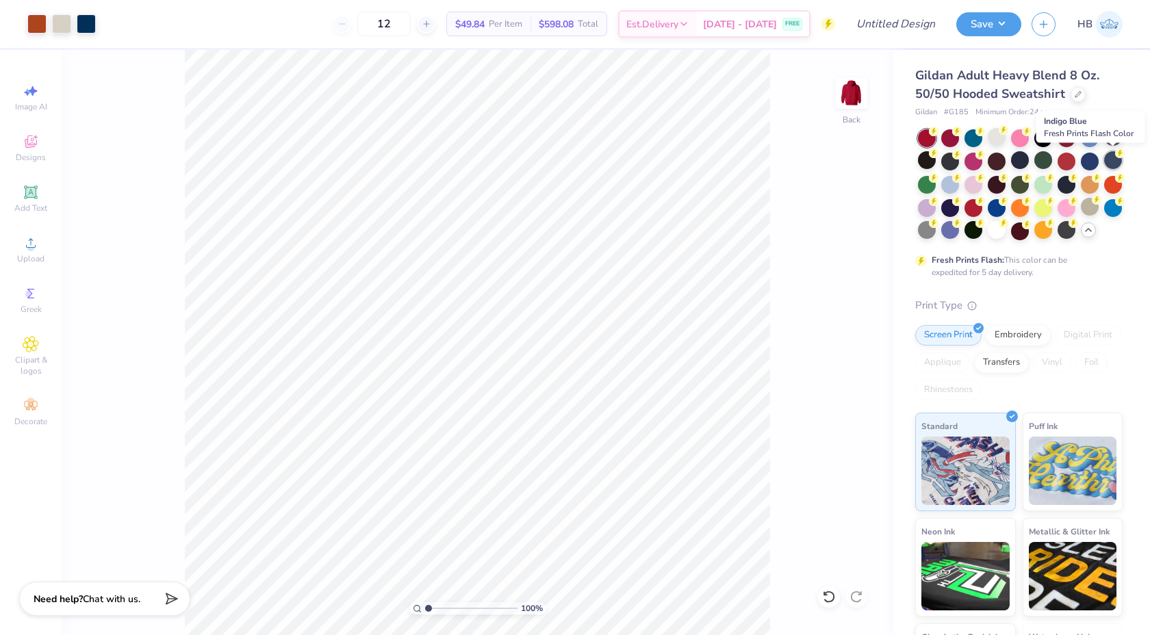
click at [1113, 160] on div at bounding box center [1113, 160] width 18 height 18
click at [854, 199] on div "100 % Back" at bounding box center [478, 342] width 832 height 585
click at [388, 19] on input "12" at bounding box center [383, 24] width 53 height 25
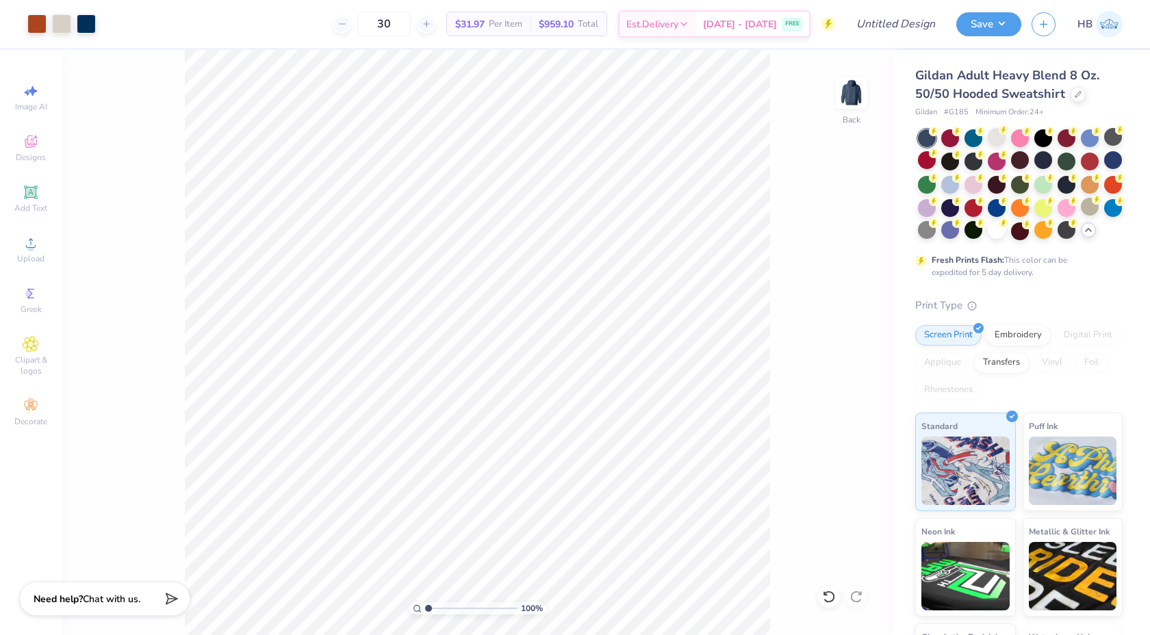
type input "30"
type input "5.30"
type input "3.79"
type input "3.00"
click at [830, 595] on icon at bounding box center [829, 597] width 14 height 14
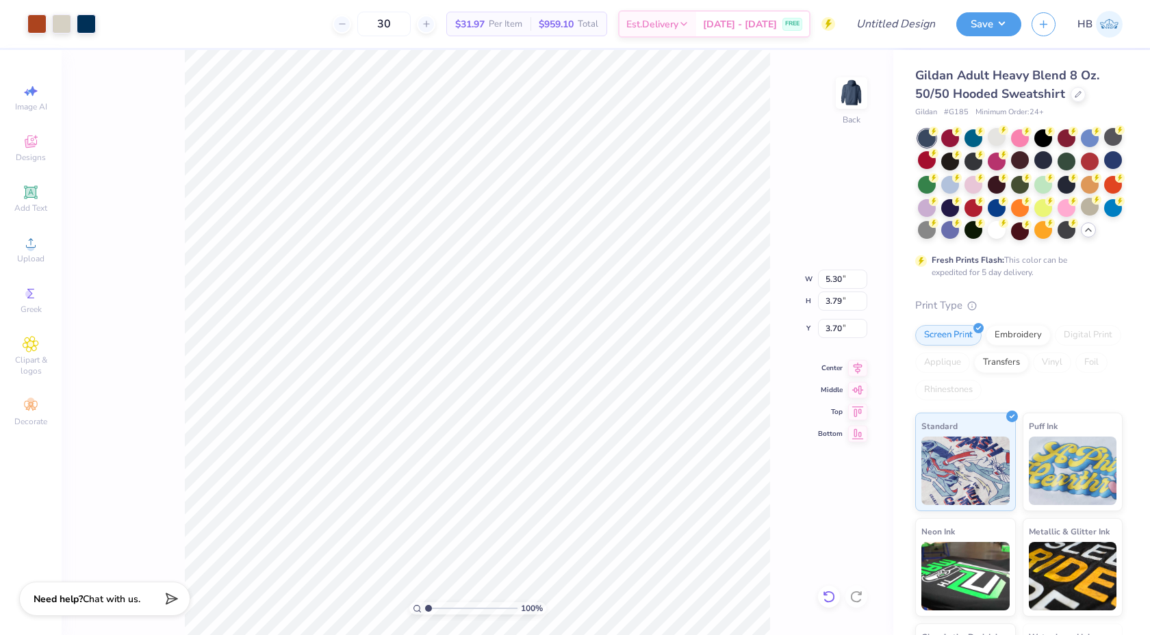
type input "3.00"
click at [811, 533] on div "100 % Back W 5.30 5.30 " H 3.79 3.79 " Y 3.00 3.00 " Center Middle Top Bottom" at bounding box center [478, 342] width 832 height 585
click at [830, 600] on icon at bounding box center [829, 597] width 14 height 14
click at [863, 593] on div at bounding box center [857, 597] width 22 height 22
click at [889, 8] on div "Design Title" at bounding box center [896, 24] width 101 height 48
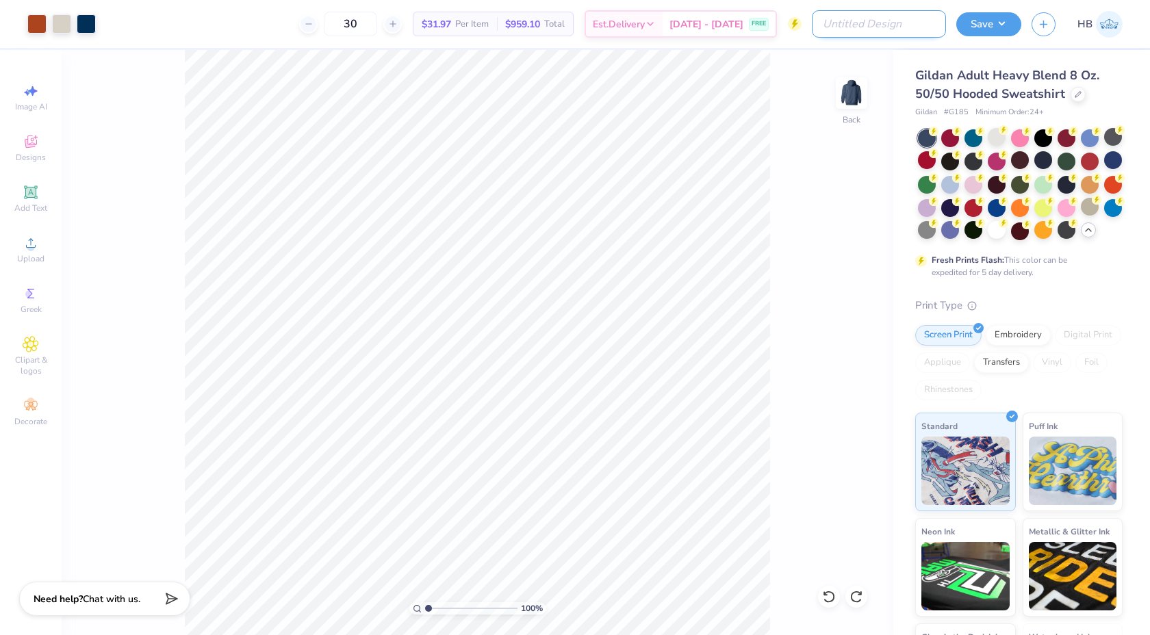
click at [889, 22] on input "Design Title" at bounding box center [879, 23] width 134 height 27
type input "Theta Xi sweatshirt"
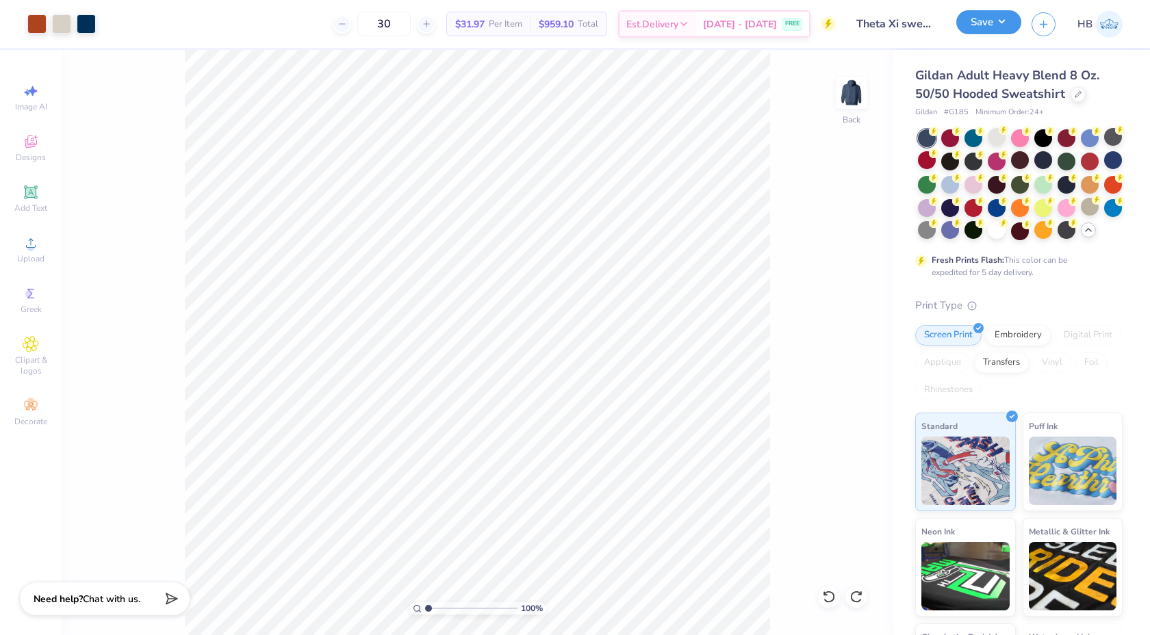
click at [980, 19] on button "Save" at bounding box center [988, 22] width 65 height 24
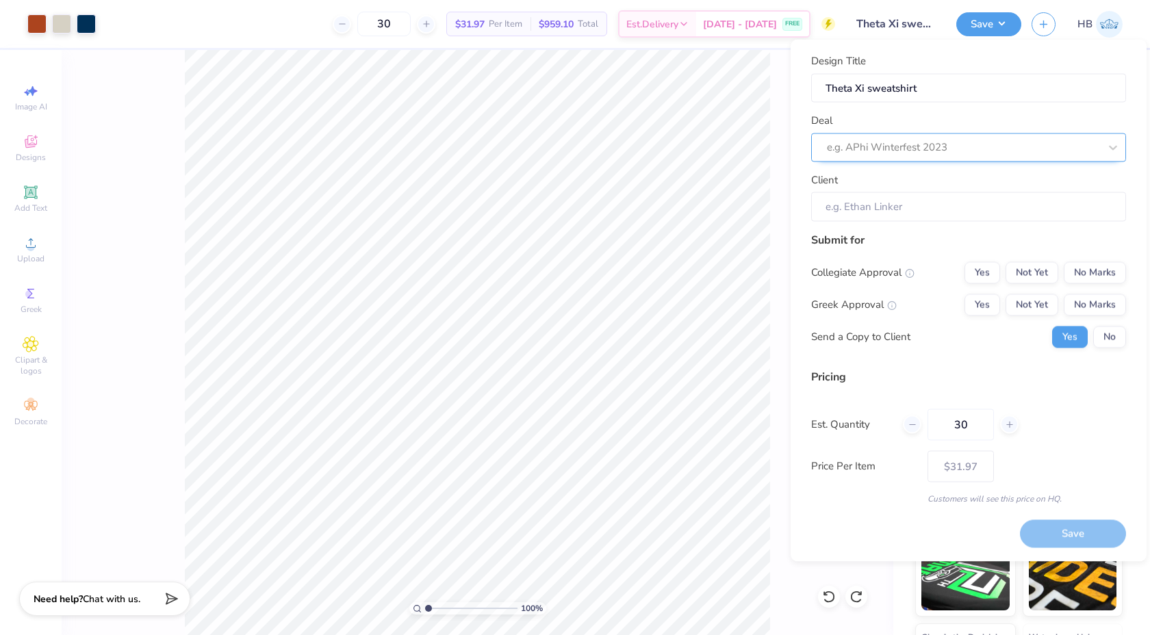
click at [883, 147] on div at bounding box center [963, 147] width 272 height 18
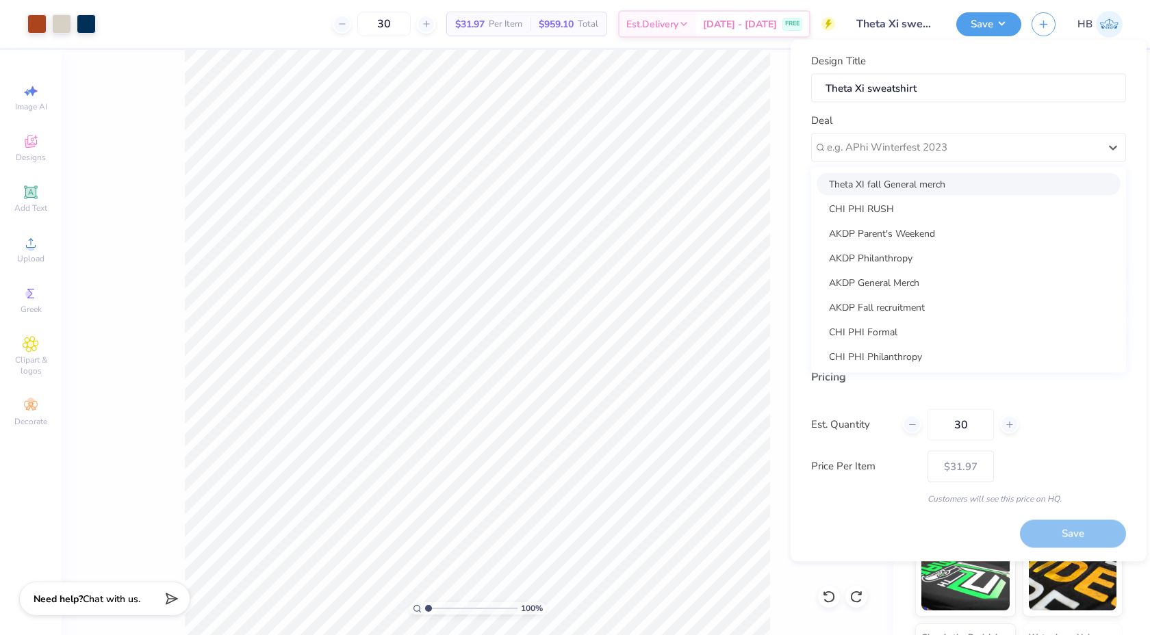
click at [880, 187] on div "Theta XI fall General merch" at bounding box center [969, 184] width 304 height 23
type input "David Faremouth"
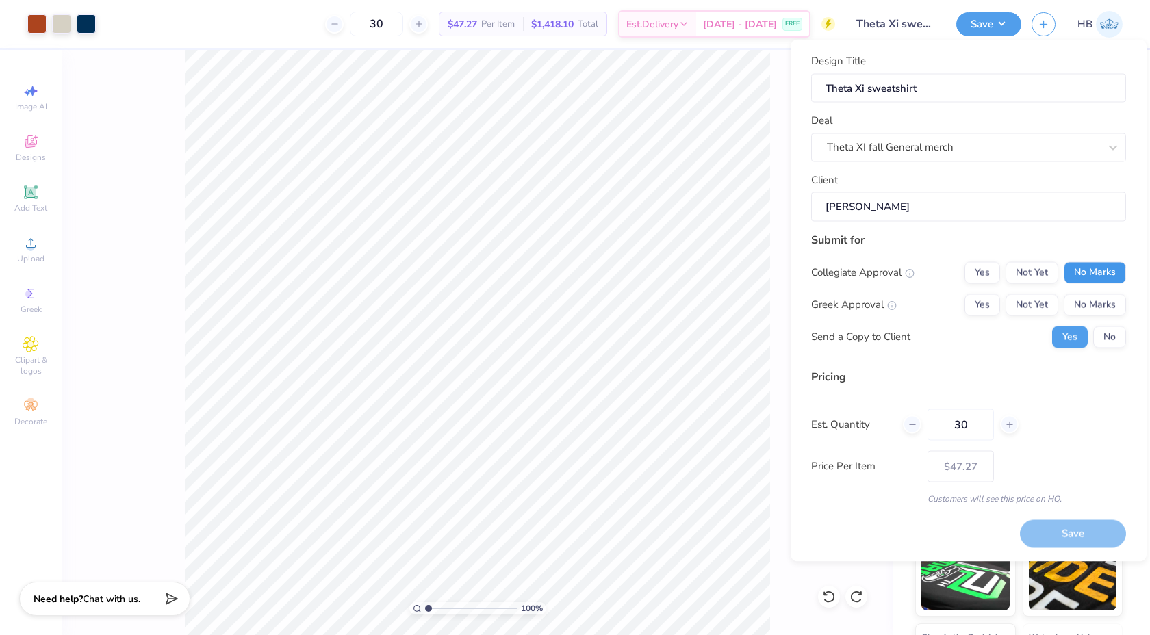
click at [1069, 272] on button "No Marks" at bounding box center [1095, 273] width 62 height 22
click at [1036, 299] on button "Not Yet" at bounding box center [1032, 305] width 53 height 22
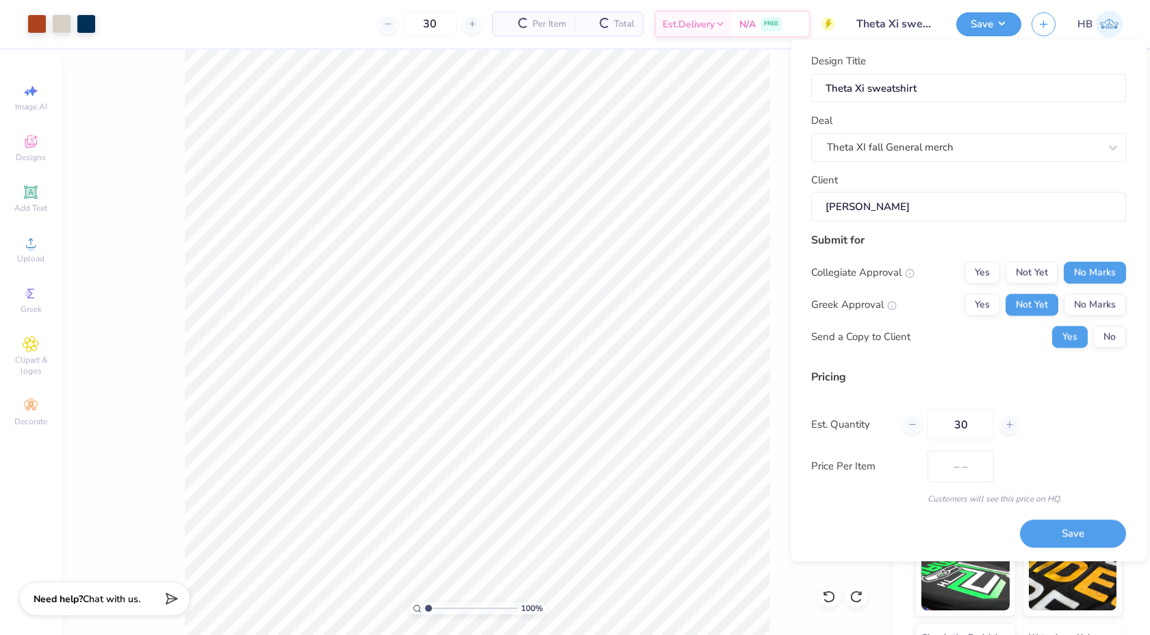
type input "$37.35"
click at [1114, 342] on button "No" at bounding box center [1109, 337] width 33 height 22
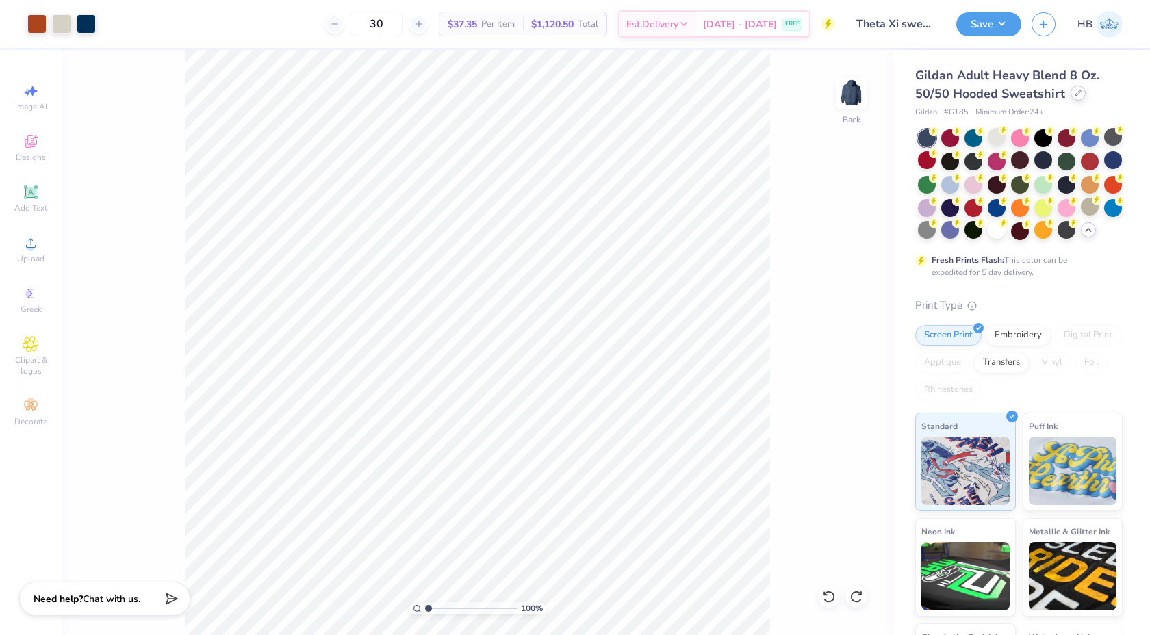
click at [1075, 93] on icon at bounding box center [1078, 93] width 7 height 7
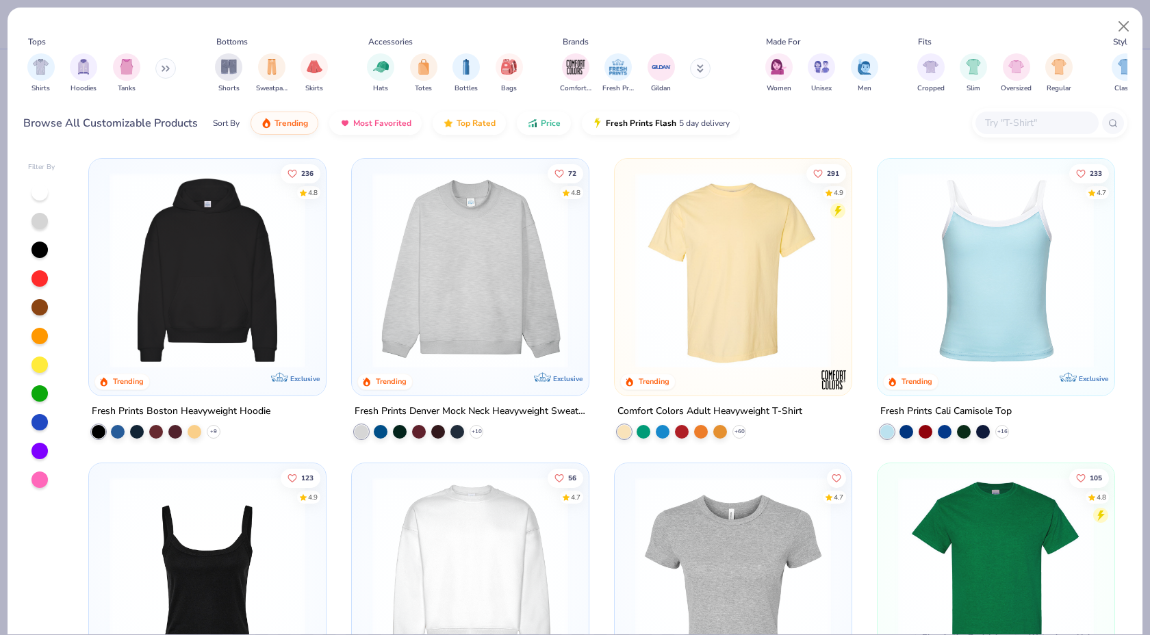
click at [158, 66] on button at bounding box center [165, 68] width 21 height 21
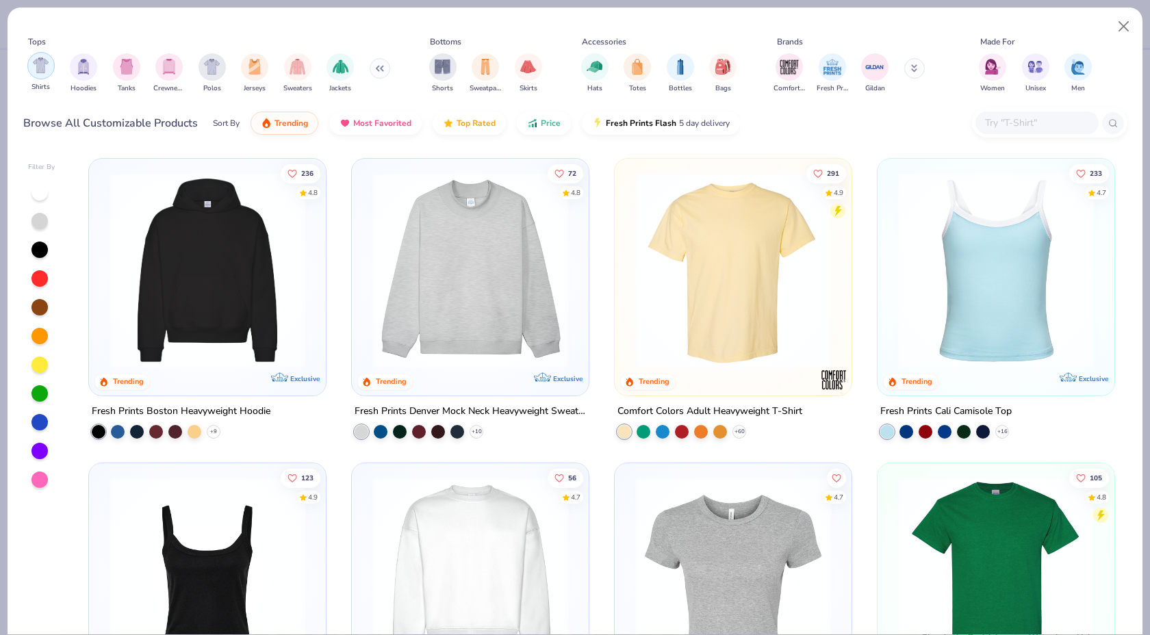
click at [36, 71] on img "filter for Shirts" at bounding box center [41, 66] width 16 height 16
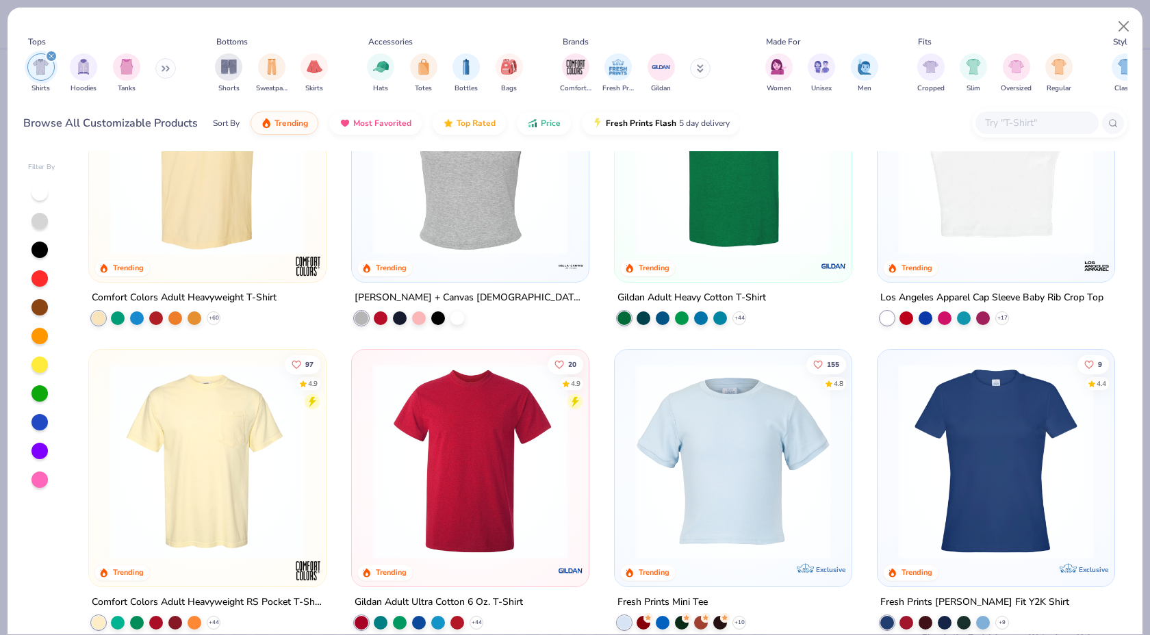
scroll to position [114, 0]
click at [216, 464] on img at bounding box center [208, 461] width 210 height 196
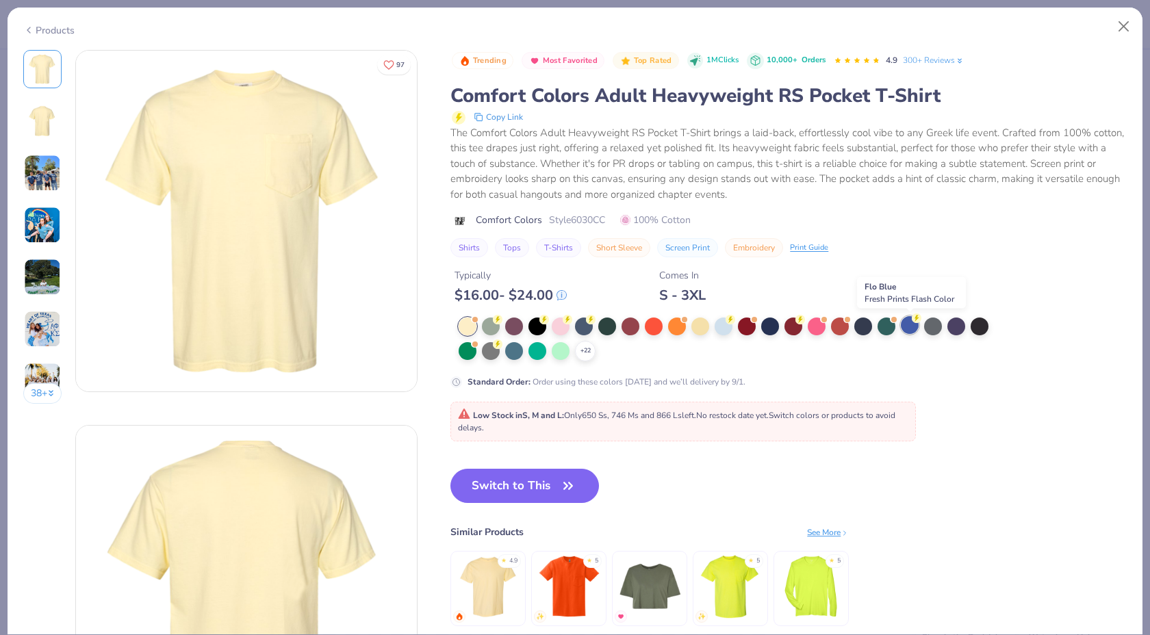
click at [913, 322] on icon at bounding box center [917, 319] width 10 height 10
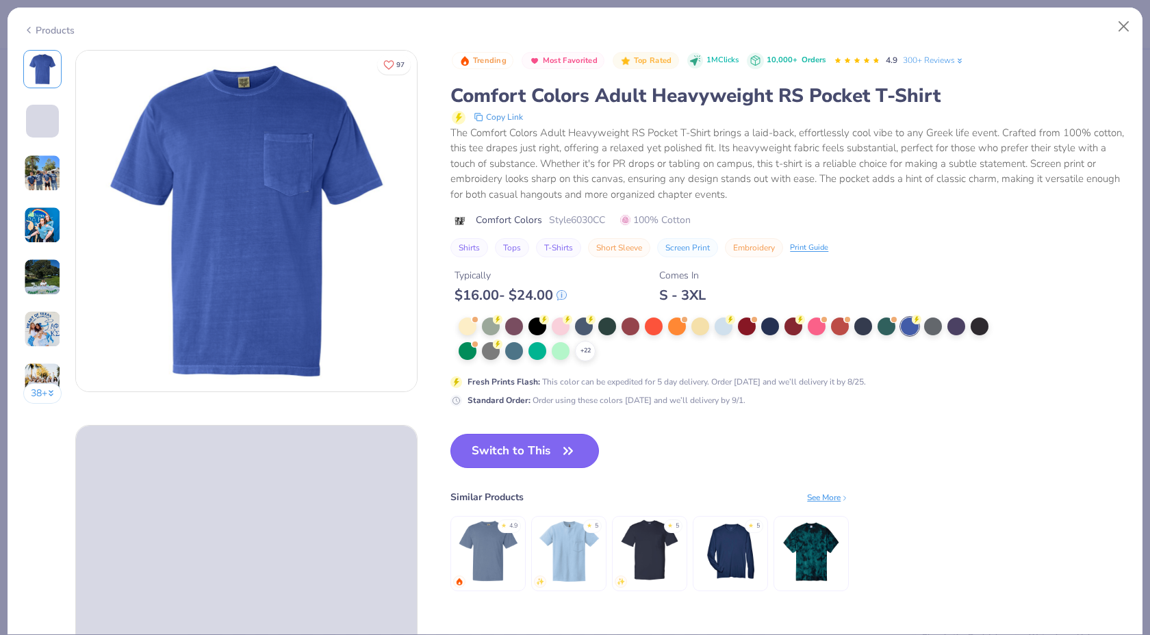
click at [524, 442] on button "Switch to This" at bounding box center [525, 451] width 149 height 34
click at [771, 327] on div at bounding box center [770, 325] width 18 height 18
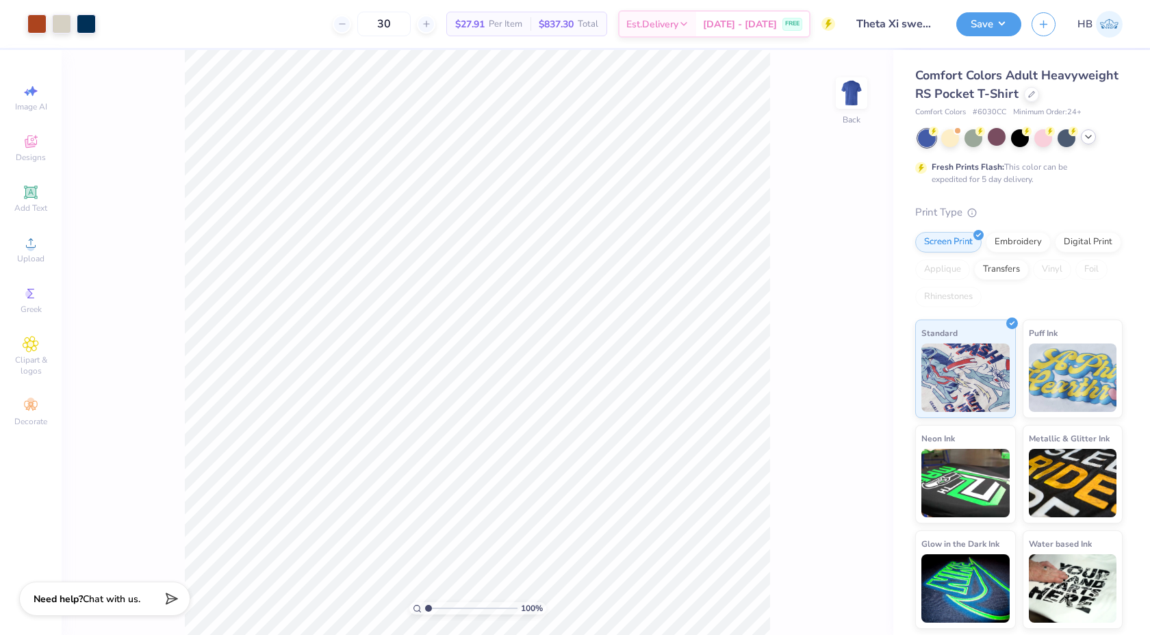
click at [1055, 137] on div at bounding box center [1020, 138] width 205 height 18
click at [1058, 137] on div at bounding box center [1067, 137] width 18 height 18
click at [1089, 134] on icon at bounding box center [1088, 136] width 11 height 11
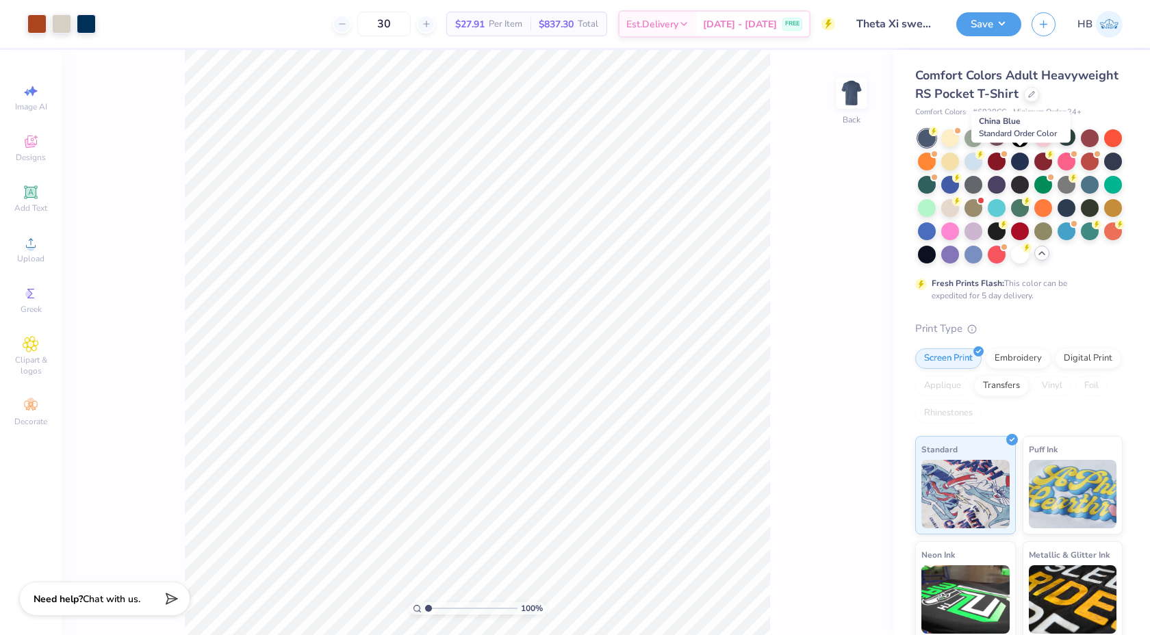
click at [1021, 165] on div at bounding box center [1020, 162] width 18 height 18
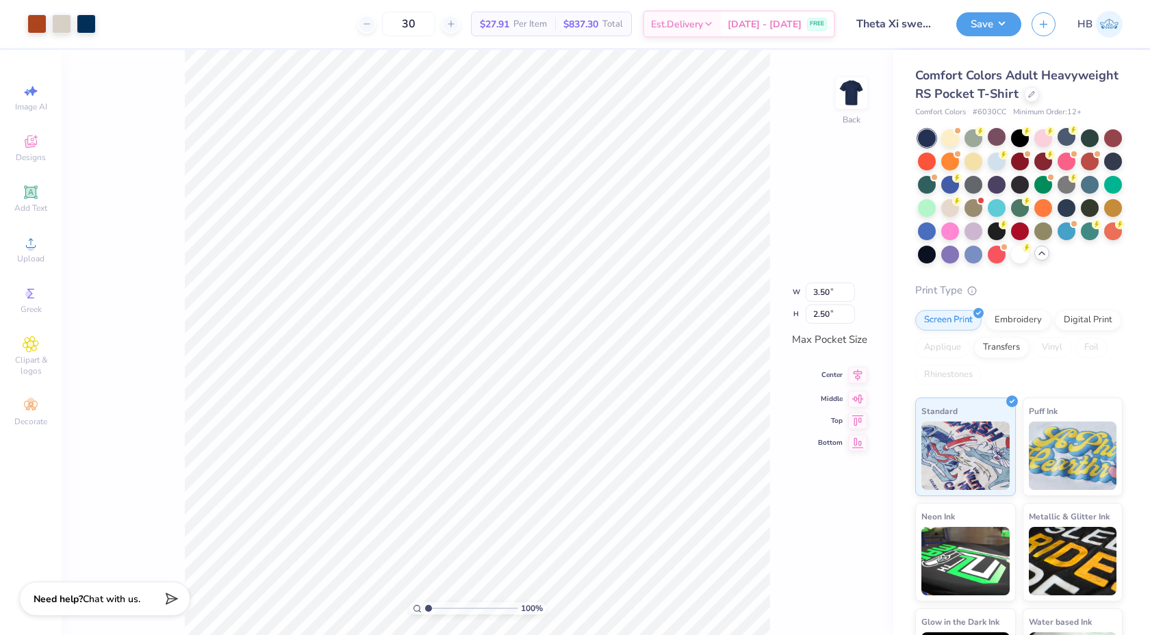
click at [854, 380] on icon at bounding box center [857, 375] width 19 height 16
click at [857, 400] on icon at bounding box center [857, 397] width 19 height 16
click at [778, 411] on div "100 % Back W 3.50 3.50 " H 2.50 2.50 " Max Pocket Size Center Middle Top Bottom" at bounding box center [478, 342] width 832 height 585
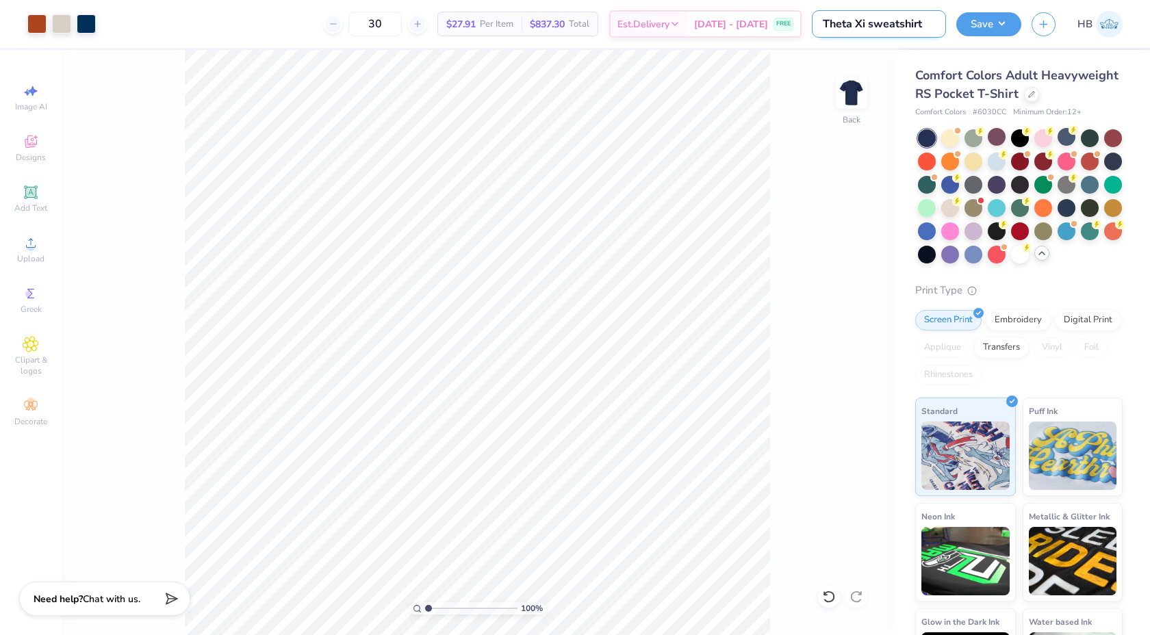
click at [911, 22] on input "Theta Xi sweatshirt" at bounding box center [879, 23] width 134 height 27
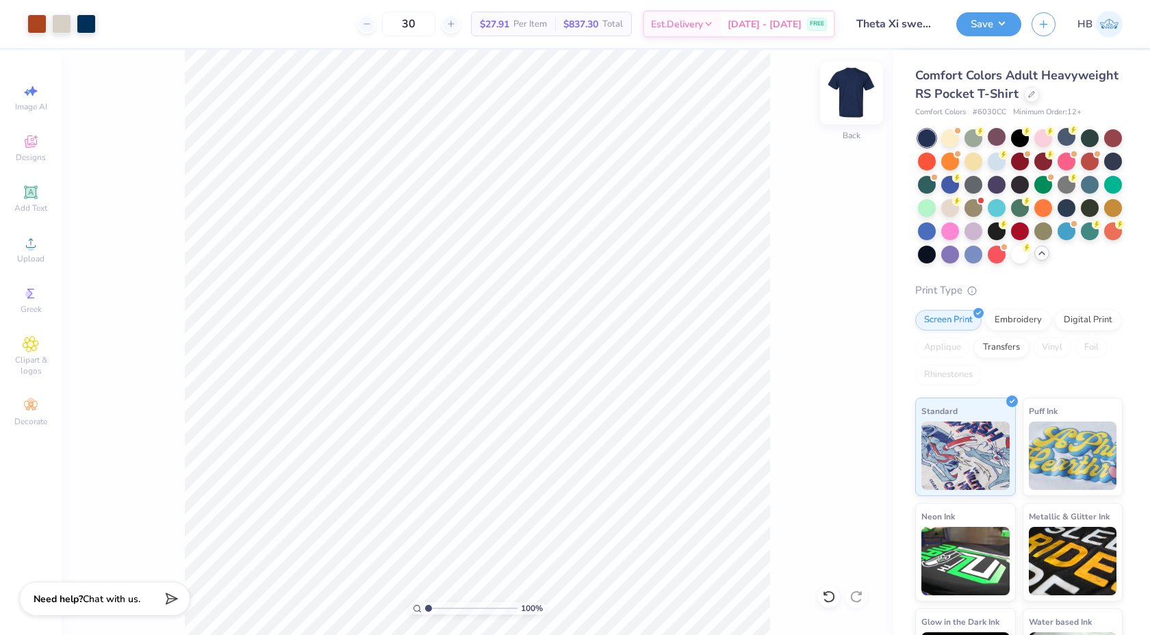
click at [857, 102] on img at bounding box center [851, 93] width 55 height 55
type input "11.54"
type input "8.25"
type input "4.31"
click at [865, 97] on img at bounding box center [851, 93] width 55 height 55
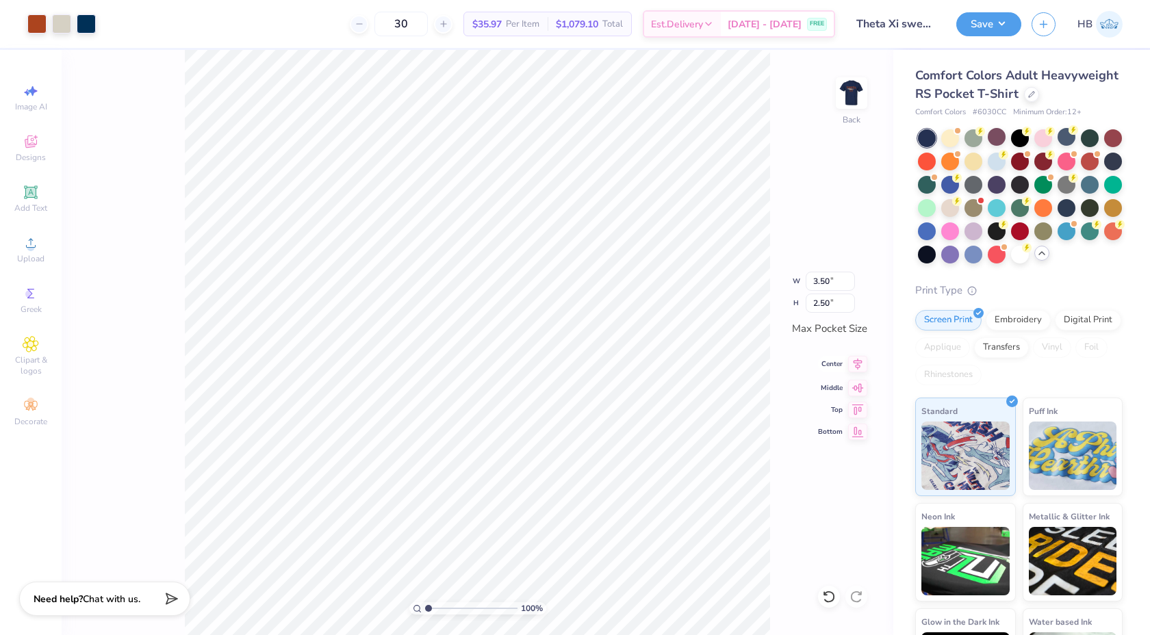
click at [858, 364] on icon at bounding box center [858, 365] width 9 height 12
click at [858, 382] on icon at bounding box center [857, 386] width 19 height 16
click at [859, 387] on icon at bounding box center [858, 386] width 12 height 9
click at [776, 300] on div "100 % Back W 3.50 3.50 " H 2.50 2.50 " Max Pocket Size Center Middle Top Bottom" at bounding box center [478, 342] width 832 height 585
click at [859, 101] on img at bounding box center [851, 93] width 55 height 55
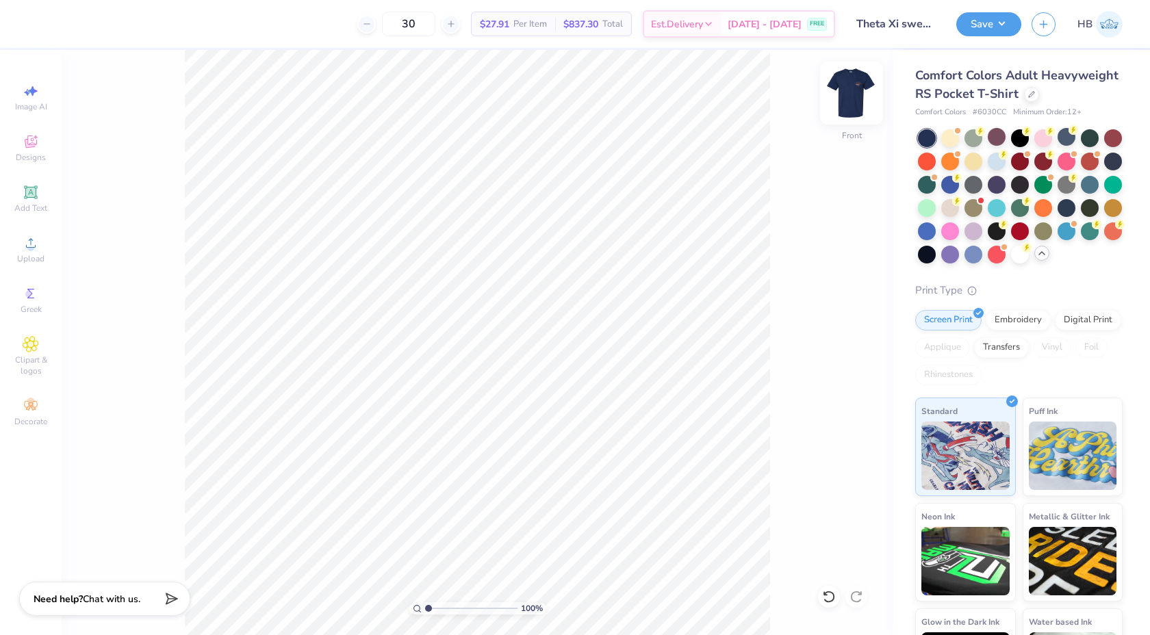
click at [852, 97] on img at bounding box center [851, 93] width 55 height 55
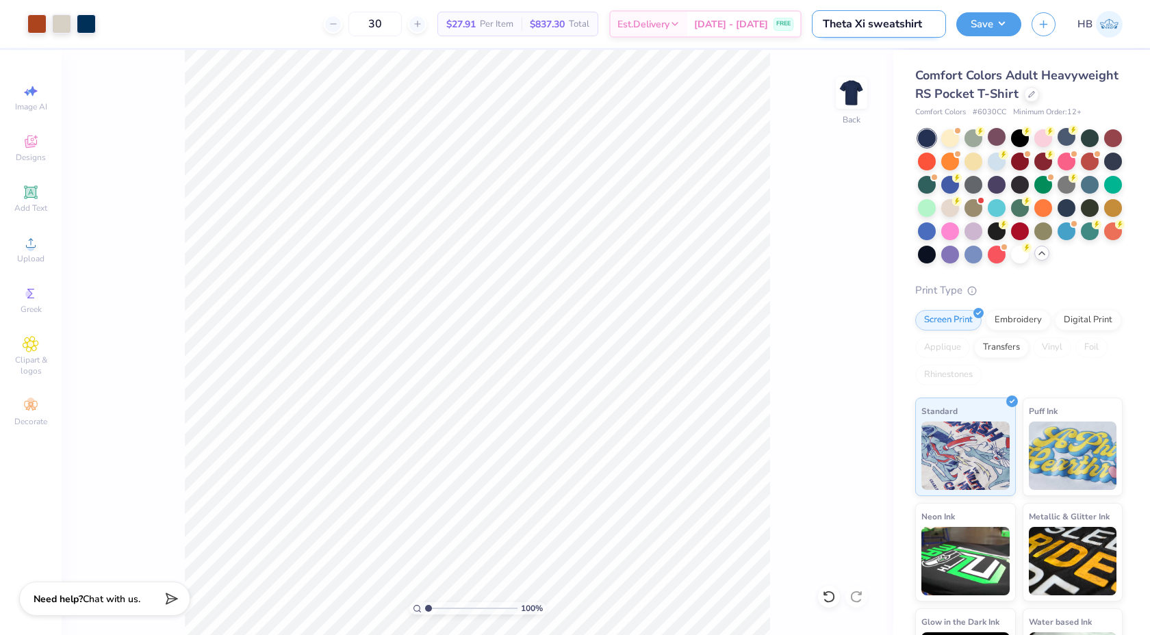
click at [906, 26] on input "Theta Xi sweatshirt" at bounding box center [879, 23] width 134 height 27
type input "Theta Xi tee"
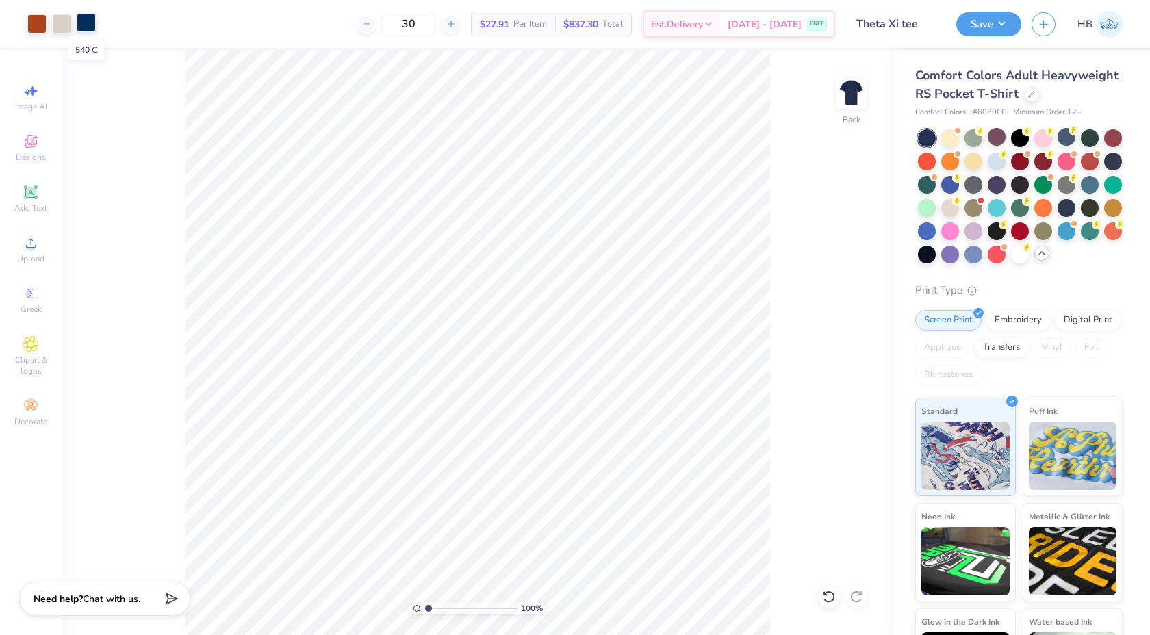
click at [86, 24] on div at bounding box center [86, 22] width 19 height 19
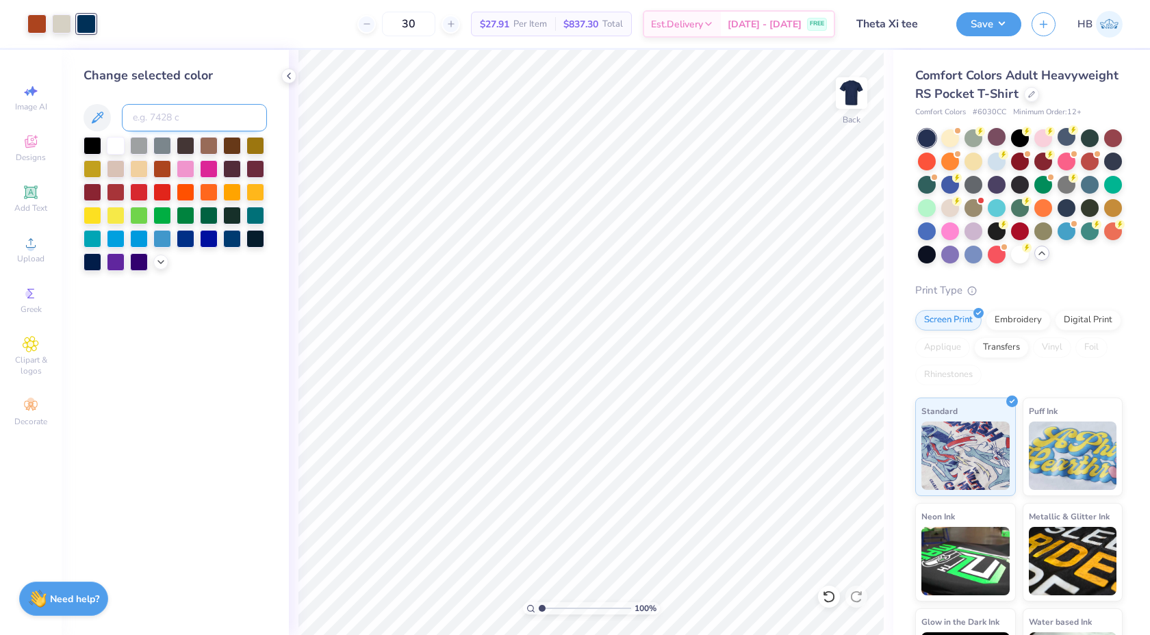
click at [175, 126] on input at bounding box center [194, 117] width 145 height 27
type input "7527"
click at [828, 598] on icon at bounding box center [829, 597] width 14 height 14
click at [288, 75] on polyline at bounding box center [289, 75] width 3 height 5
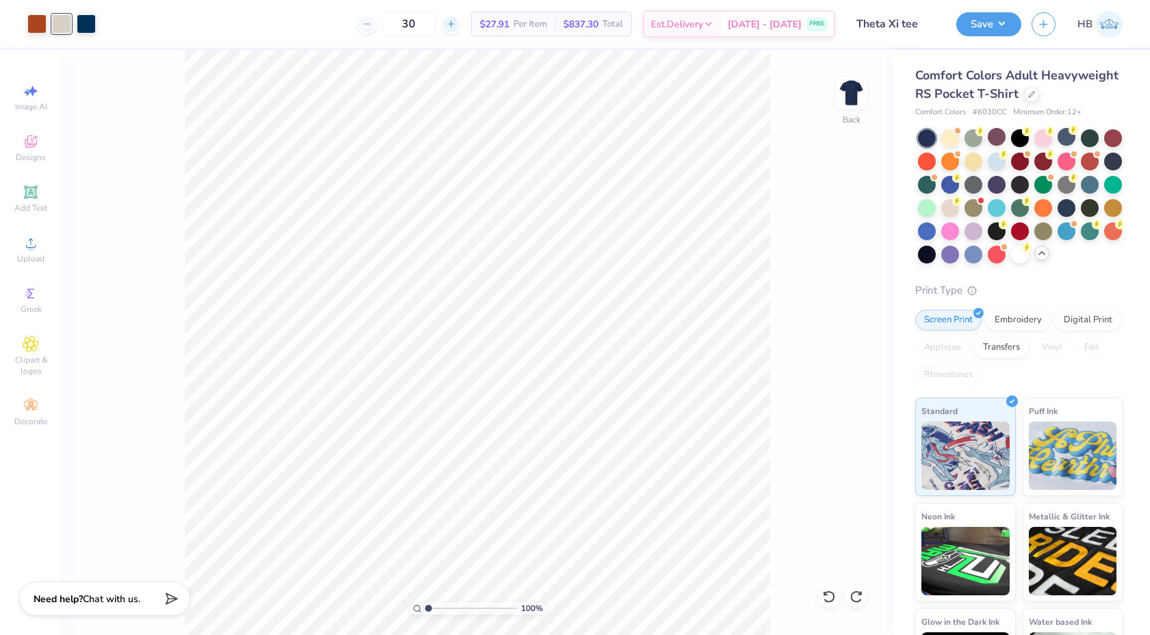
click at [455, 23] on icon at bounding box center [451, 24] width 10 height 10
click at [374, 26] on div at bounding box center [366, 24] width 18 height 18
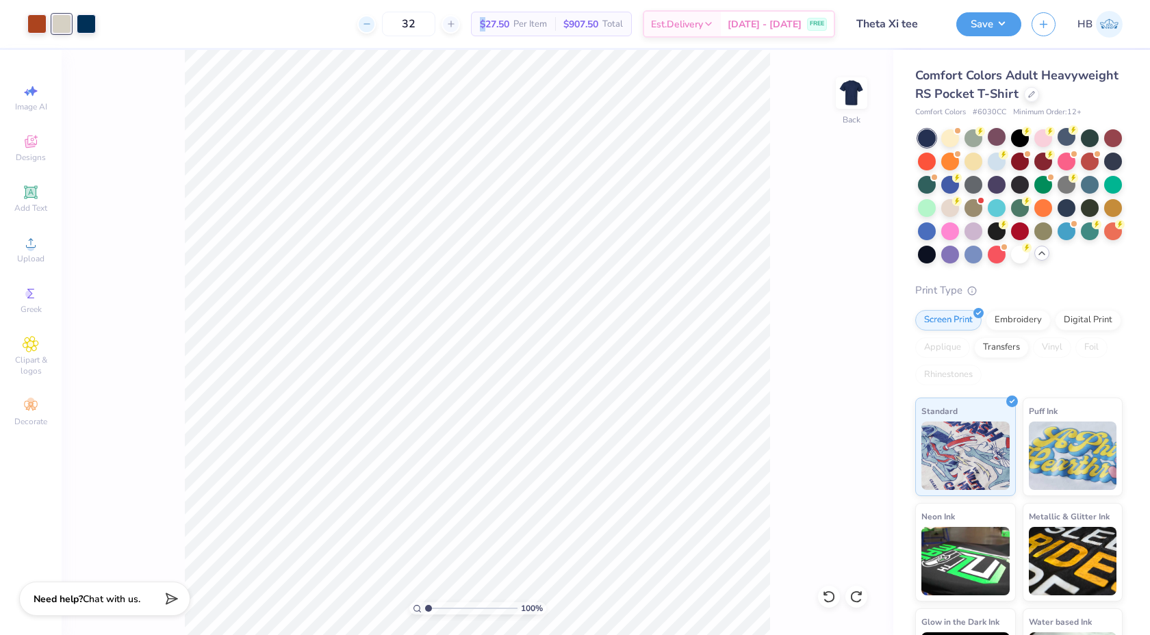
click at [374, 26] on div at bounding box center [366, 24] width 18 height 18
type input "30"
click at [987, 23] on button "Save" at bounding box center [988, 22] width 65 height 24
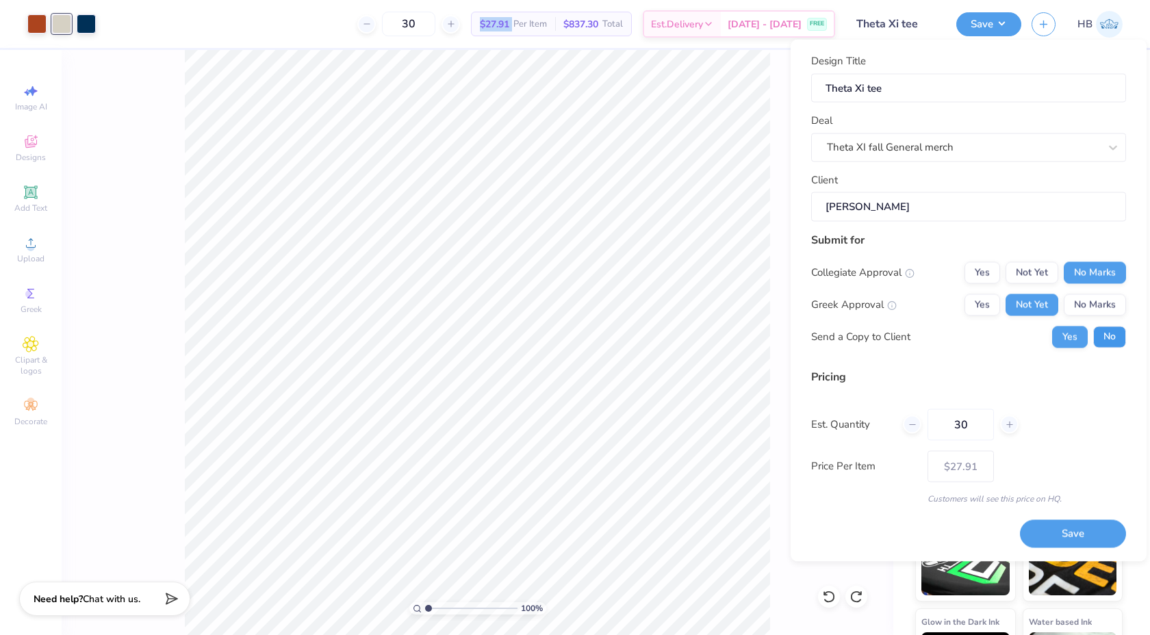
click at [1106, 344] on button "No" at bounding box center [1109, 337] width 33 height 22
click at [1069, 540] on button "Save" at bounding box center [1073, 534] width 106 height 28
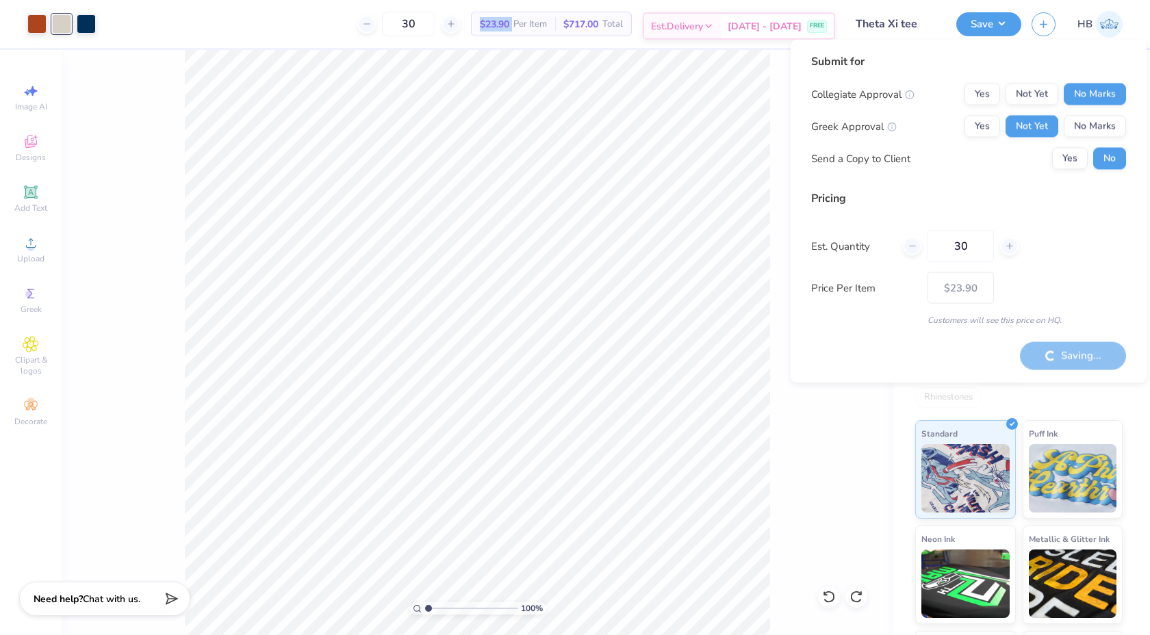
type input "– –"
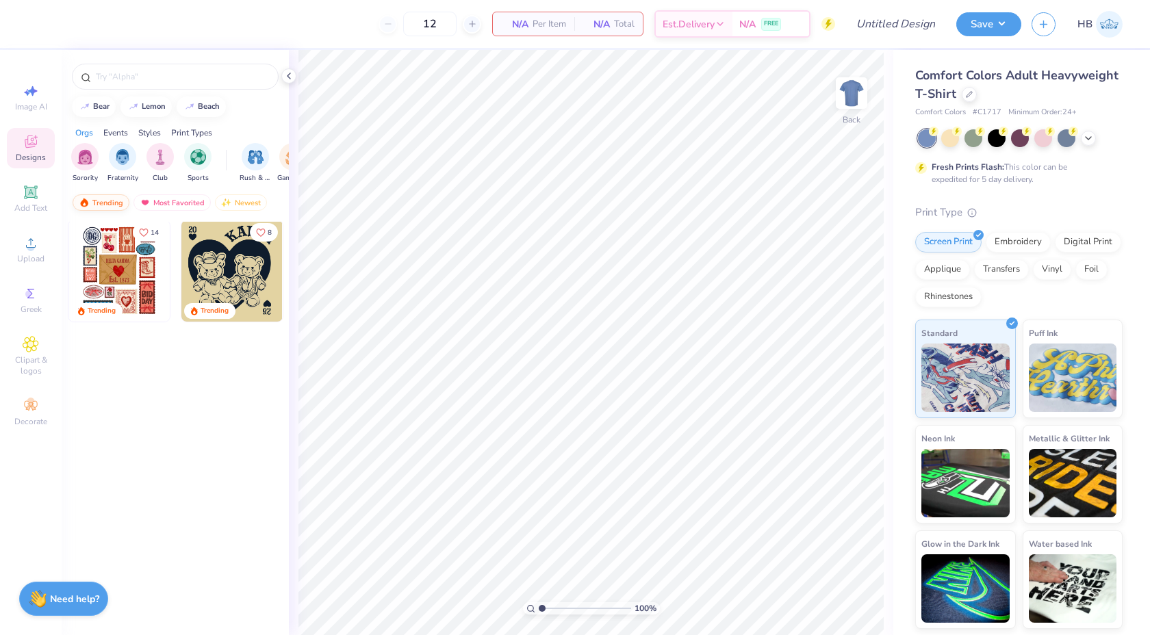
scroll to position [509, 0]
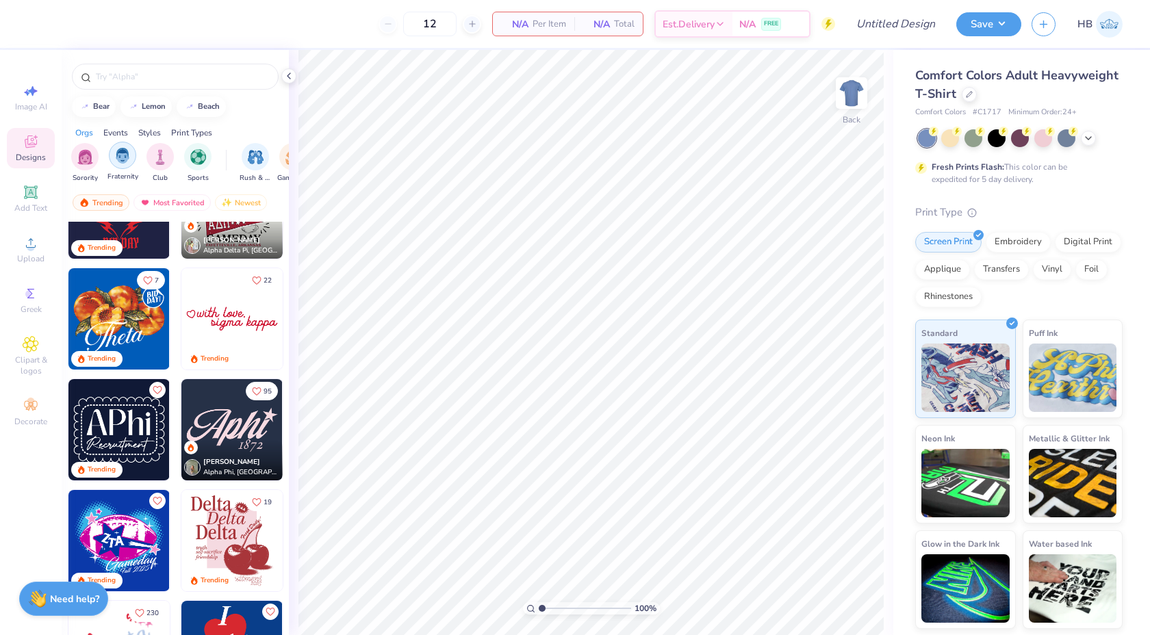
click at [124, 150] on img "filter for Fraternity" at bounding box center [122, 156] width 15 height 16
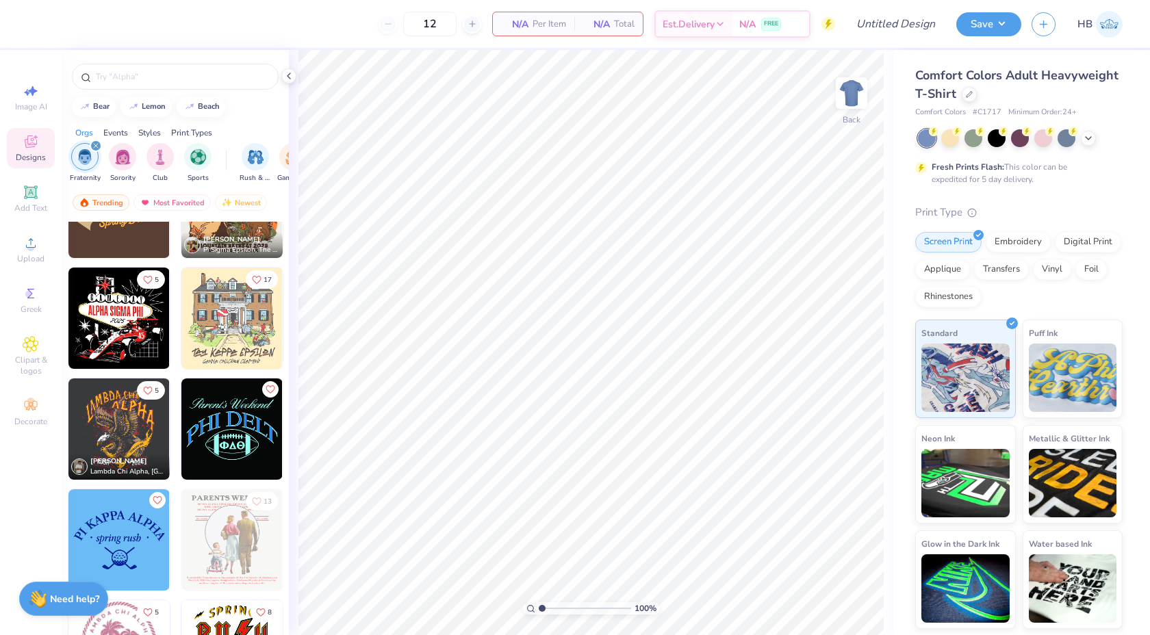
scroll to position [1799, 0]
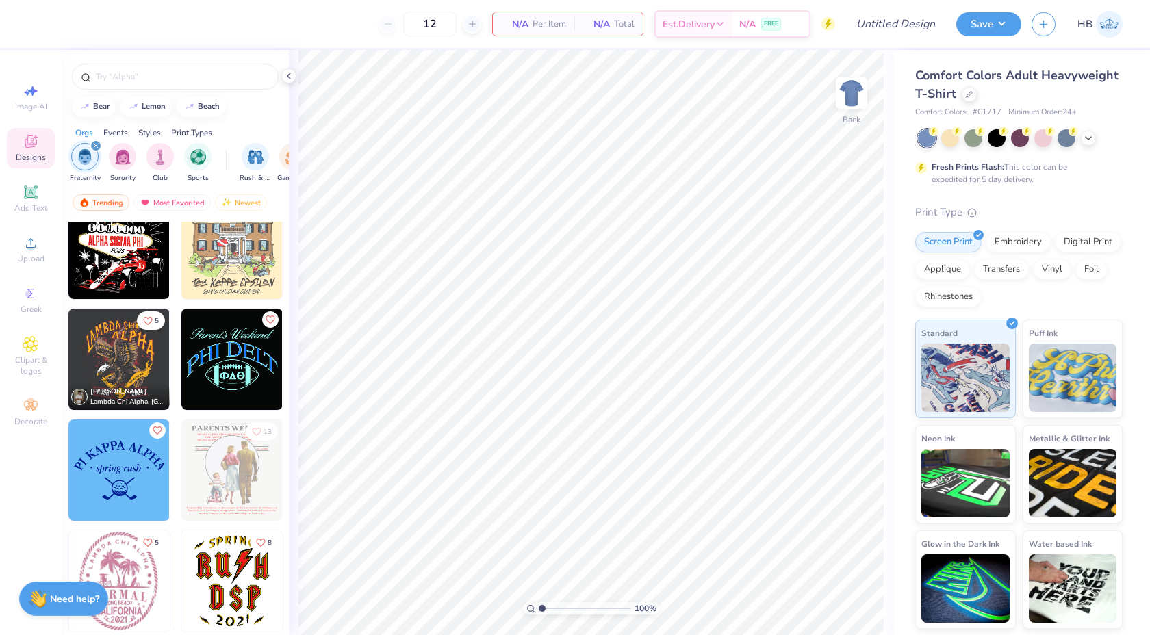
click at [134, 362] on img at bounding box center [118, 359] width 101 height 101
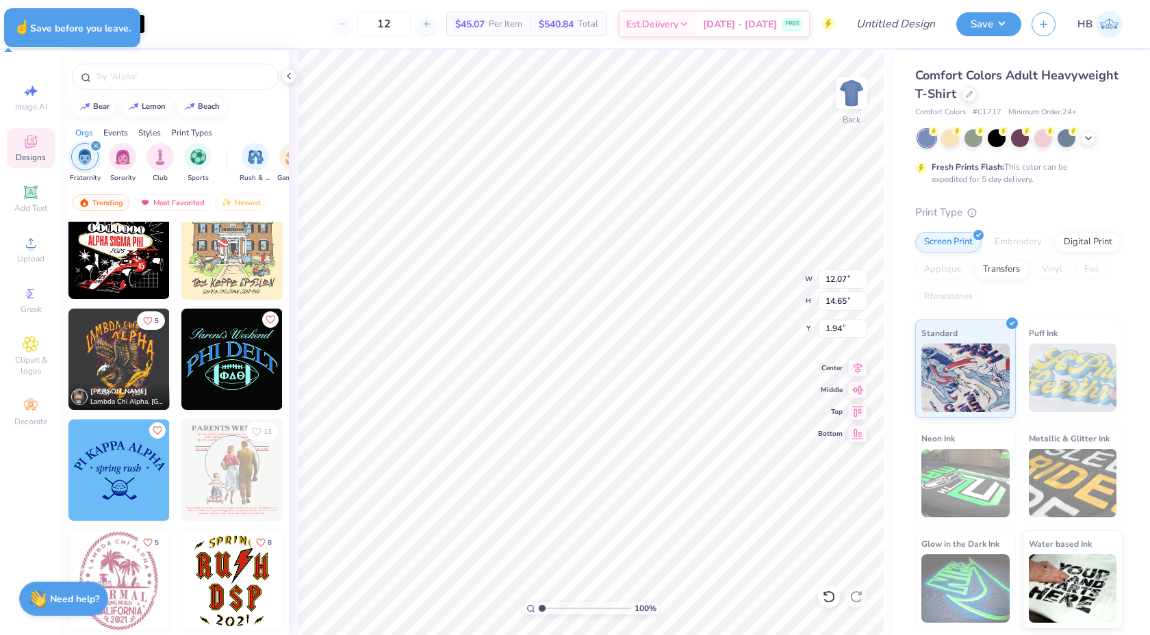
type input "1.94"
